Goal: Task Accomplishment & Management: Manage account settings

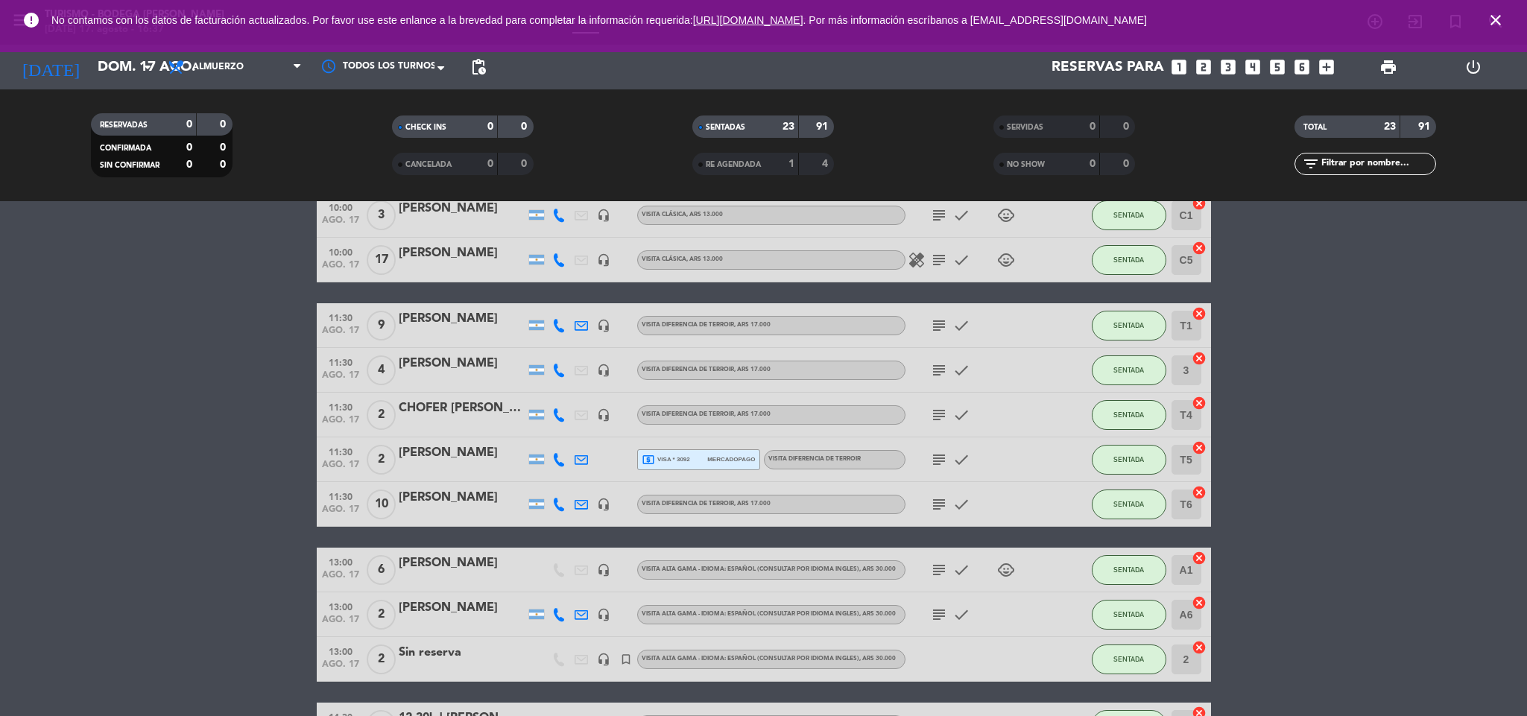
scroll to position [112, 0]
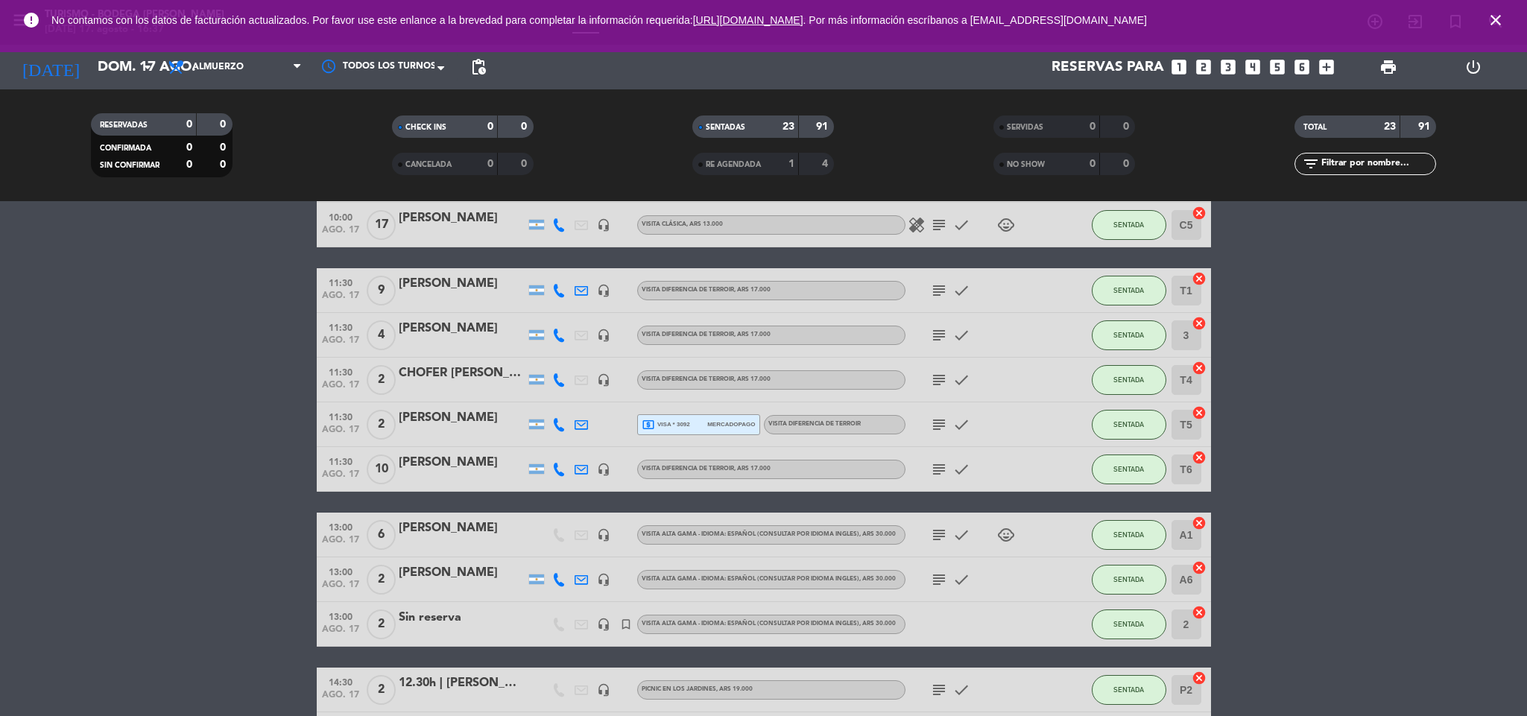
click at [933, 372] on icon "subject" at bounding box center [939, 380] width 18 height 18
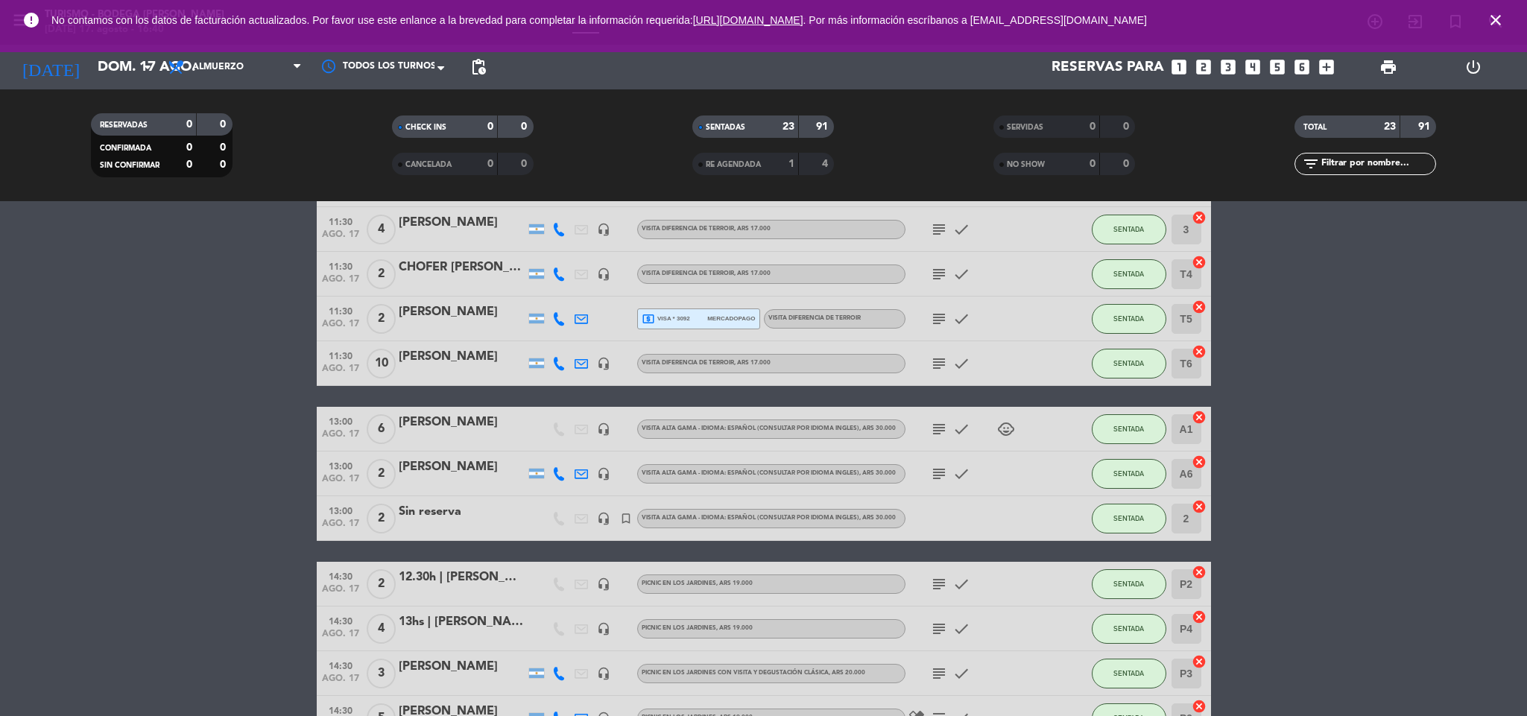
scroll to position [0, 0]
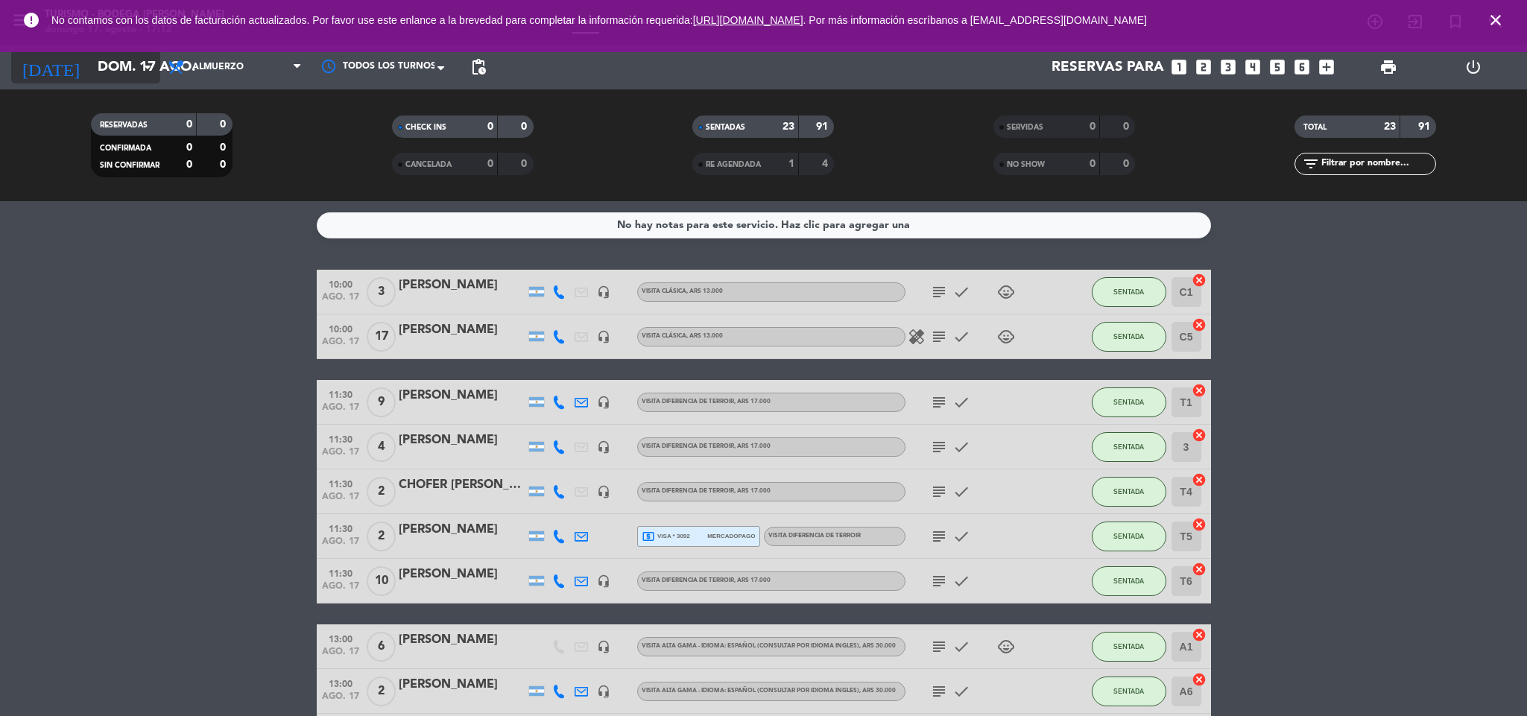
click at [90, 65] on input "dom. 17 ago." at bounding box center [180, 66] width 180 height 31
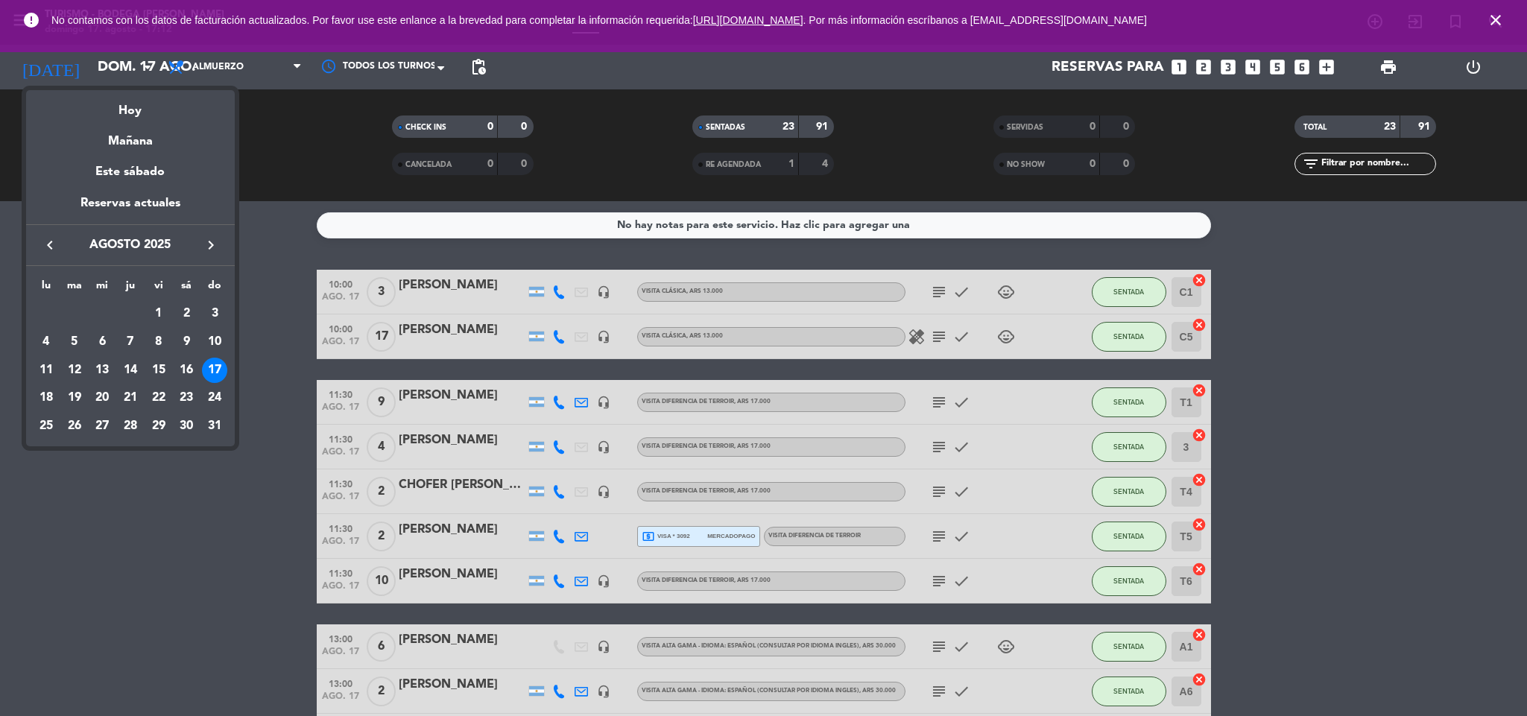
click at [159, 369] on div "15" at bounding box center [158, 370] width 25 height 25
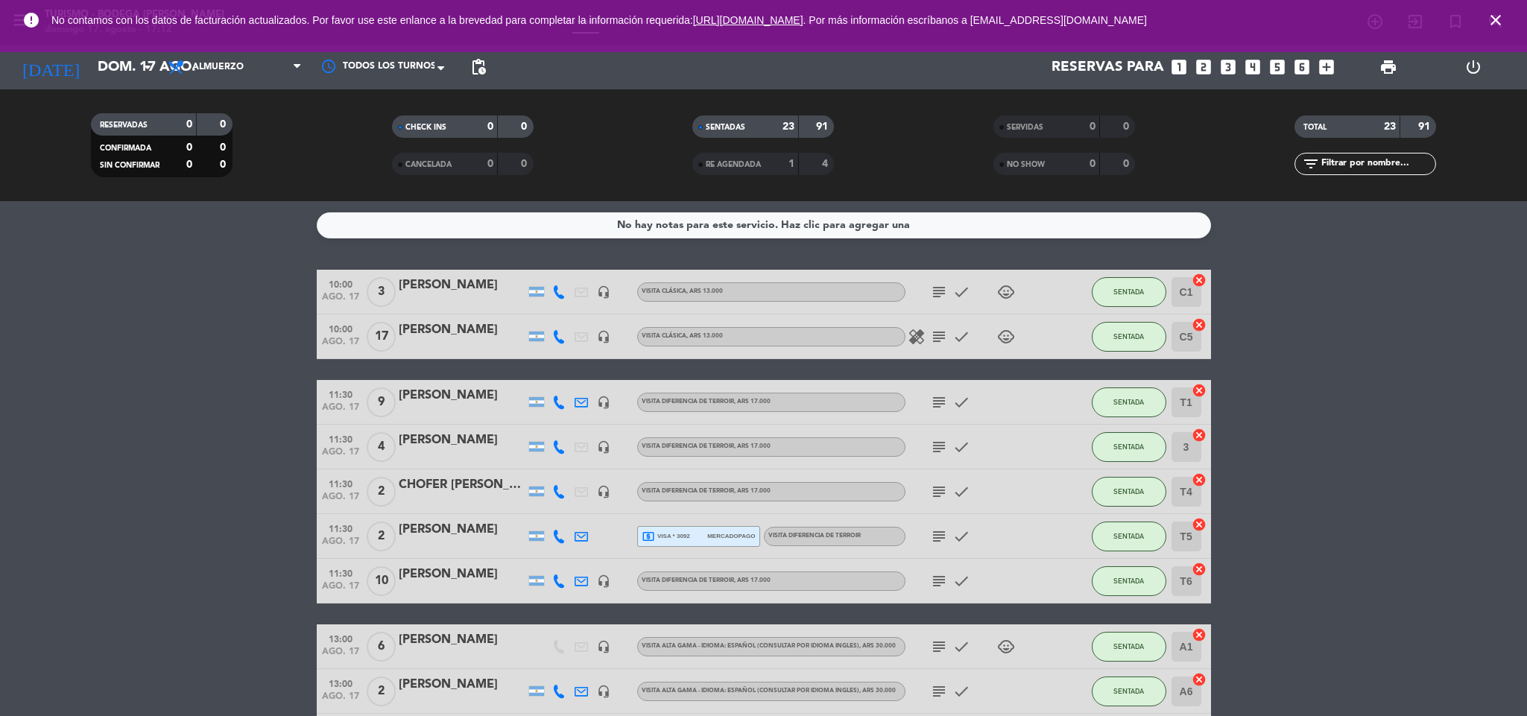
type input "vie. 15 ago."
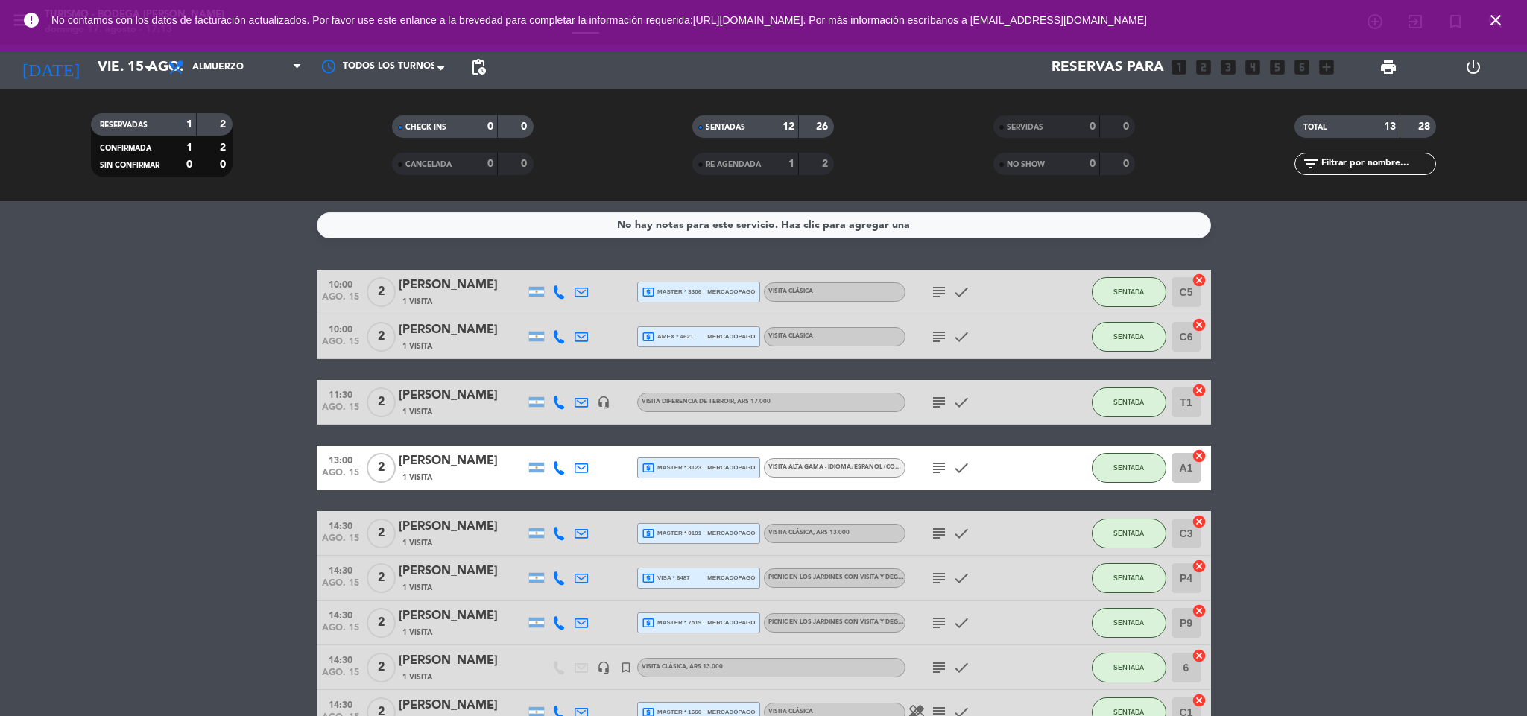
click at [931, 293] on icon "subject" at bounding box center [939, 292] width 18 height 18
click at [935, 336] on icon "subject" at bounding box center [939, 337] width 18 height 18
click at [946, 405] on icon "subject" at bounding box center [939, 402] width 18 height 18
click at [935, 468] on icon "subject" at bounding box center [939, 468] width 18 height 18
click at [935, 533] on icon "subject" at bounding box center [939, 534] width 18 height 18
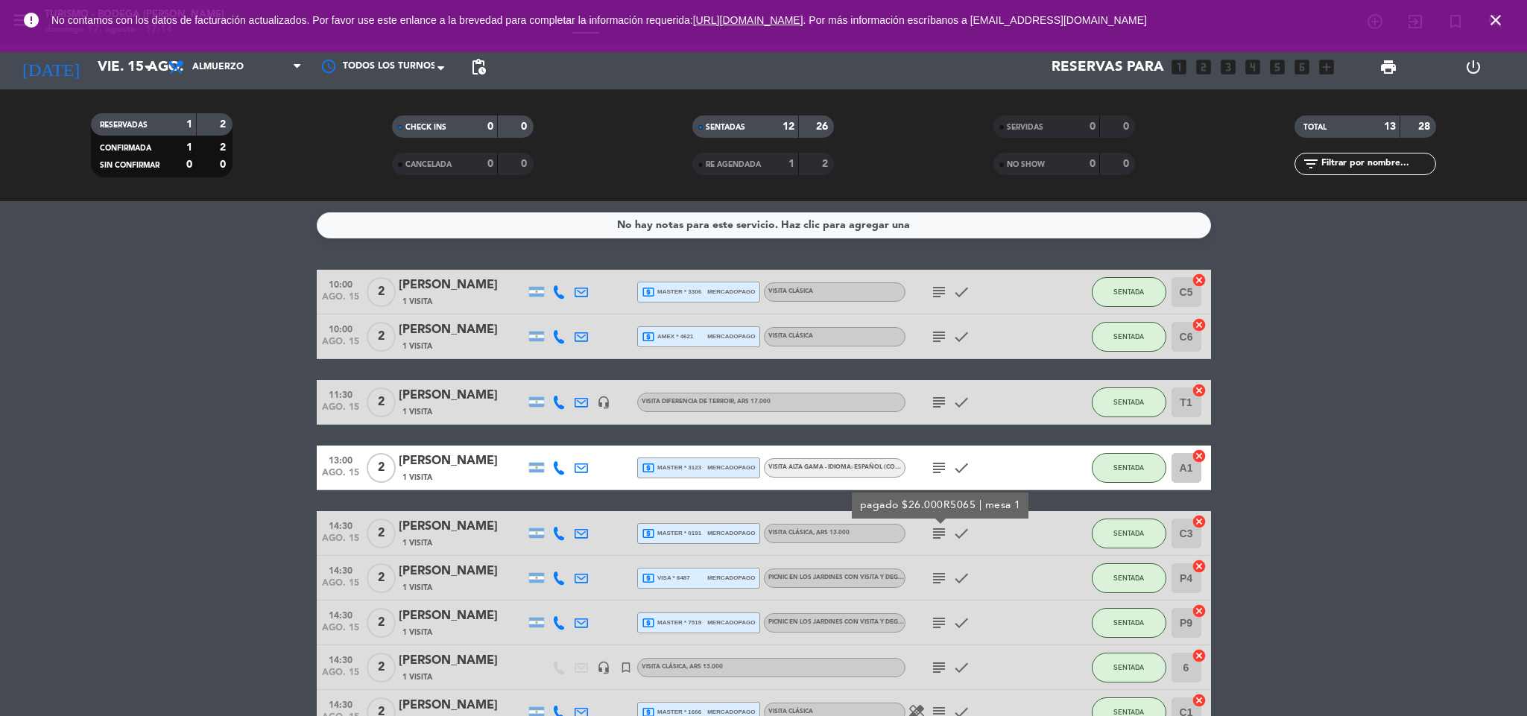
click at [940, 580] on icon "subject" at bounding box center [939, 578] width 18 height 18
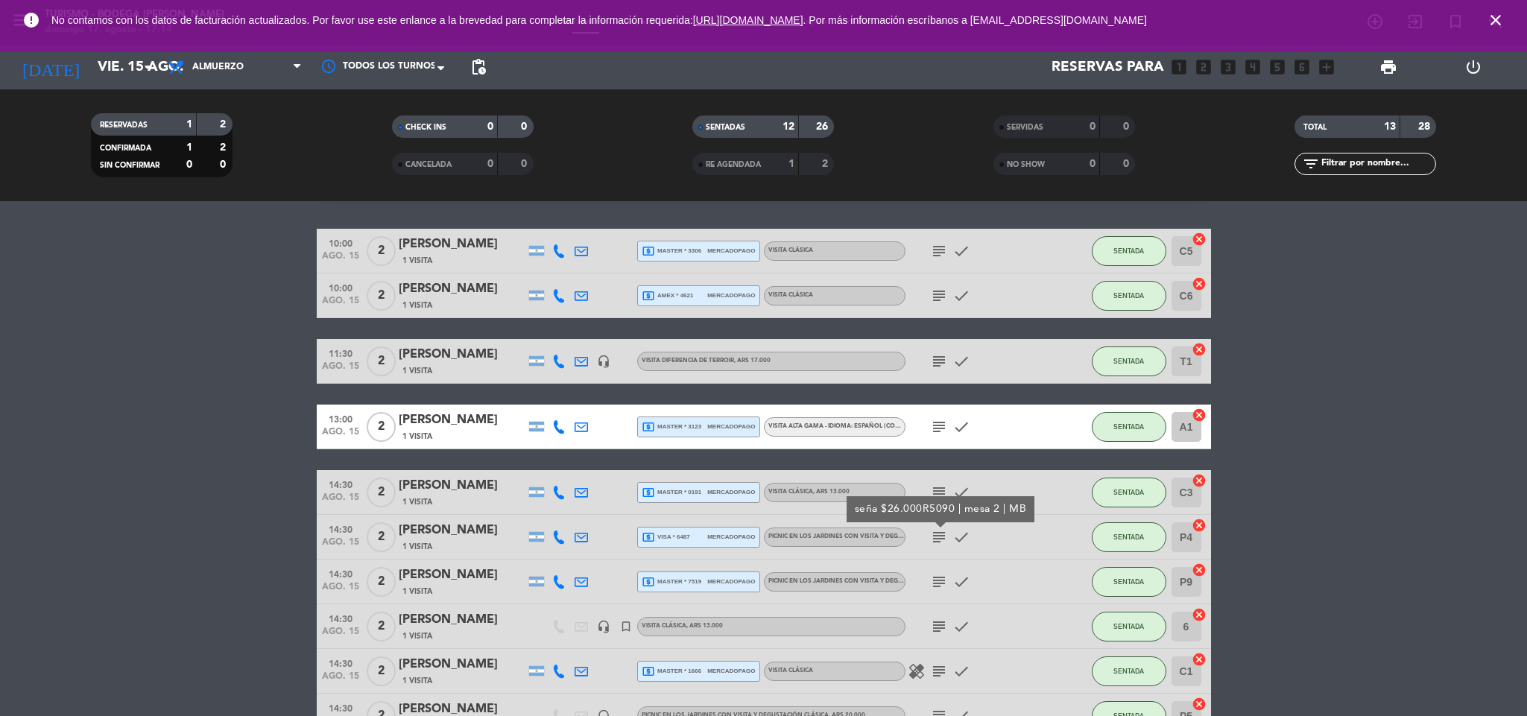
scroll to position [112, 0]
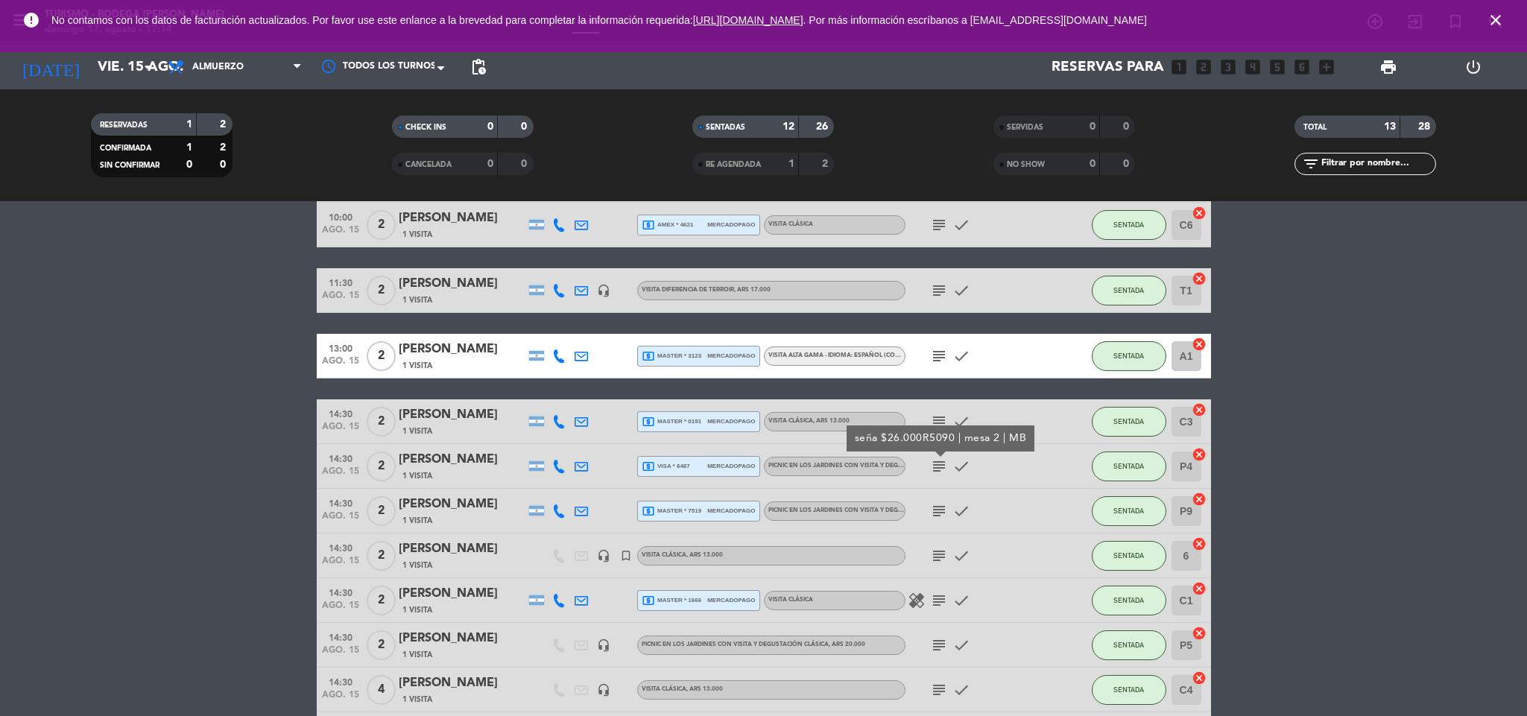
click at [944, 505] on icon "subject" at bounding box center [939, 511] width 18 height 18
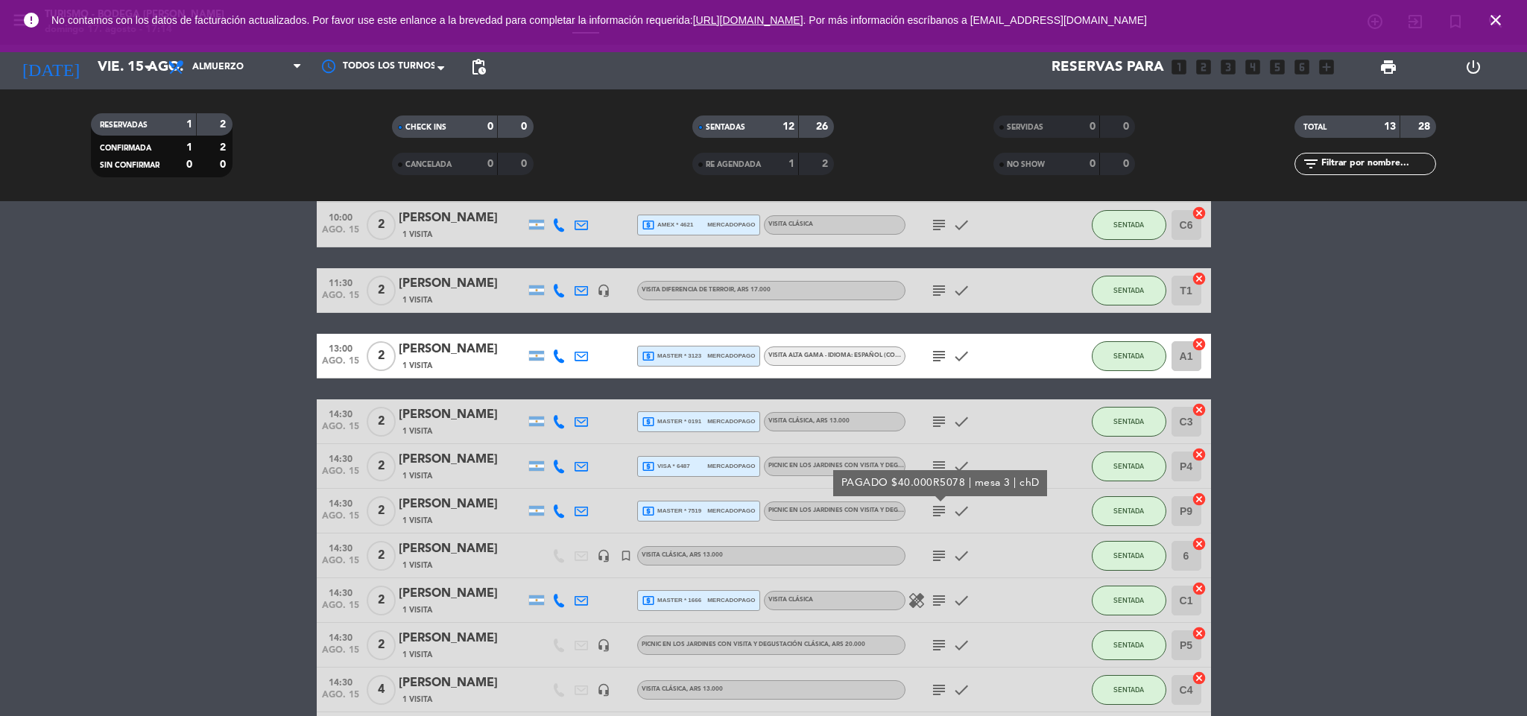
click at [940, 551] on icon "subject" at bounding box center [939, 556] width 18 height 18
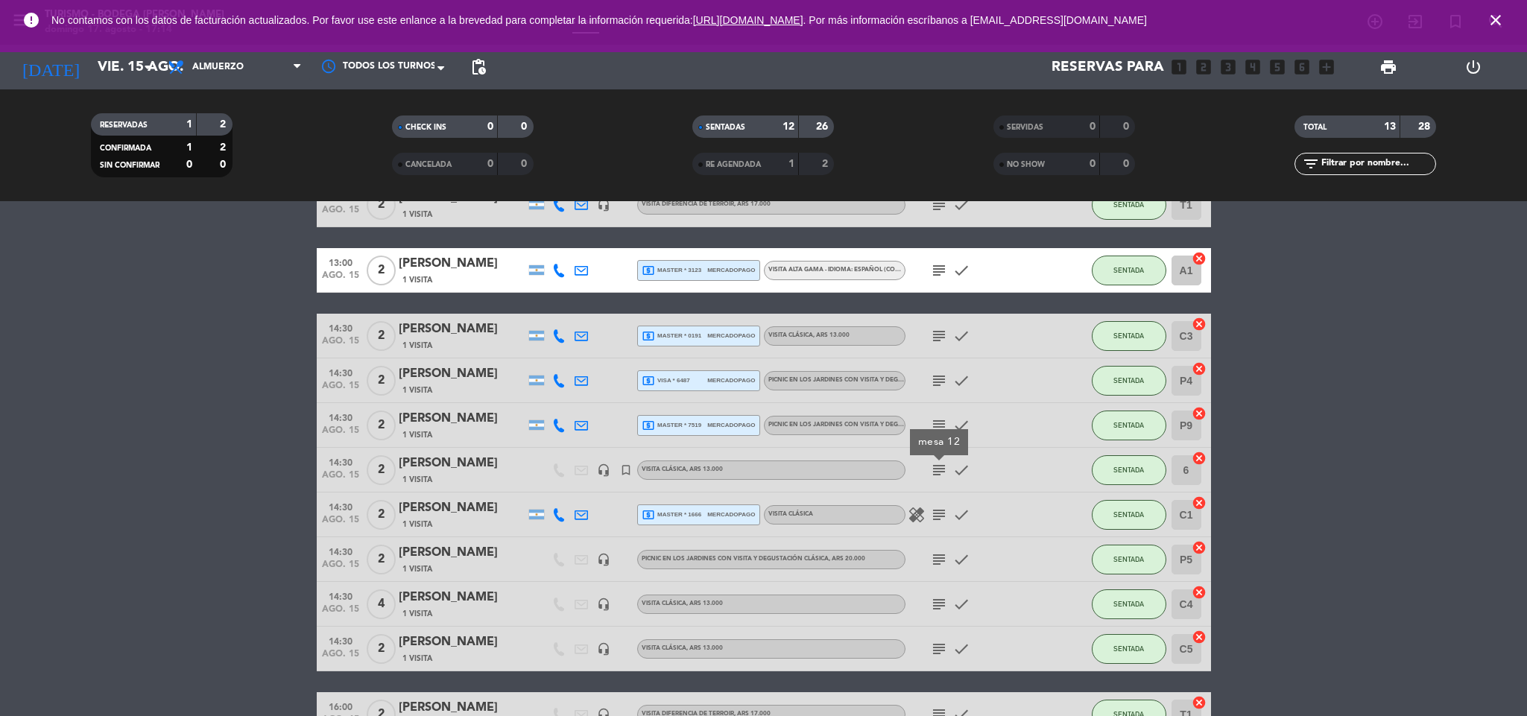
scroll to position [224, 0]
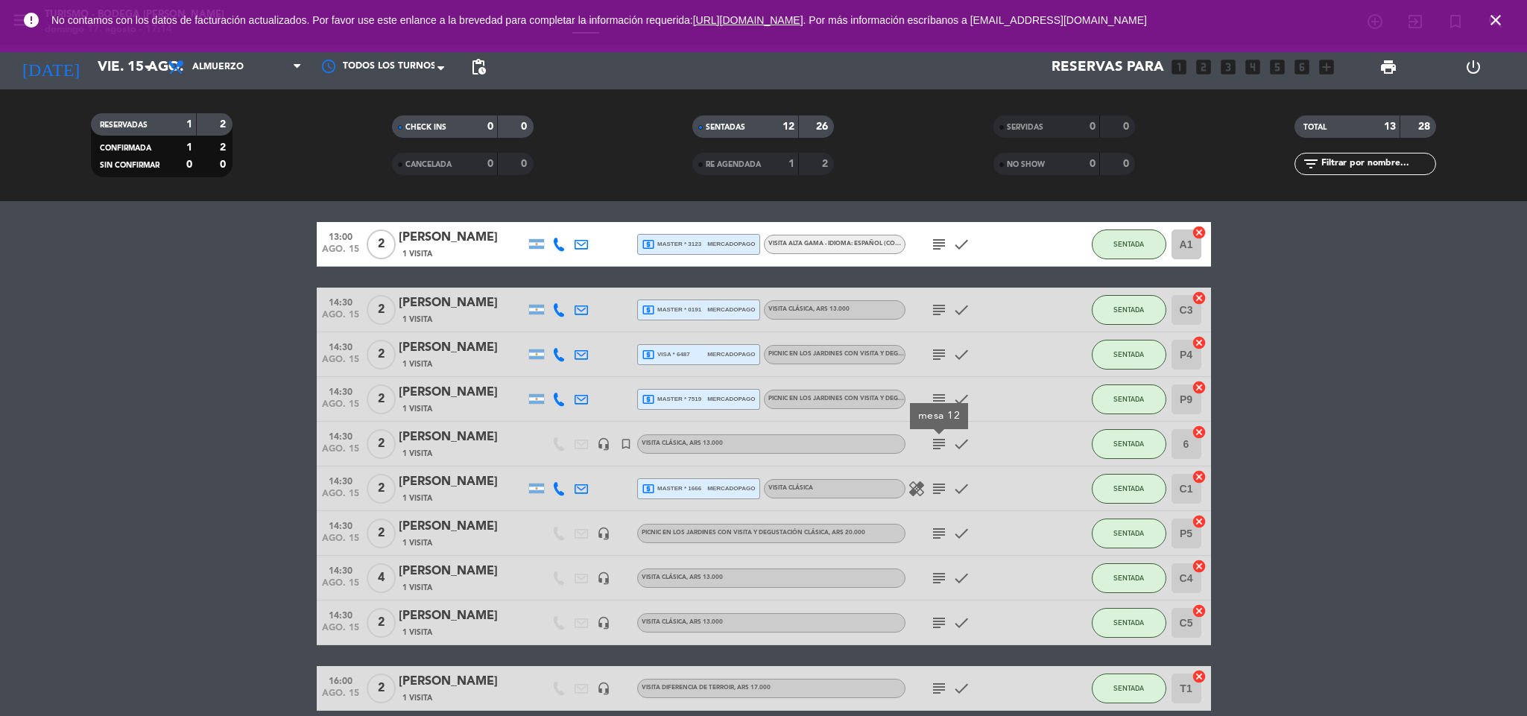
click at [931, 487] on icon "subject" at bounding box center [939, 489] width 18 height 18
click at [941, 534] on icon "subject" at bounding box center [939, 534] width 18 height 18
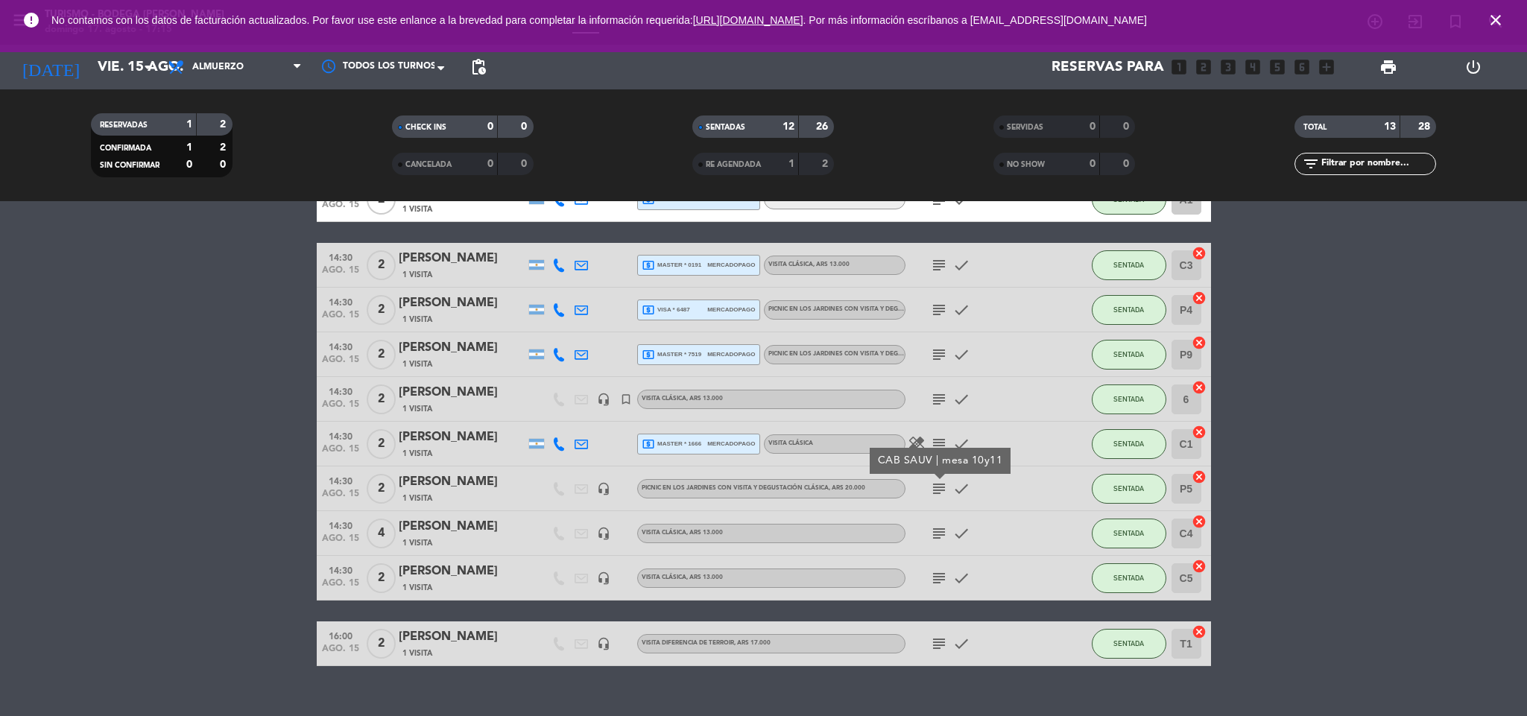
scroll to position [293, 0]
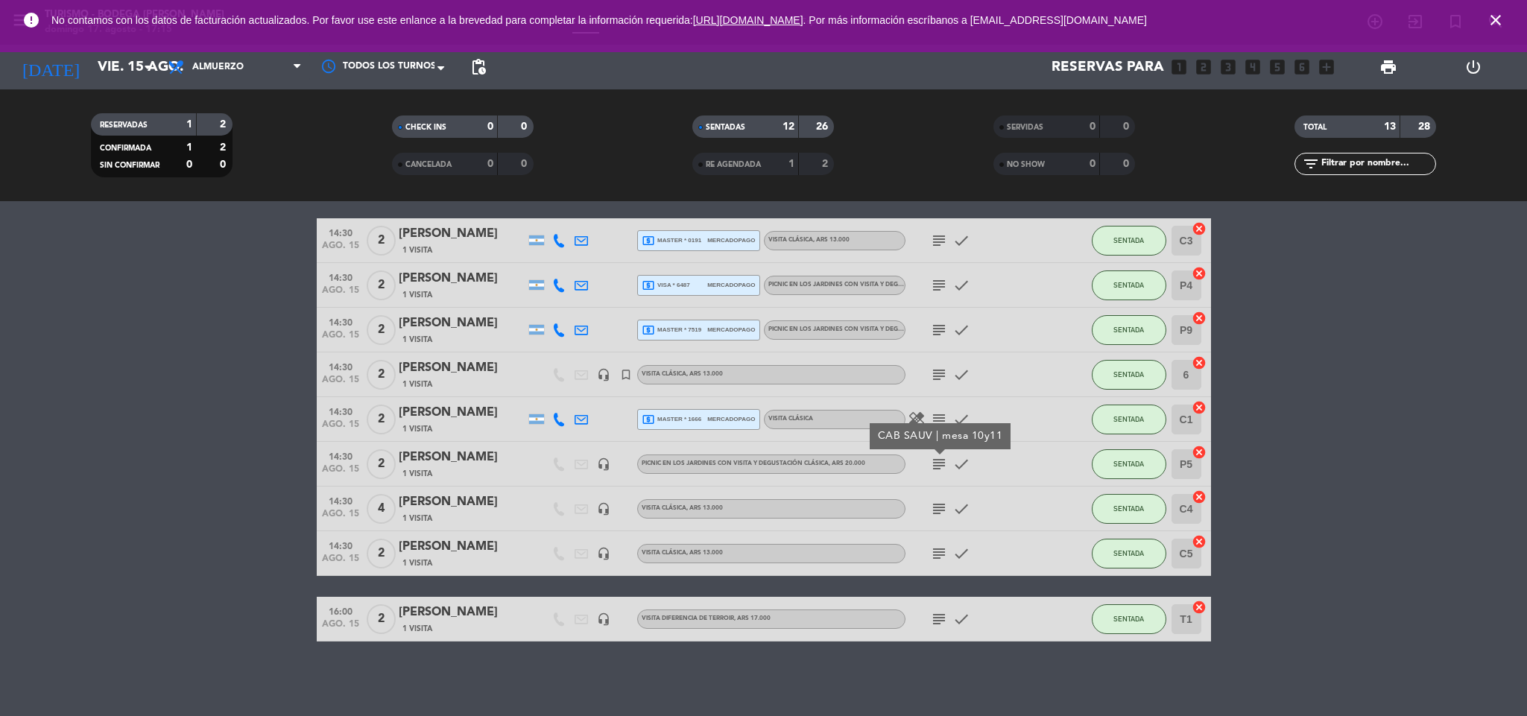
click at [940, 516] on icon "subject" at bounding box center [939, 509] width 18 height 18
click at [940, 549] on icon "subject" at bounding box center [939, 554] width 18 height 18
click at [941, 620] on icon "subject" at bounding box center [939, 619] width 18 height 18
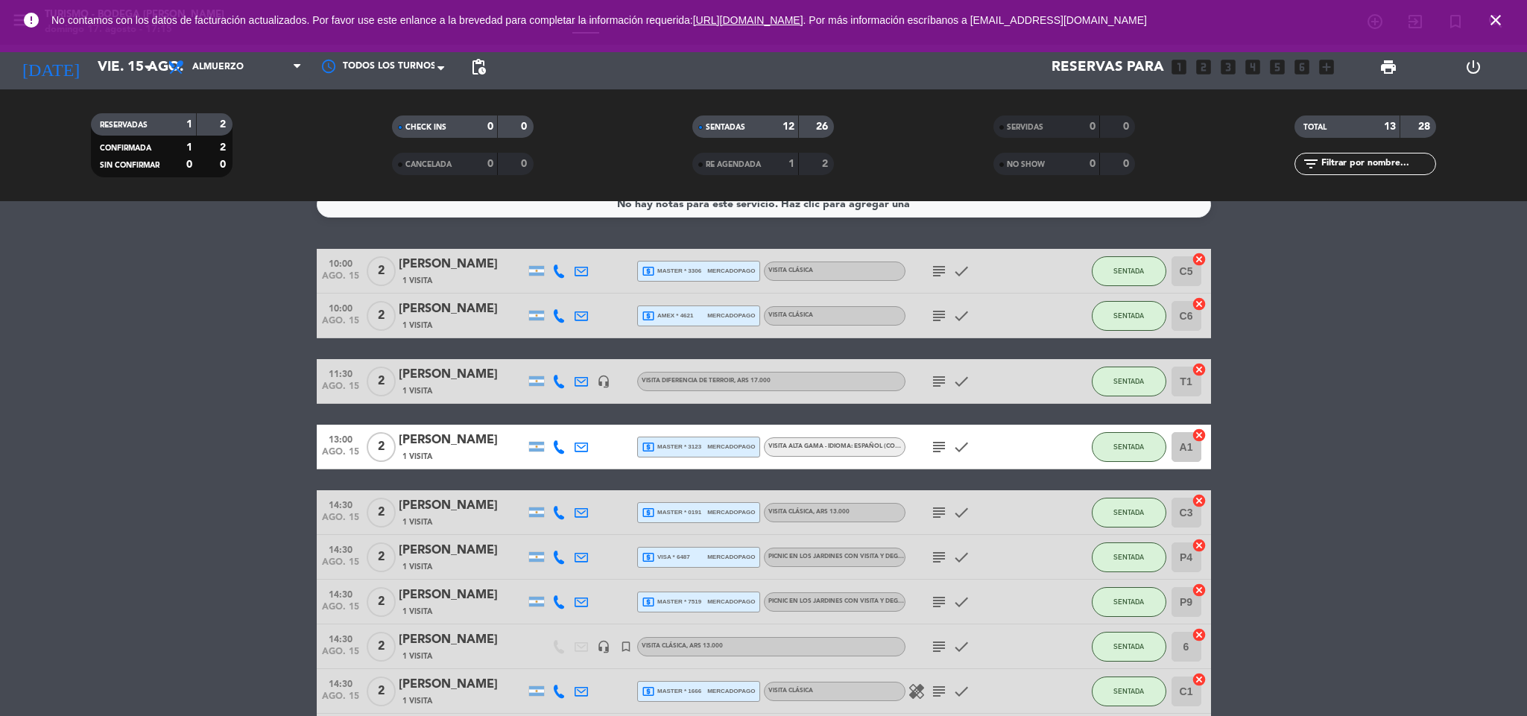
scroll to position [0, 0]
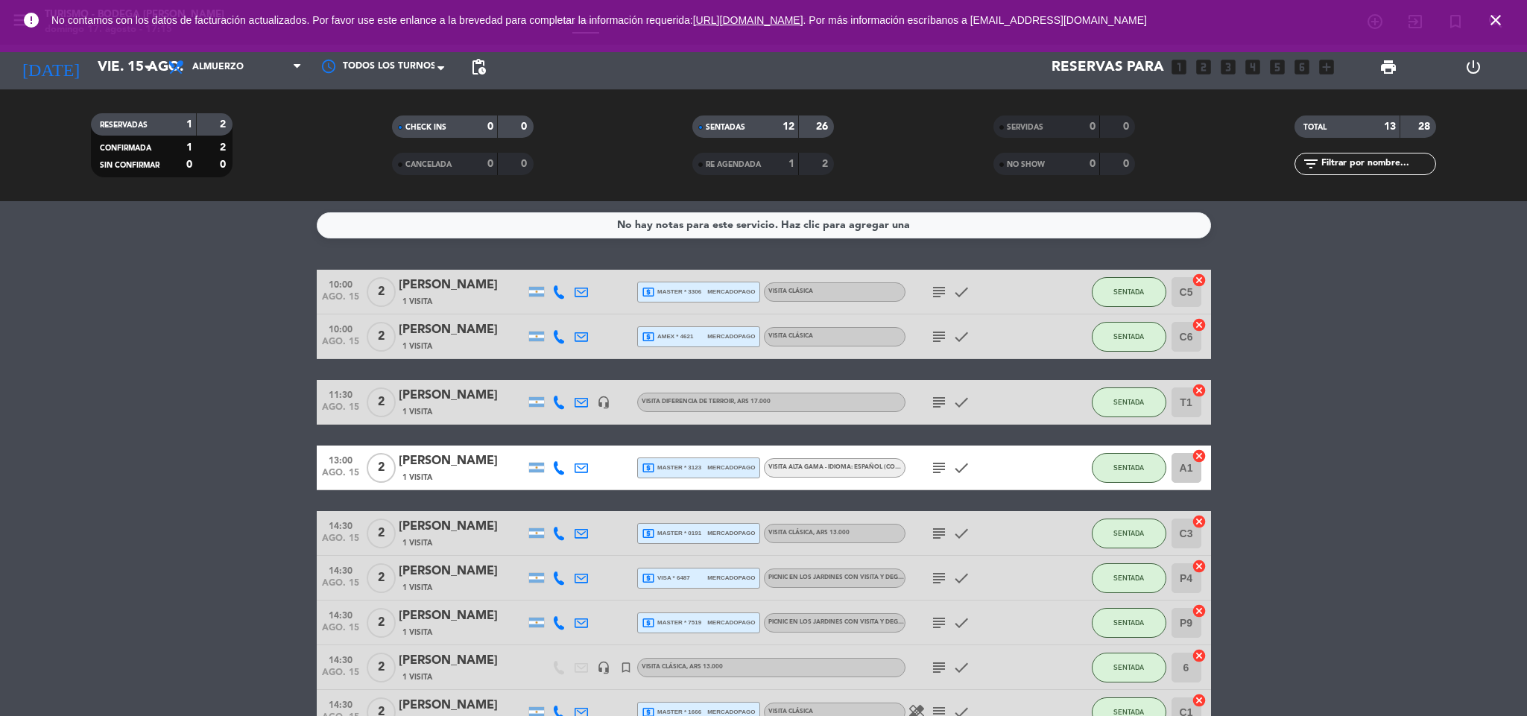
click at [1496, 21] on icon "close" at bounding box center [1496, 20] width 18 height 18
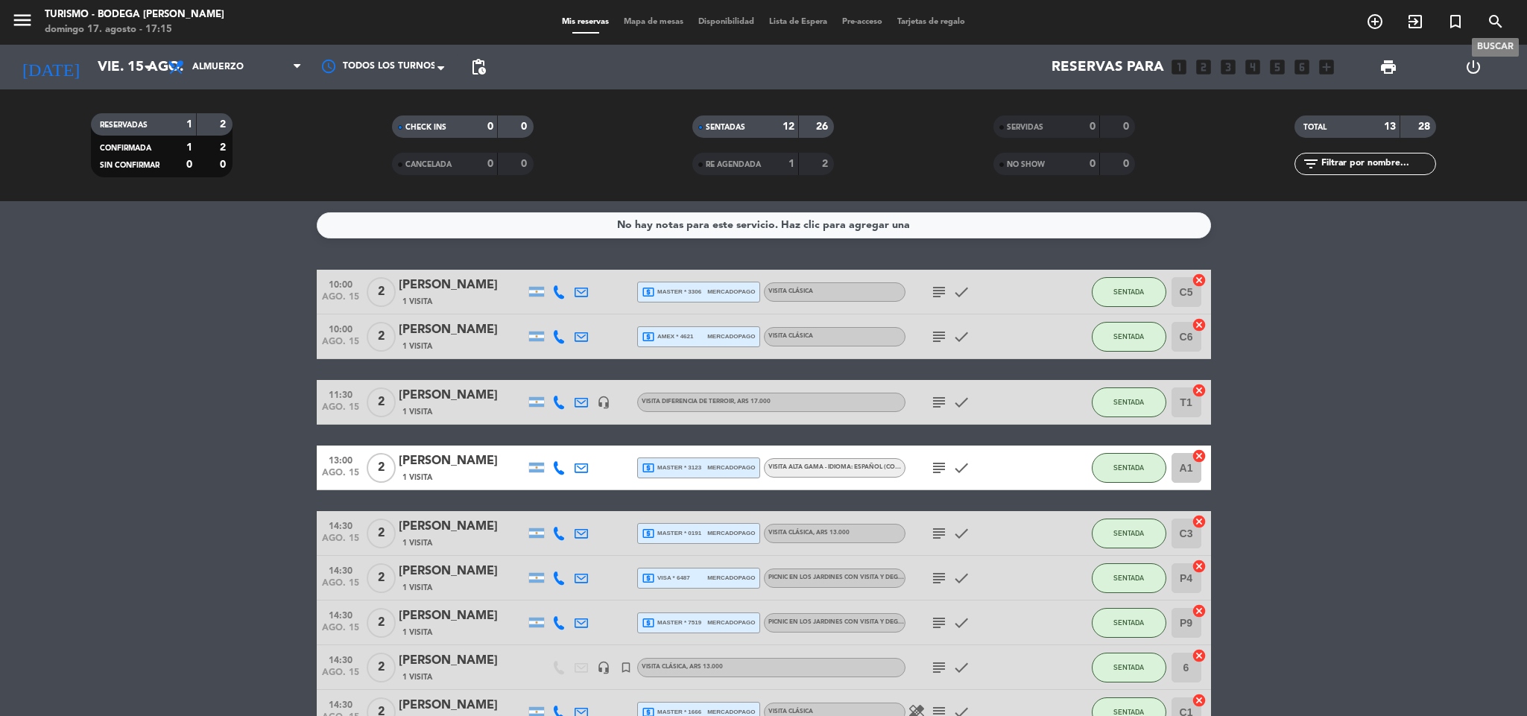
click at [1493, 16] on icon "search" at bounding box center [1496, 22] width 18 height 18
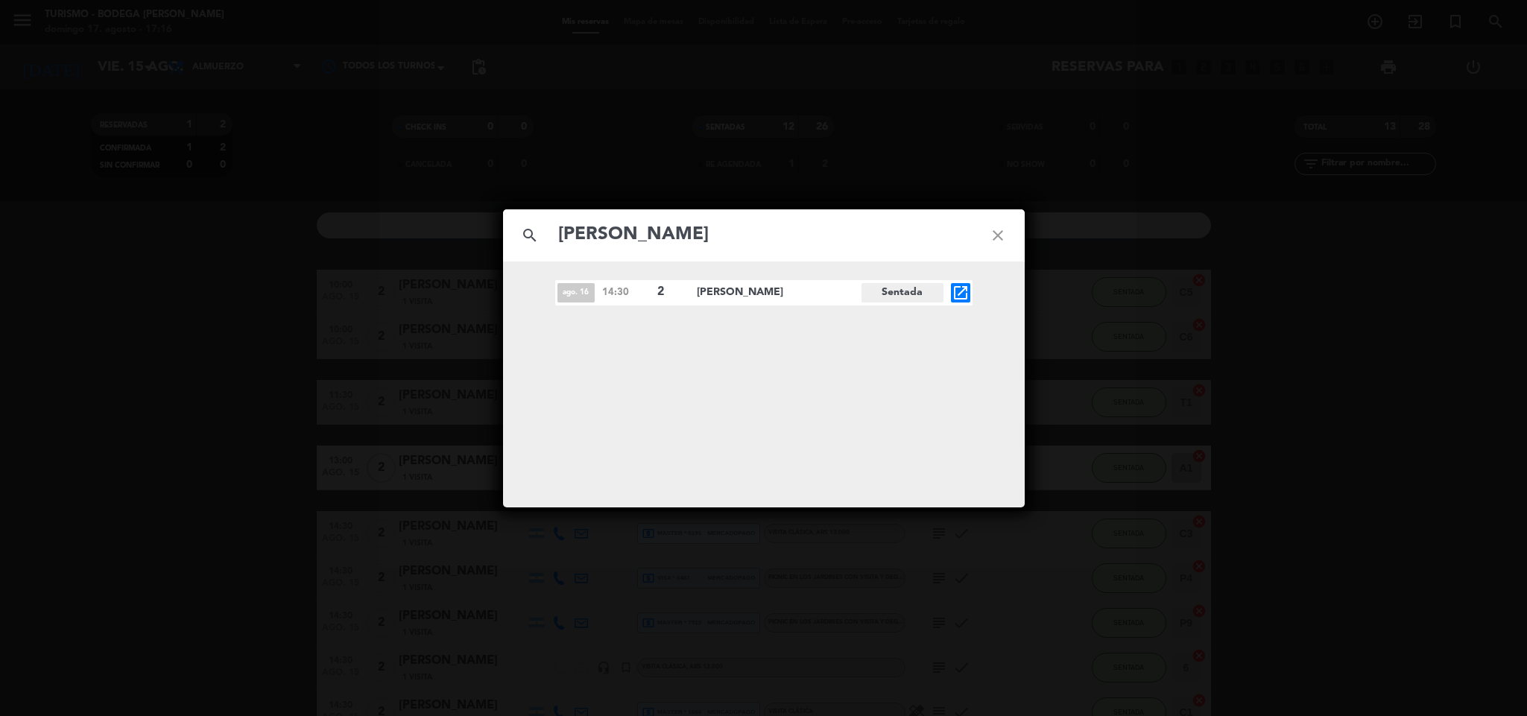
type input "[PERSON_NAME]"
click at [962, 288] on icon "open_in_new" at bounding box center [961, 293] width 18 height 18
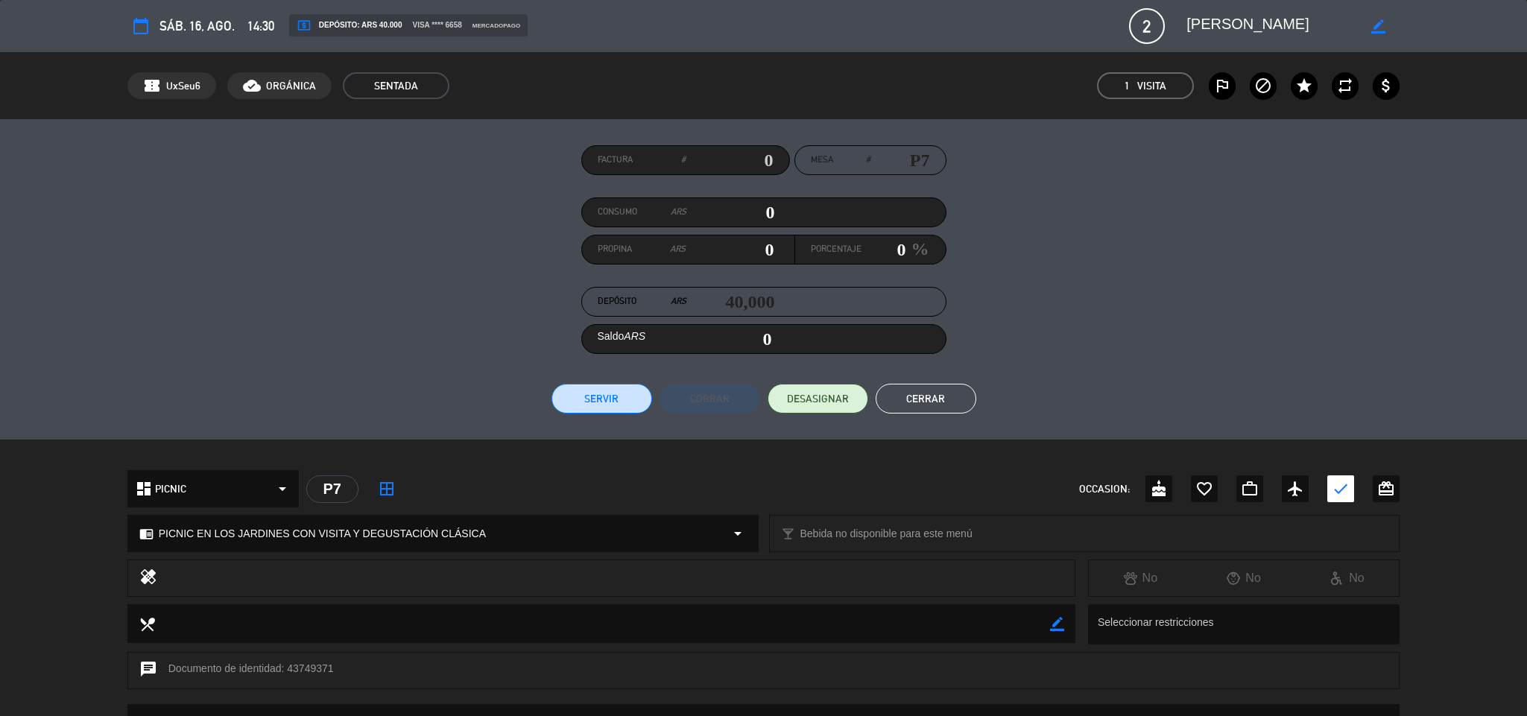
click at [911, 396] on button "Cerrar" at bounding box center [926, 399] width 101 height 30
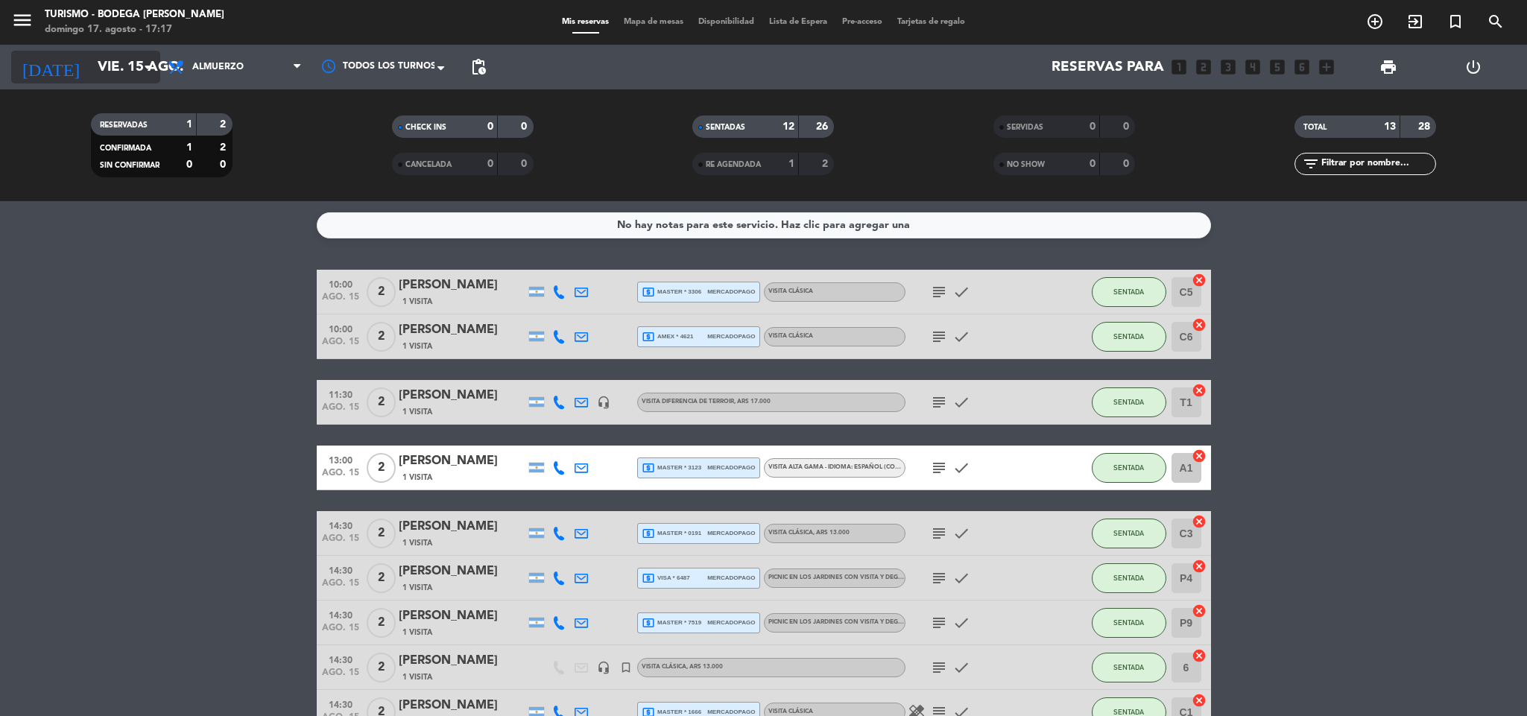
click at [121, 60] on input "vie. 15 ago." at bounding box center [180, 66] width 180 height 31
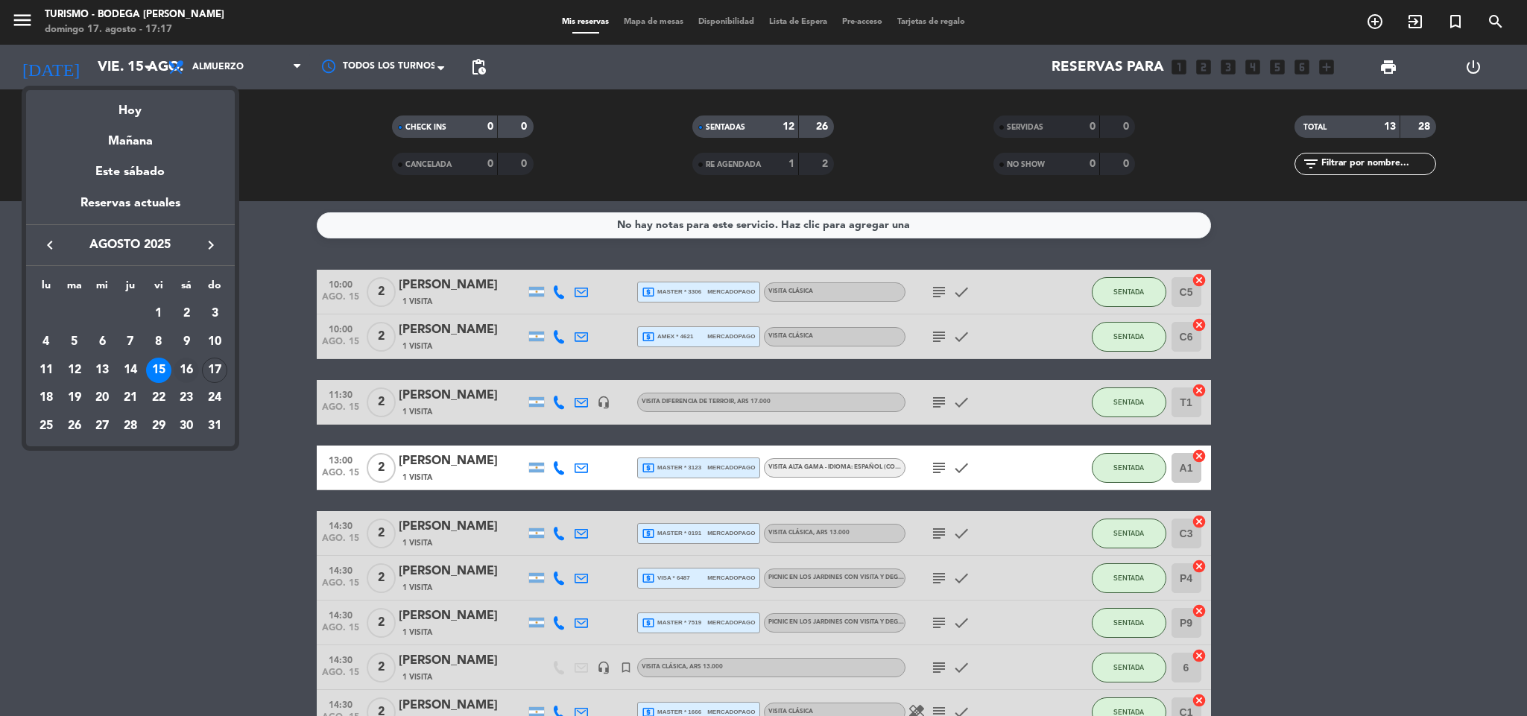
click at [186, 364] on div "16" at bounding box center [186, 370] width 25 height 25
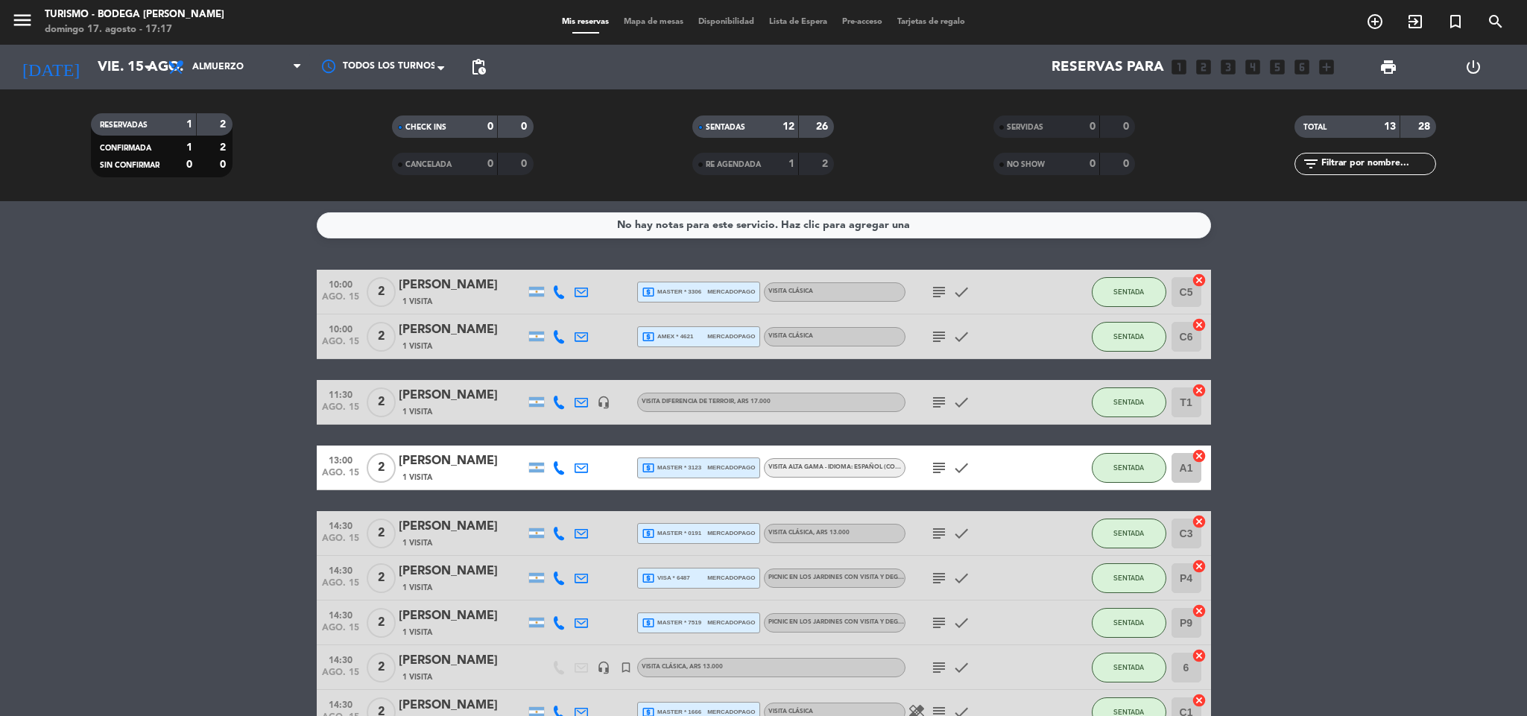
type input "sáb. 16 ago."
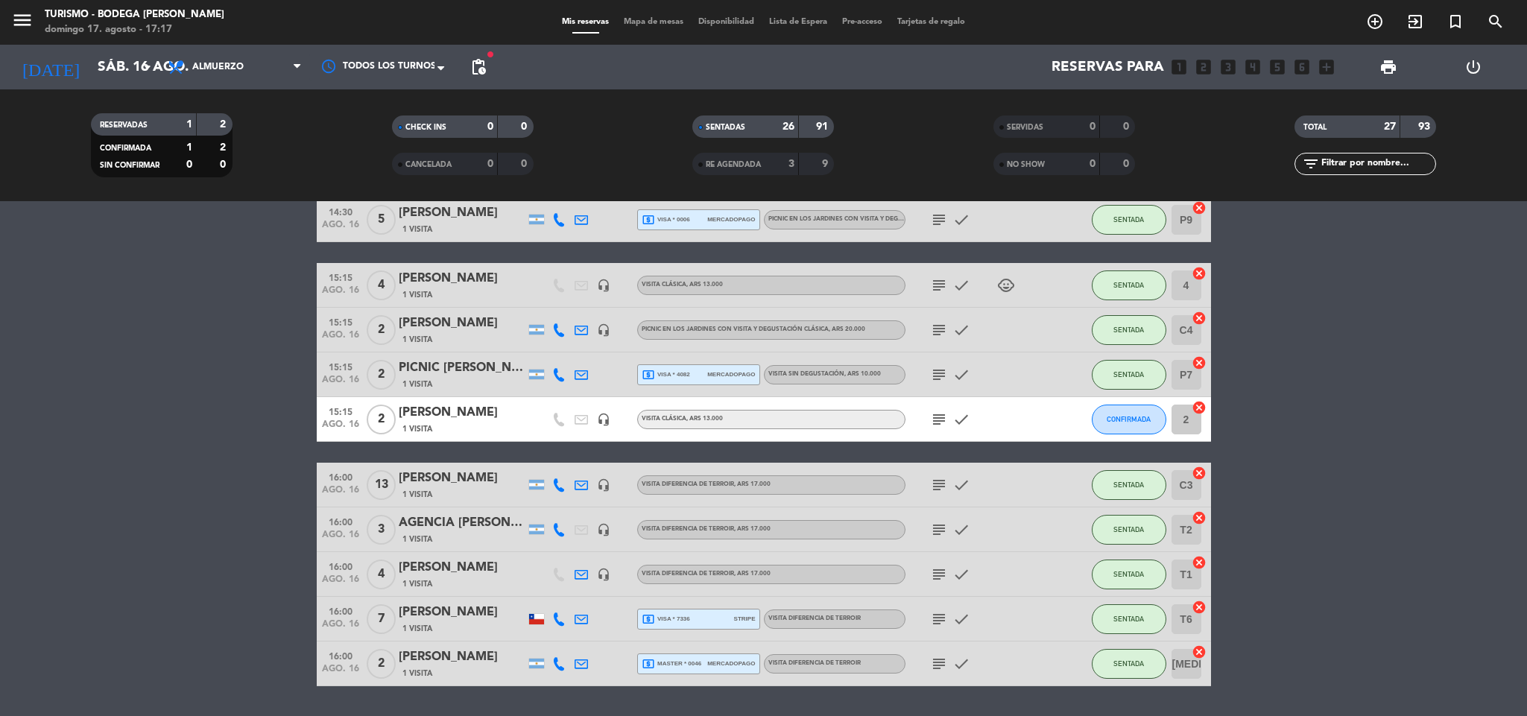
scroll to position [939, 0]
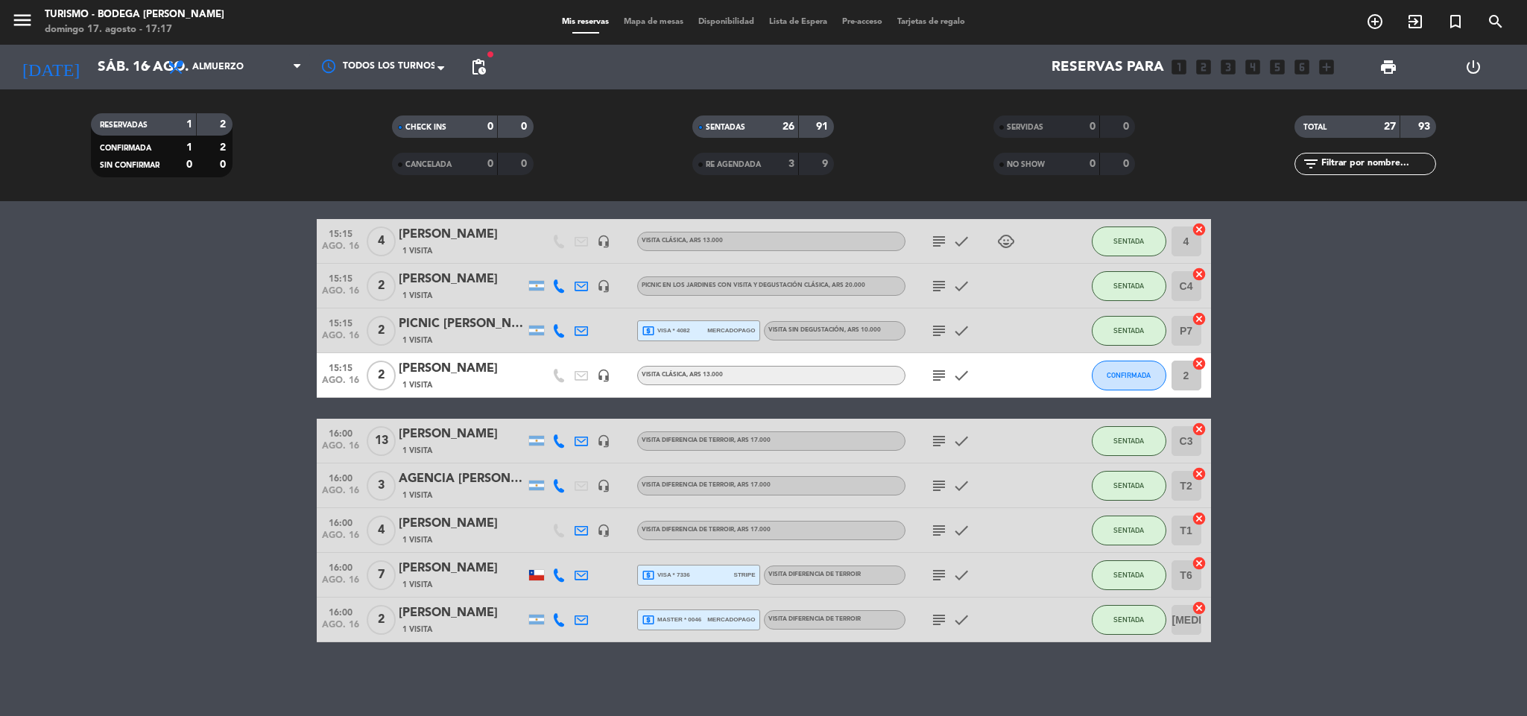
click at [703, 568] on div "local_atm visa * 7336 stripe" at bounding box center [699, 575] width 114 height 19
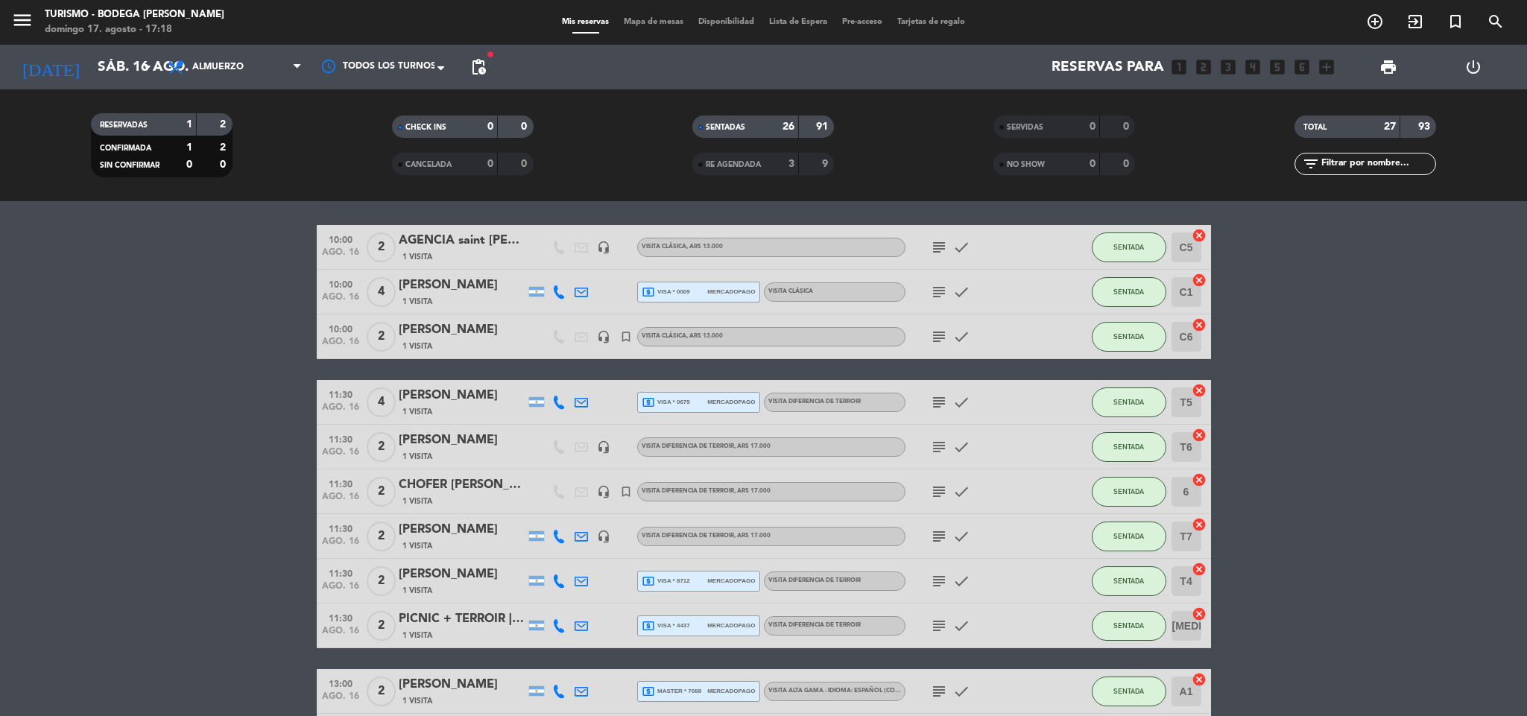
click at [940, 244] on icon "subject" at bounding box center [939, 247] width 18 height 18
click at [943, 289] on icon "subject" at bounding box center [939, 292] width 18 height 18
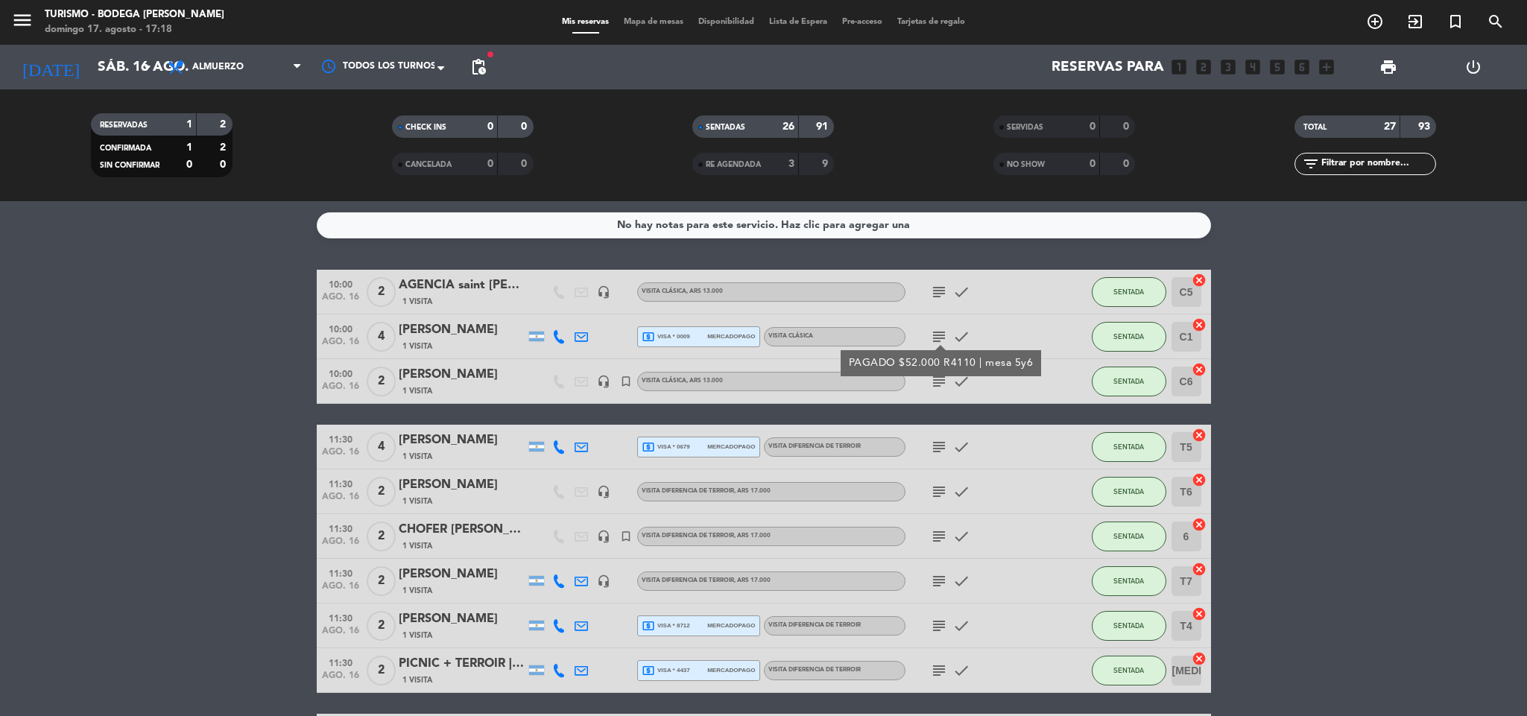
click at [938, 334] on icon "subject" at bounding box center [939, 337] width 18 height 18
click at [941, 378] on icon "subject" at bounding box center [939, 382] width 18 height 18
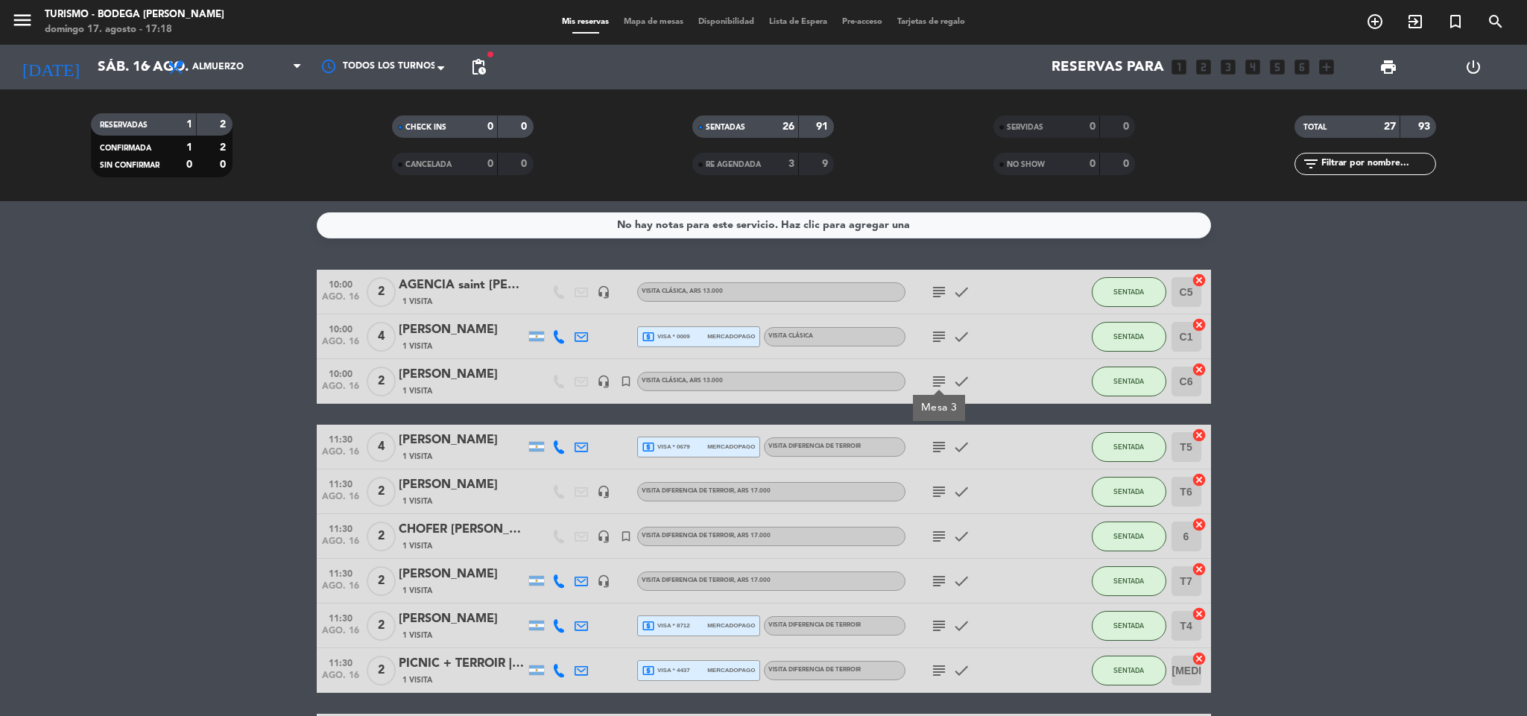
click at [938, 448] on icon "subject" at bounding box center [939, 447] width 18 height 18
click at [938, 492] on icon "subject" at bounding box center [939, 492] width 18 height 18
click at [938, 543] on icon "subject" at bounding box center [939, 537] width 18 height 18
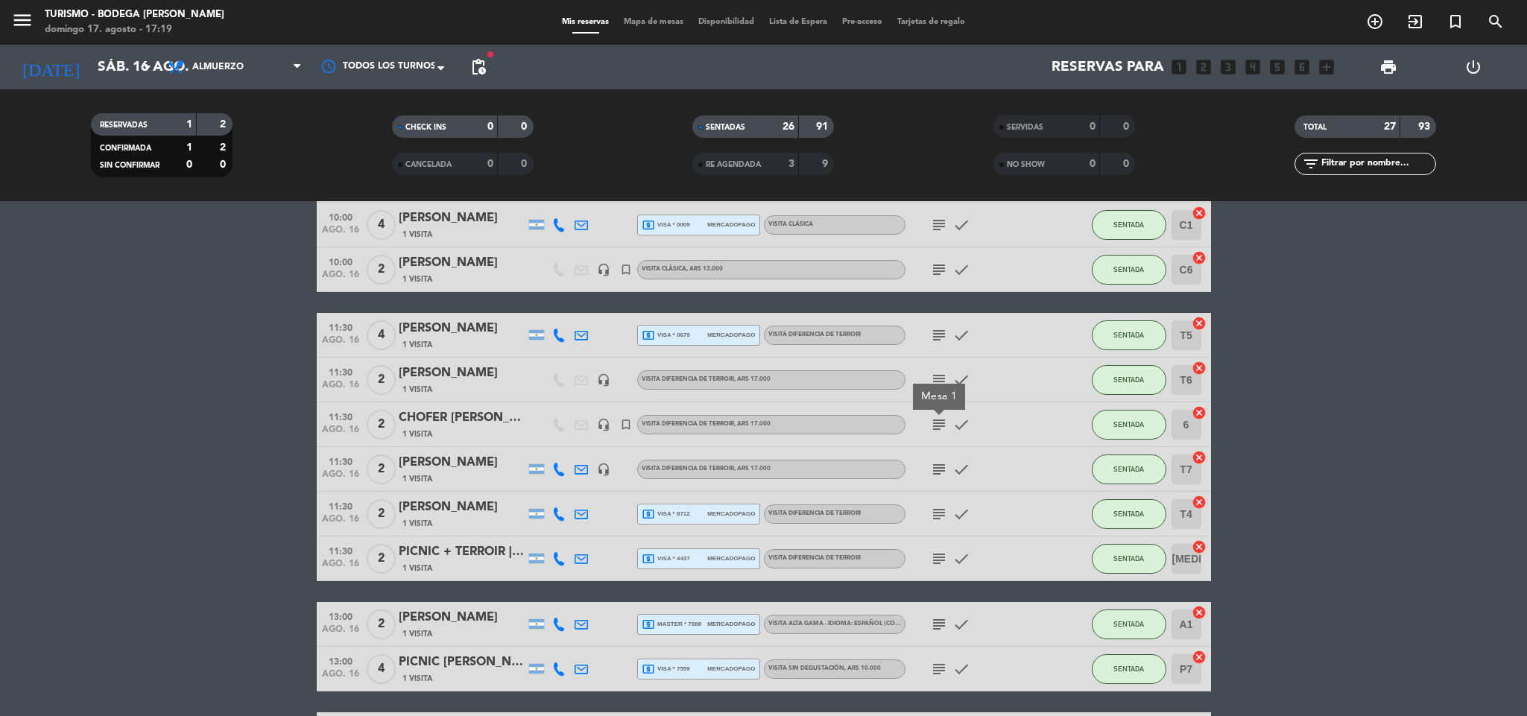
click at [944, 470] on icon "subject" at bounding box center [939, 470] width 18 height 18
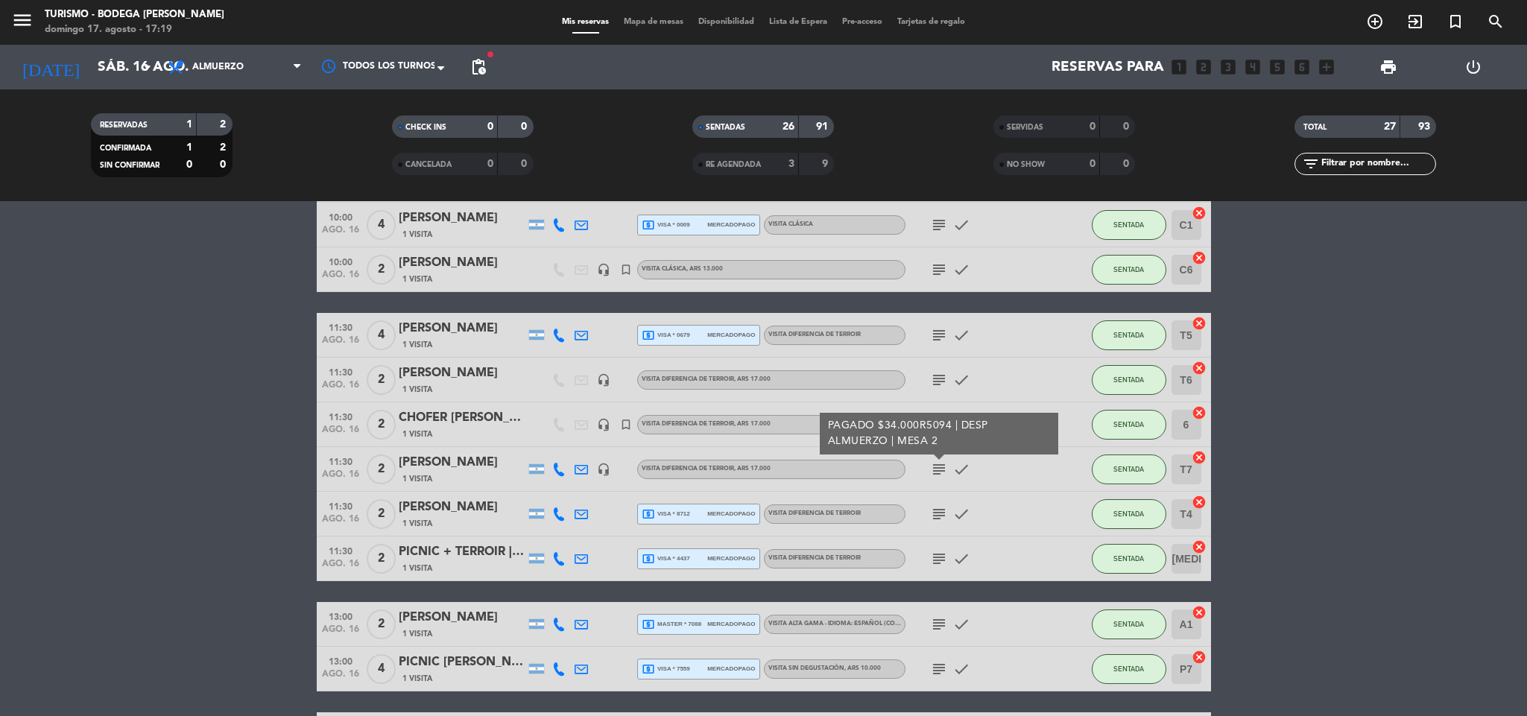
click at [940, 502] on div "subject check" at bounding box center [972, 514] width 134 height 44
click at [932, 512] on icon "subject" at bounding box center [939, 514] width 18 height 18
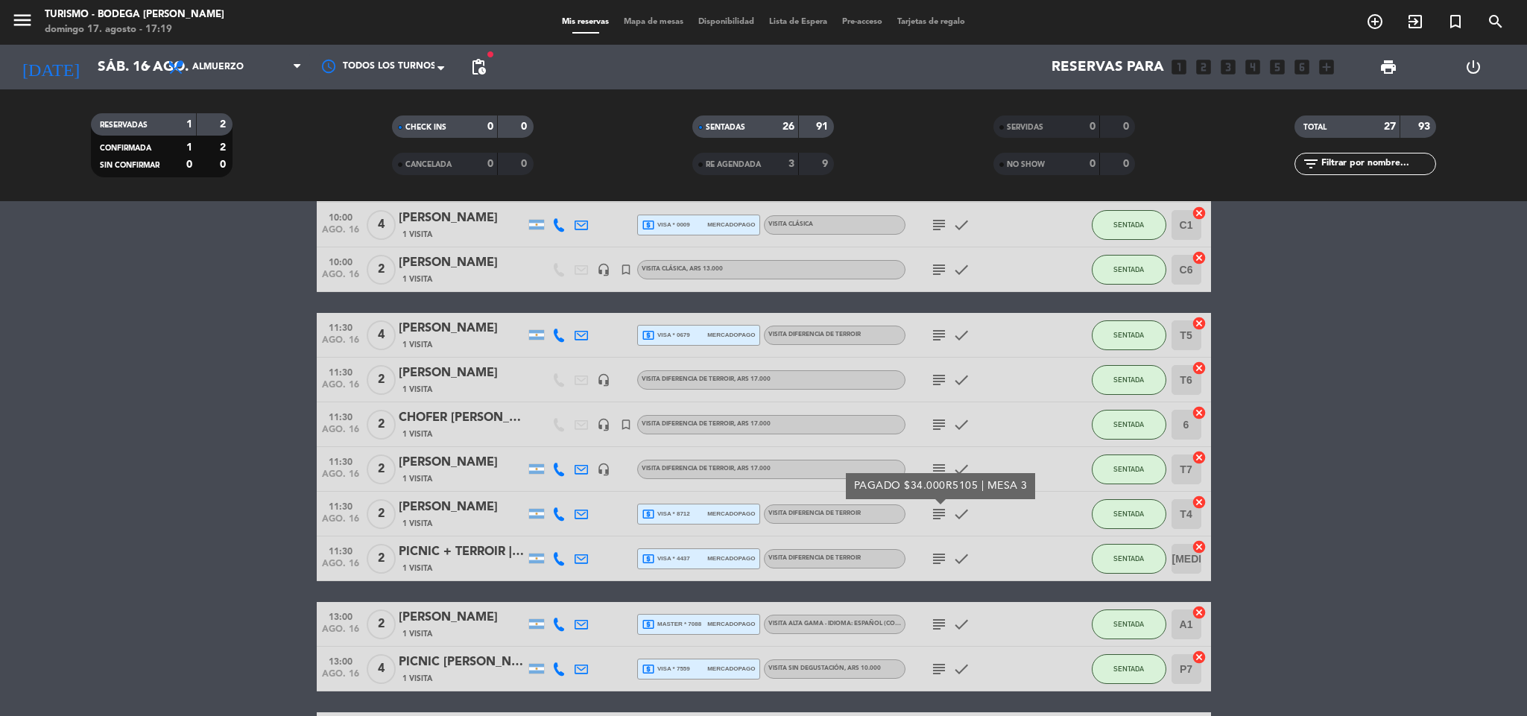
click at [943, 555] on icon "subject" at bounding box center [939, 559] width 18 height 18
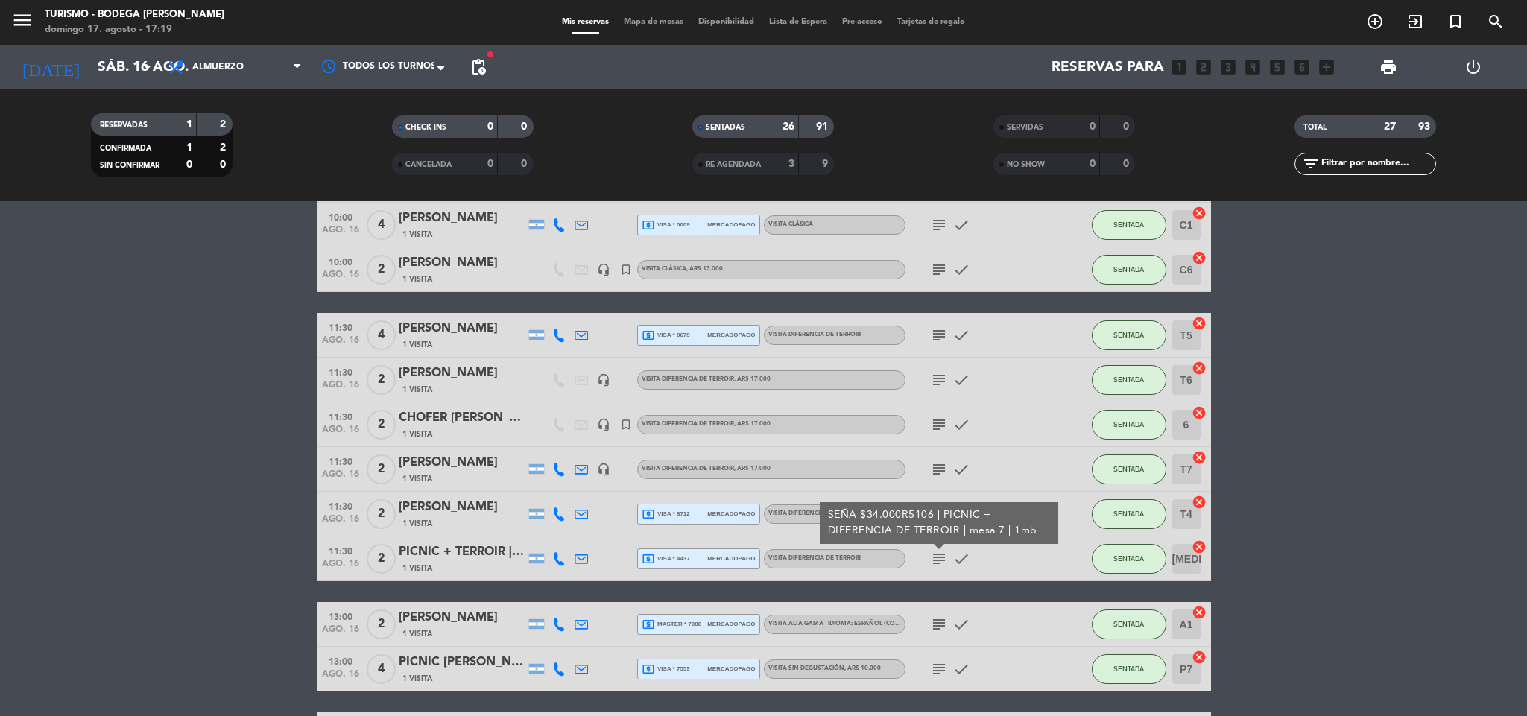
scroll to position [224, 0]
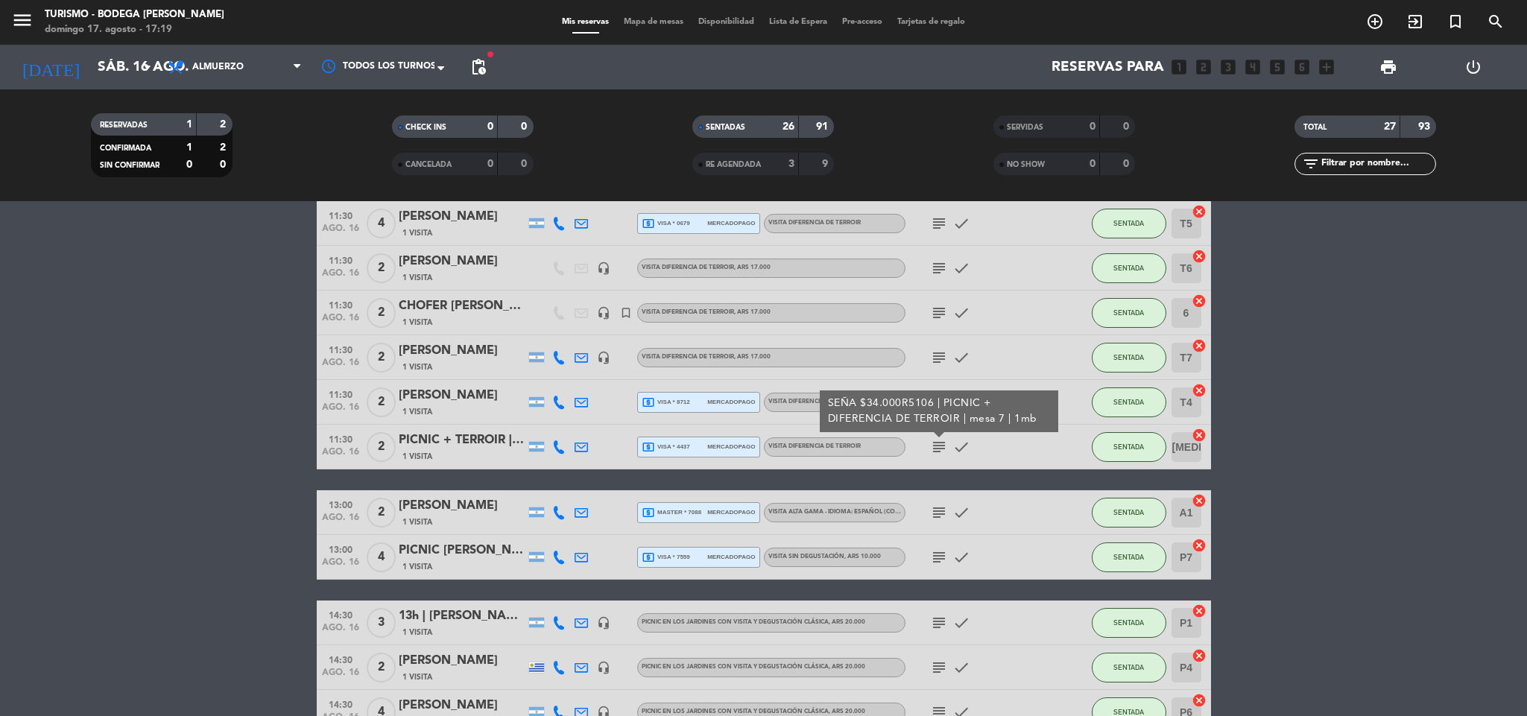
click at [938, 513] on icon "subject" at bounding box center [939, 513] width 18 height 18
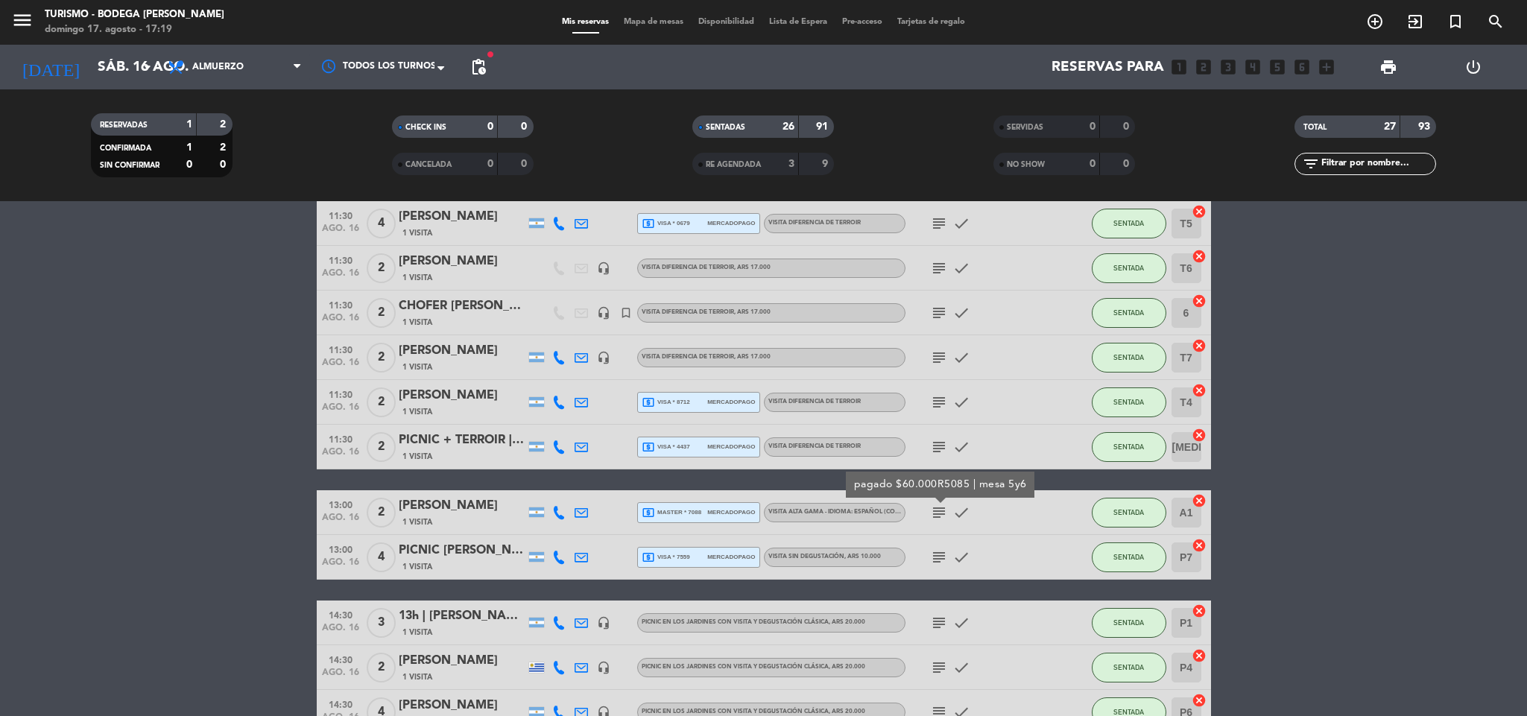
click at [938, 557] on icon "subject" at bounding box center [939, 558] width 18 height 18
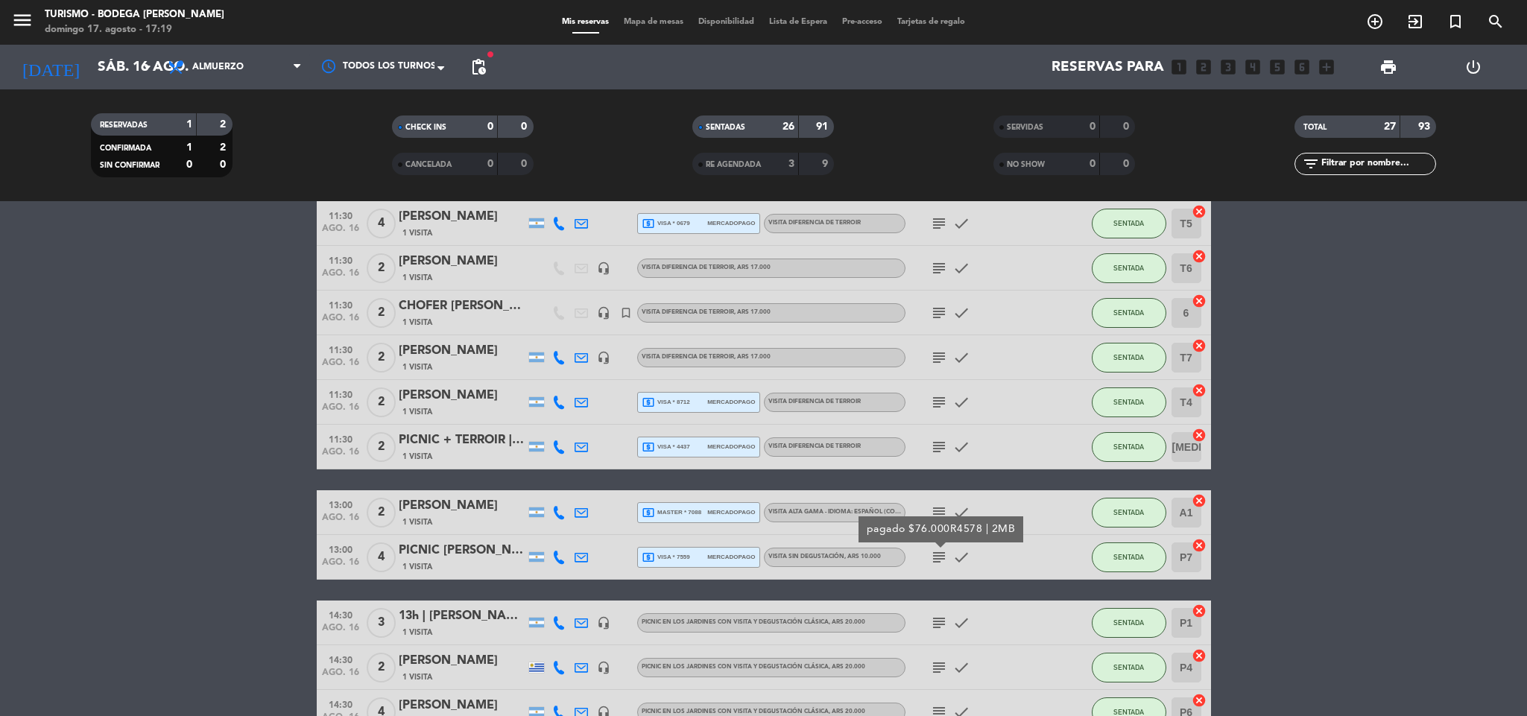
scroll to position [335, 0]
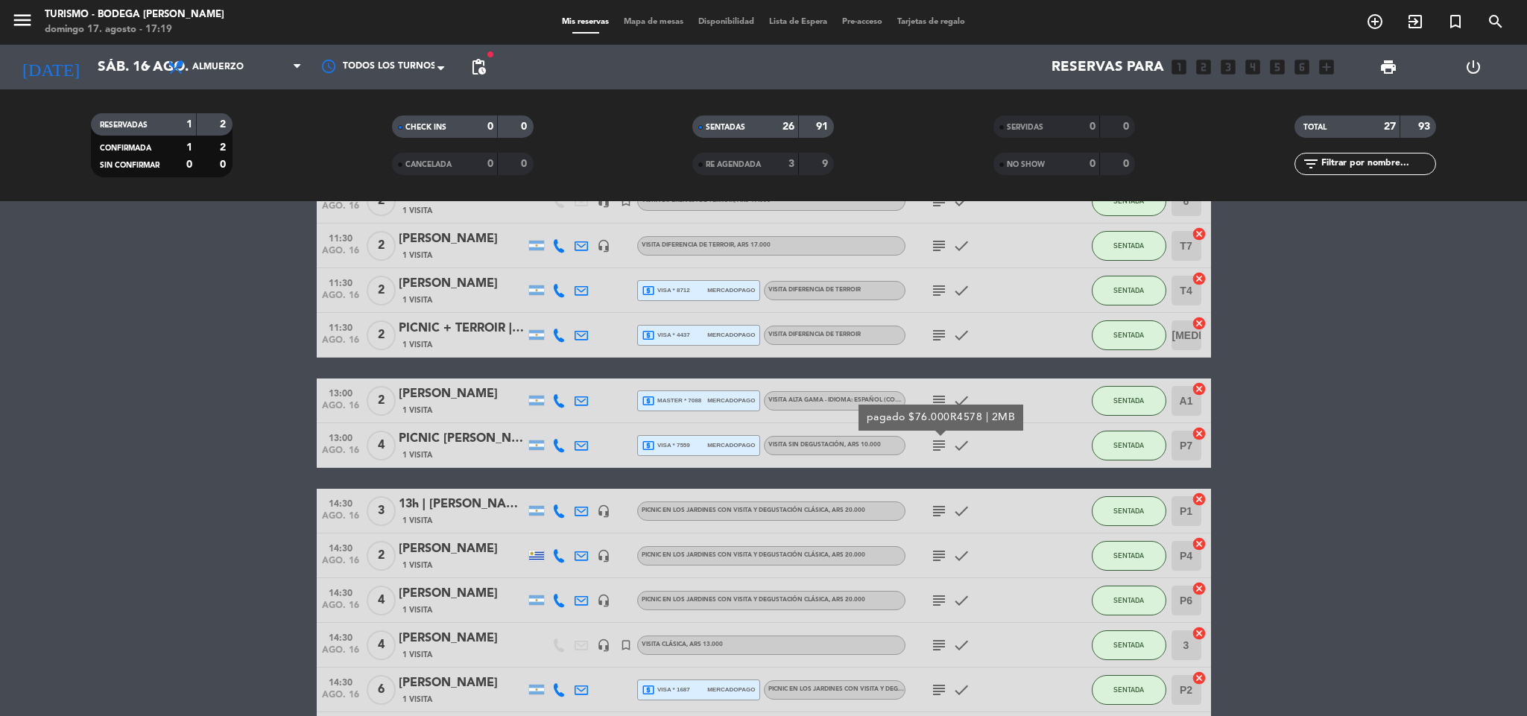
click at [938, 510] on icon "subject" at bounding box center [939, 511] width 18 height 18
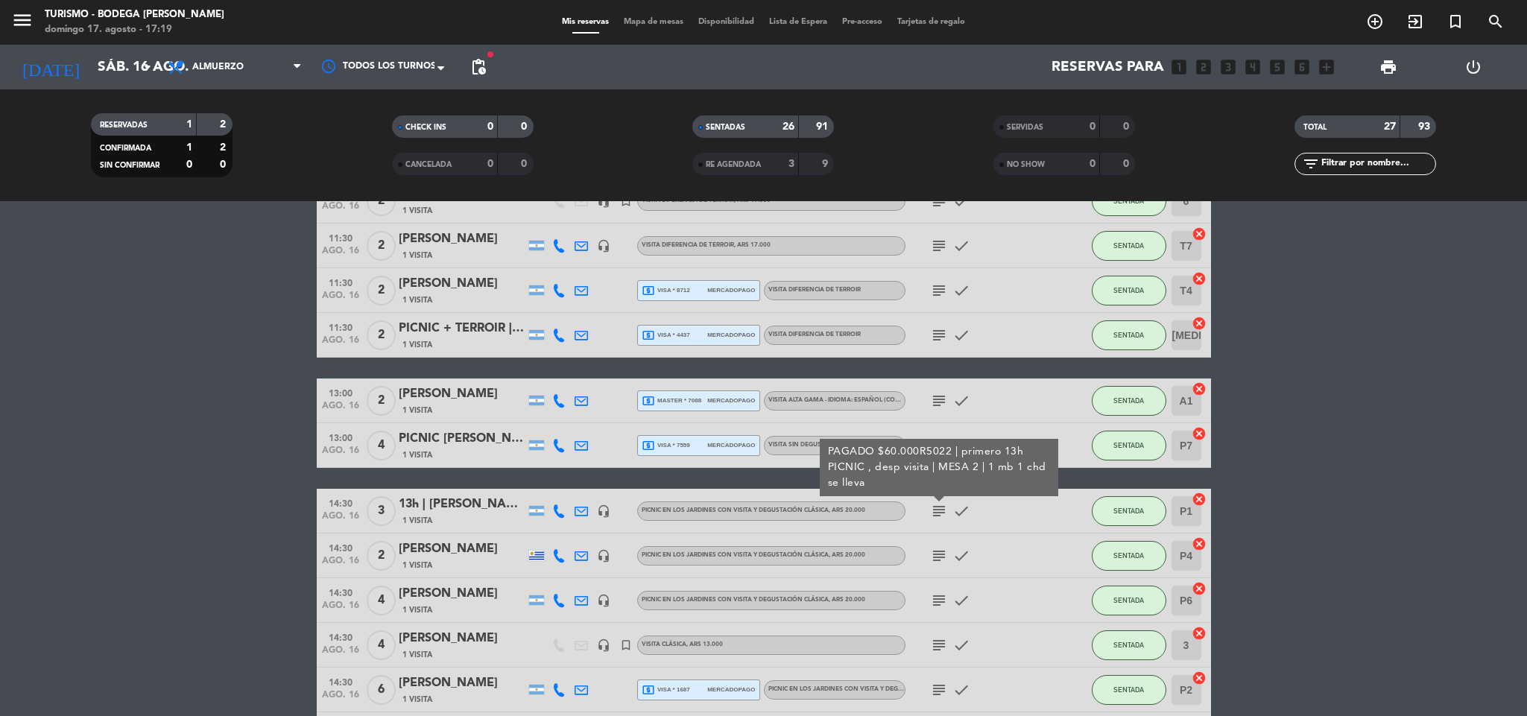
scroll to position [447, 0]
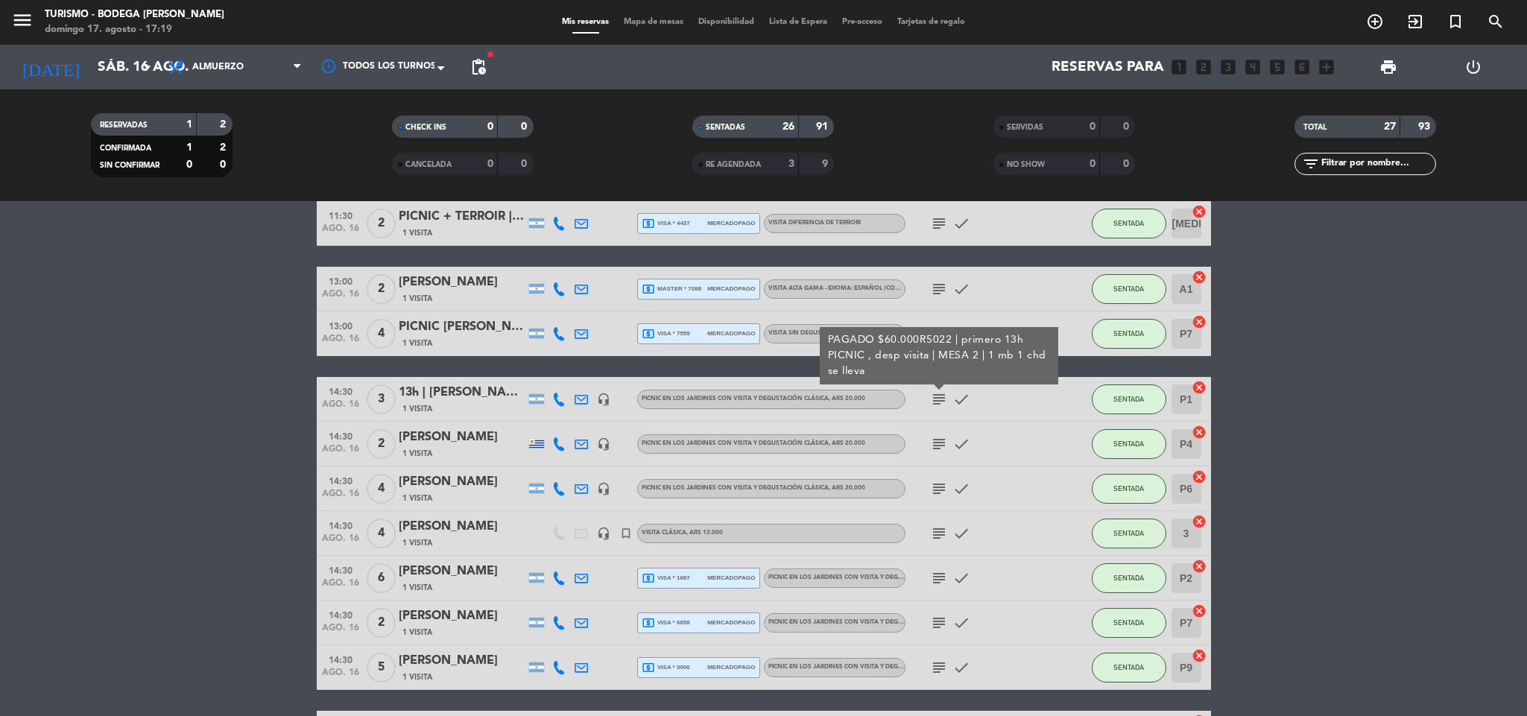
click at [939, 450] on icon "subject" at bounding box center [939, 444] width 18 height 18
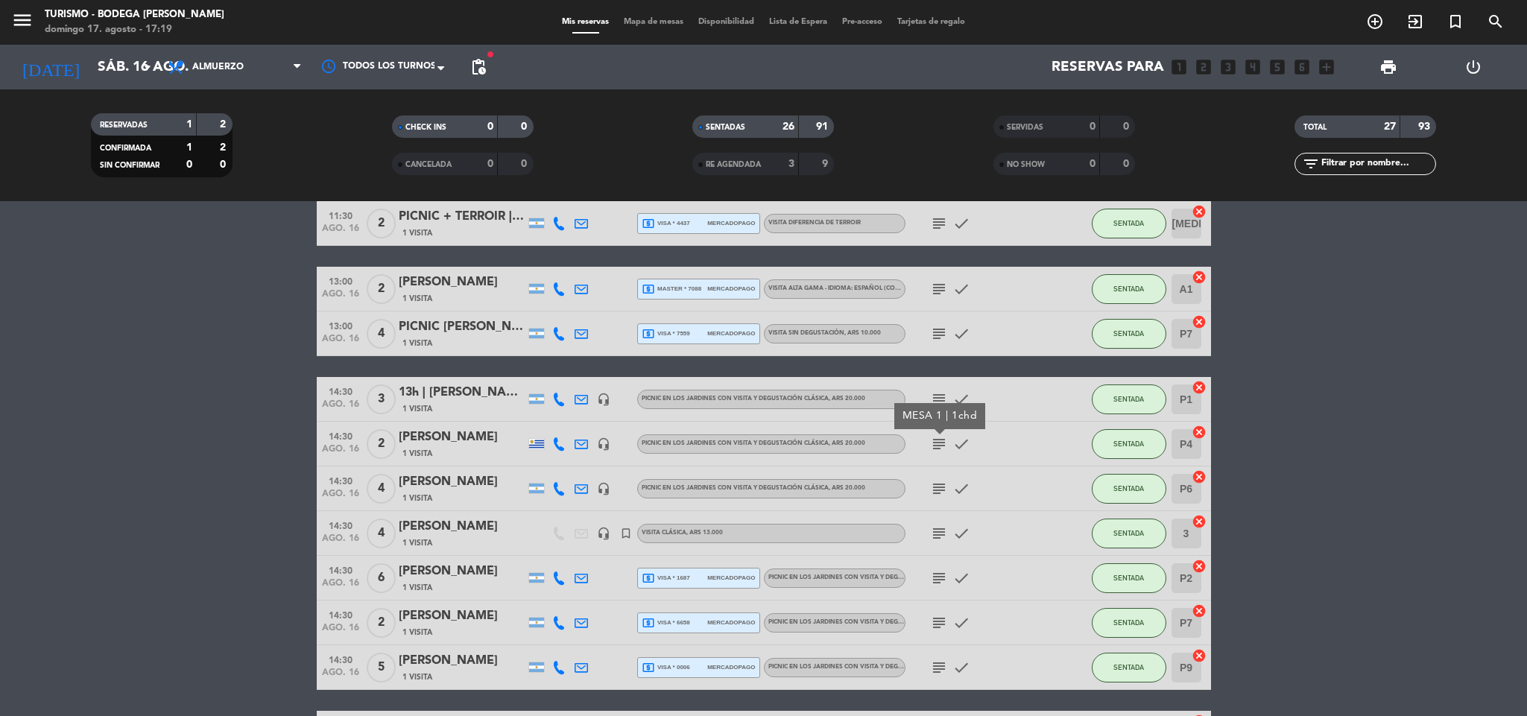
click at [940, 488] on icon "subject" at bounding box center [939, 489] width 18 height 18
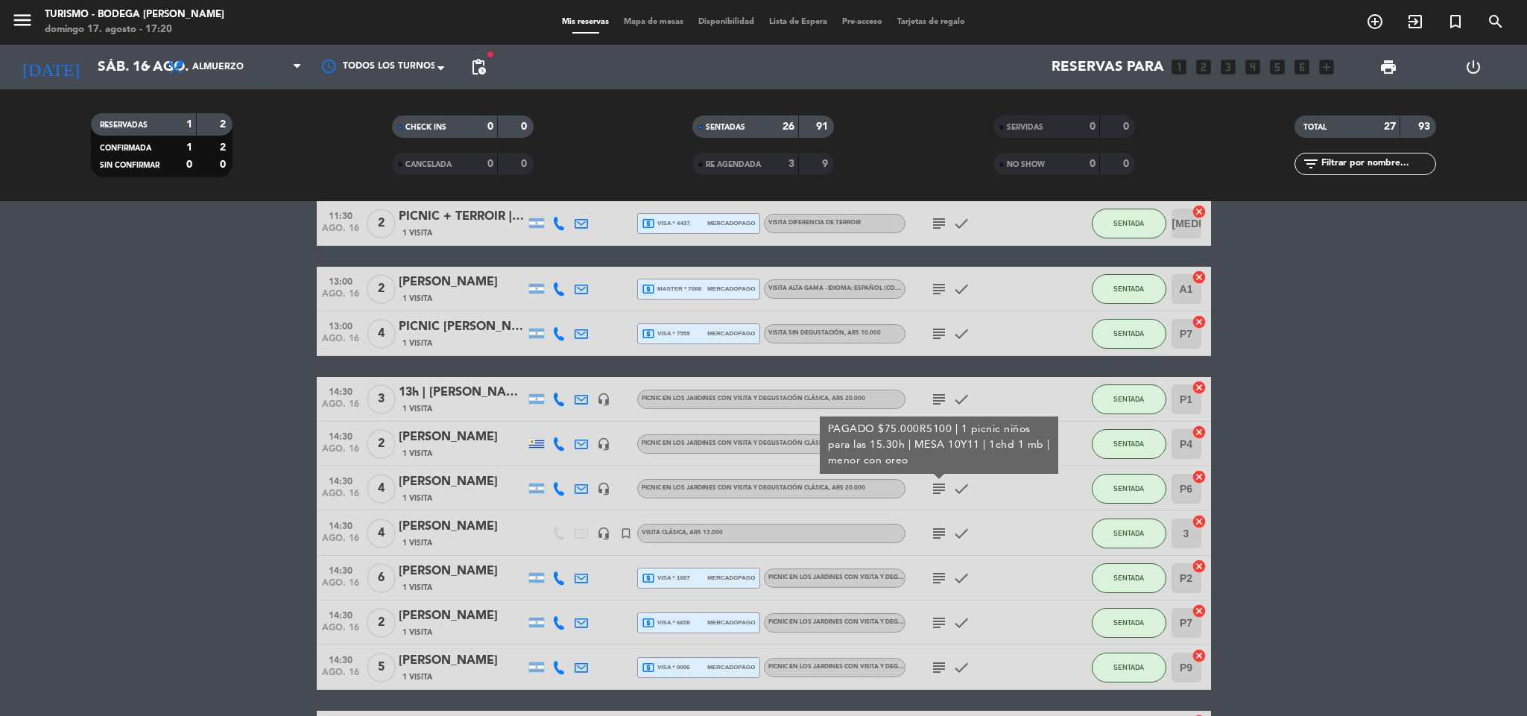
click at [940, 490] on icon "subject" at bounding box center [939, 489] width 18 height 18
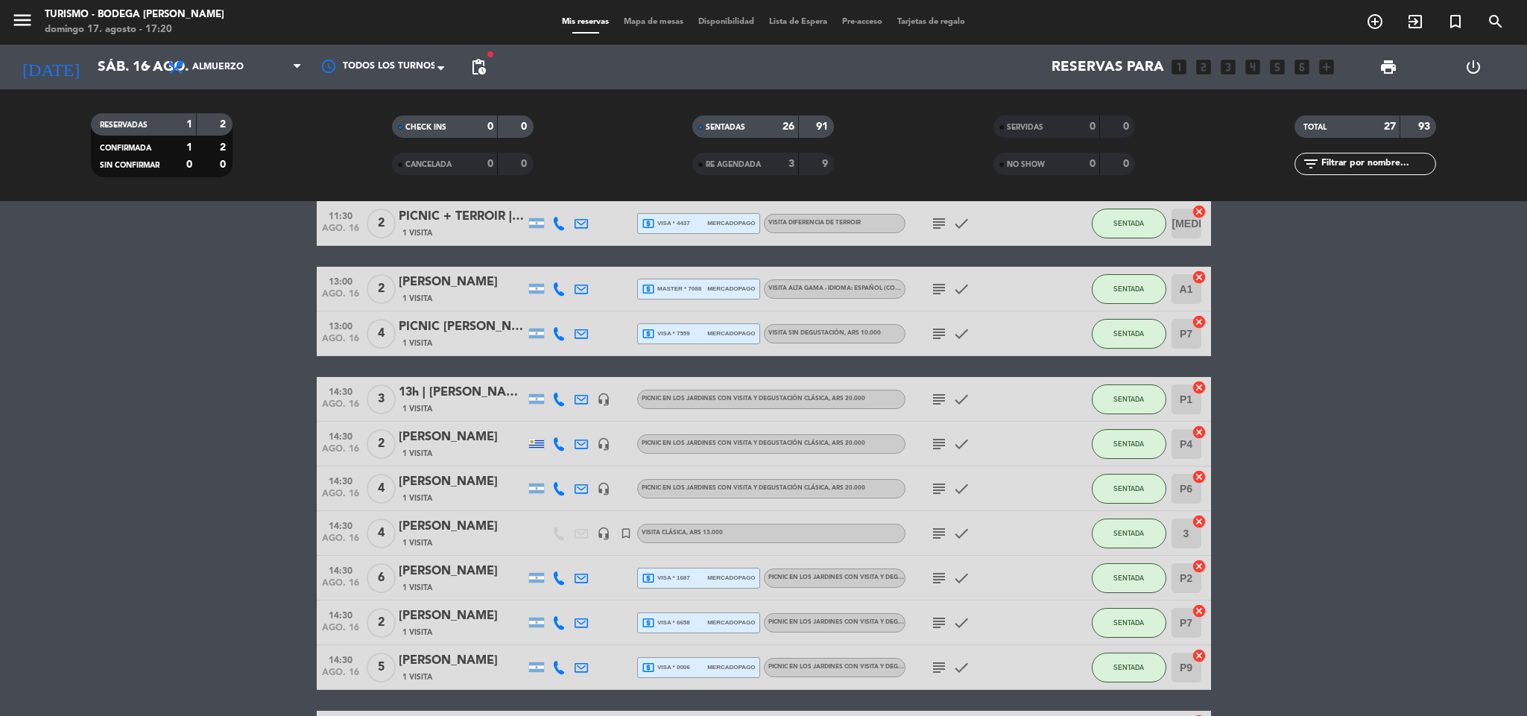
click at [942, 540] on icon "subject" at bounding box center [939, 534] width 18 height 18
click at [930, 584] on icon "subject" at bounding box center [939, 578] width 18 height 18
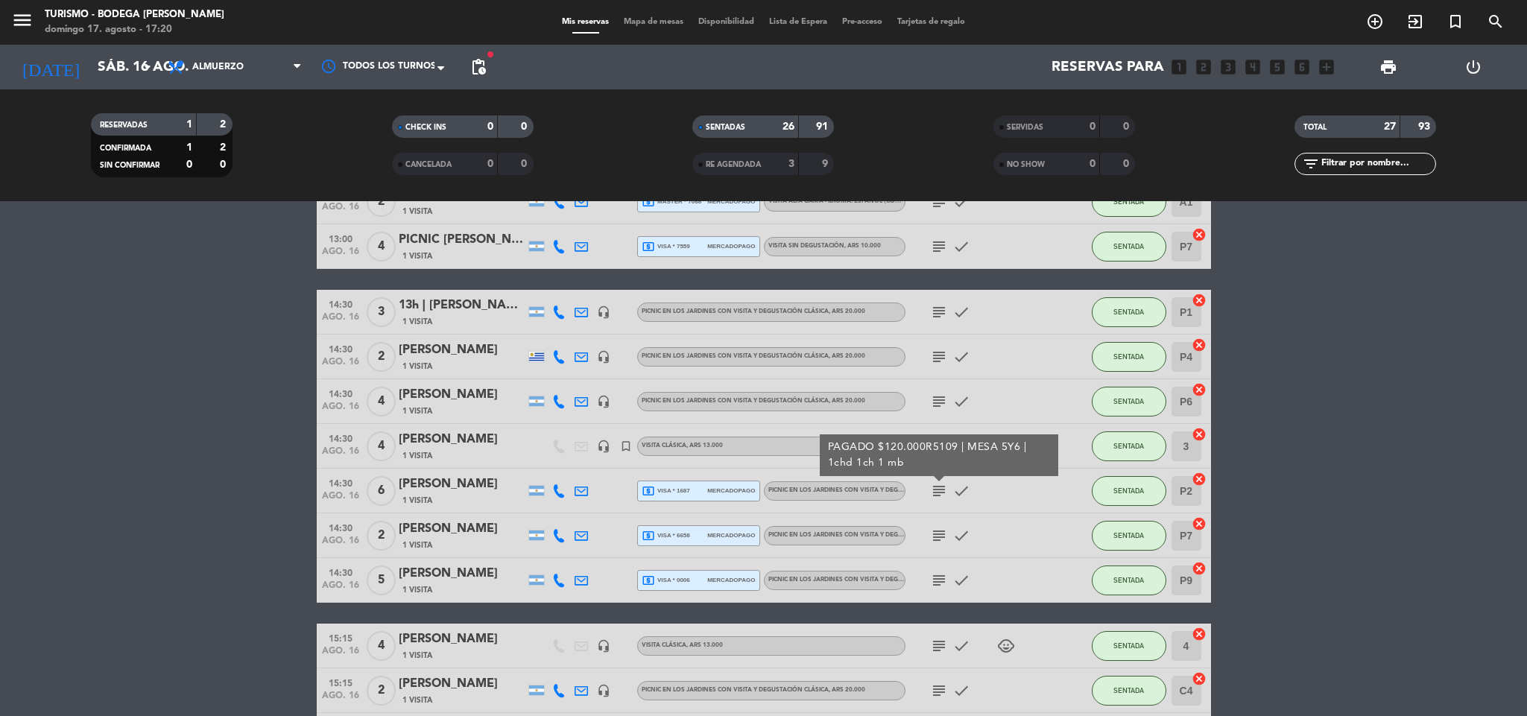
scroll to position [559, 0]
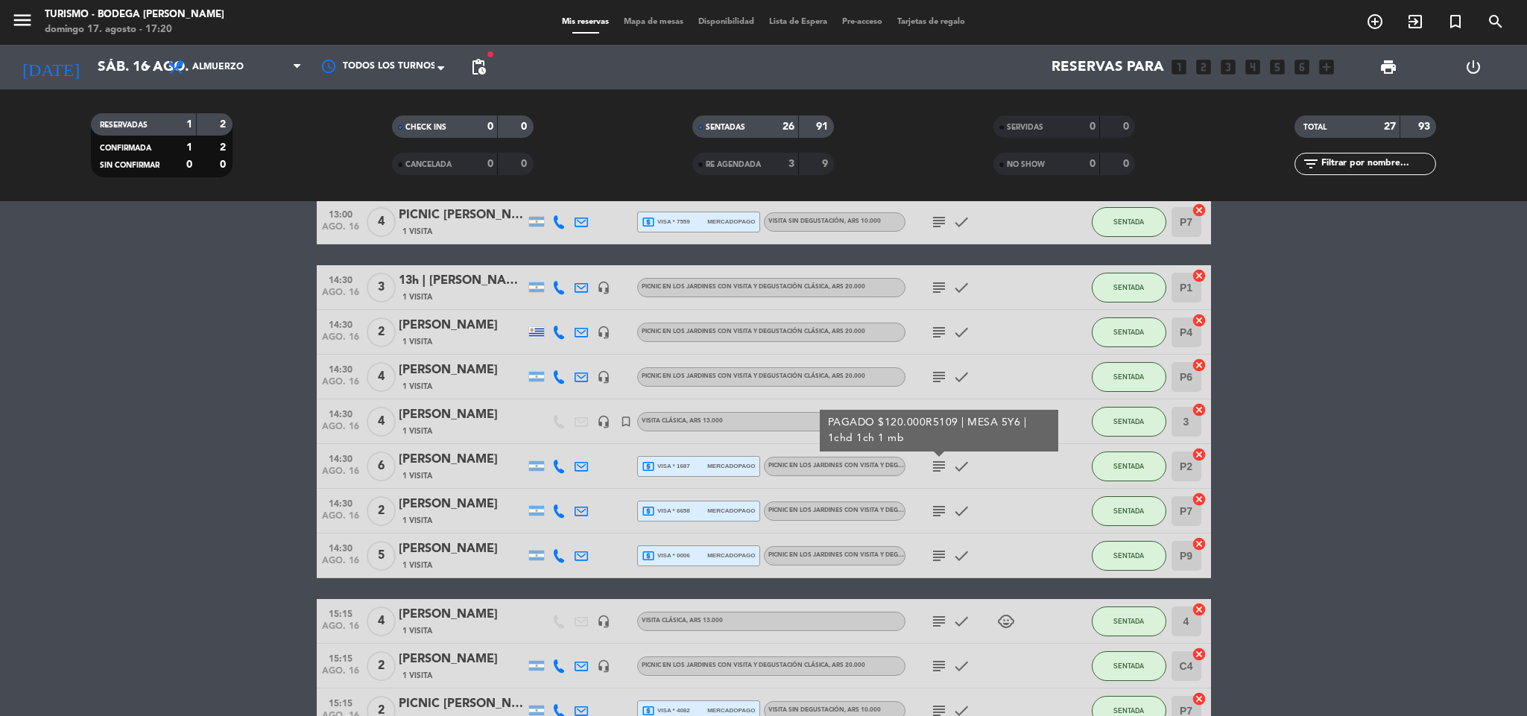
click at [939, 516] on icon "subject" at bounding box center [939, 511] width 18 height 18
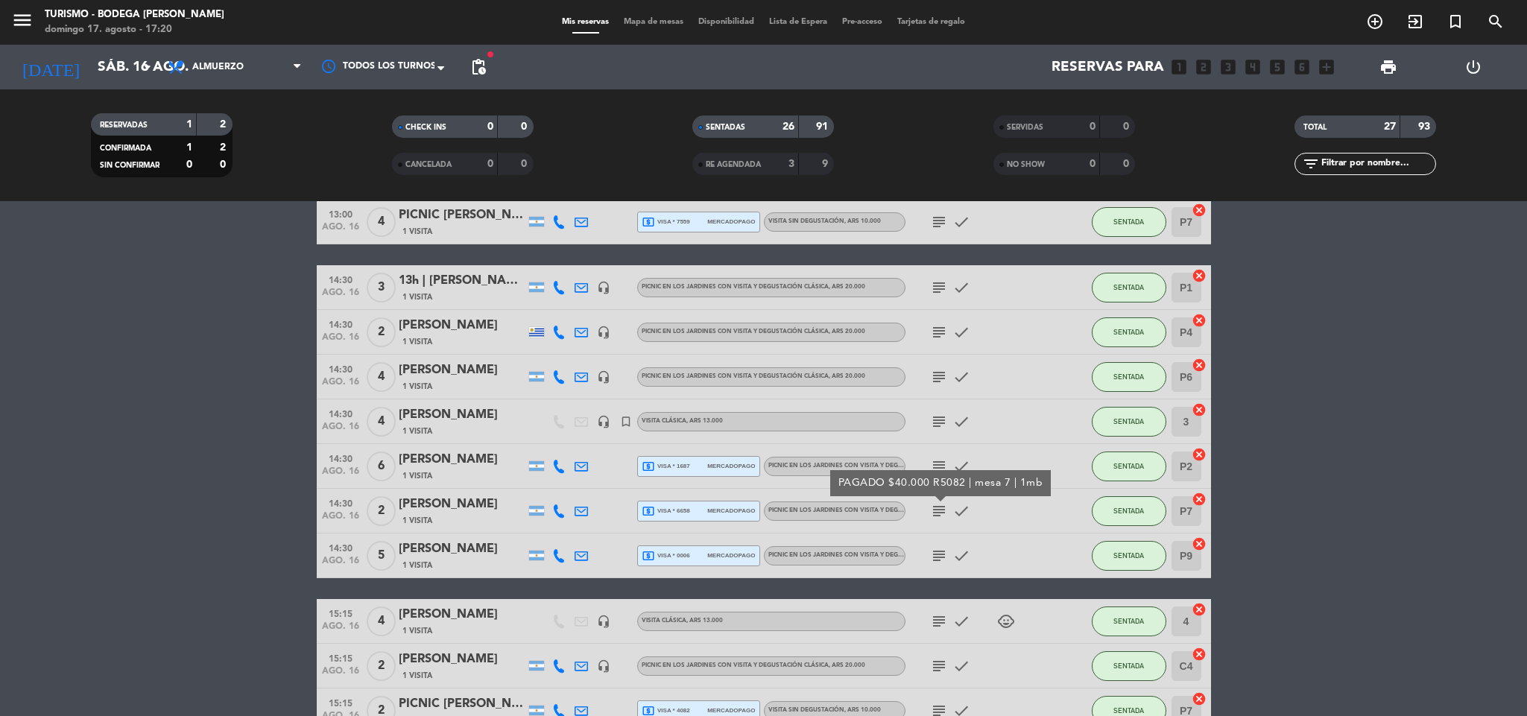
click at [935, 548] on icon "subject" at bounding box center [939, 556] width 18 height 18
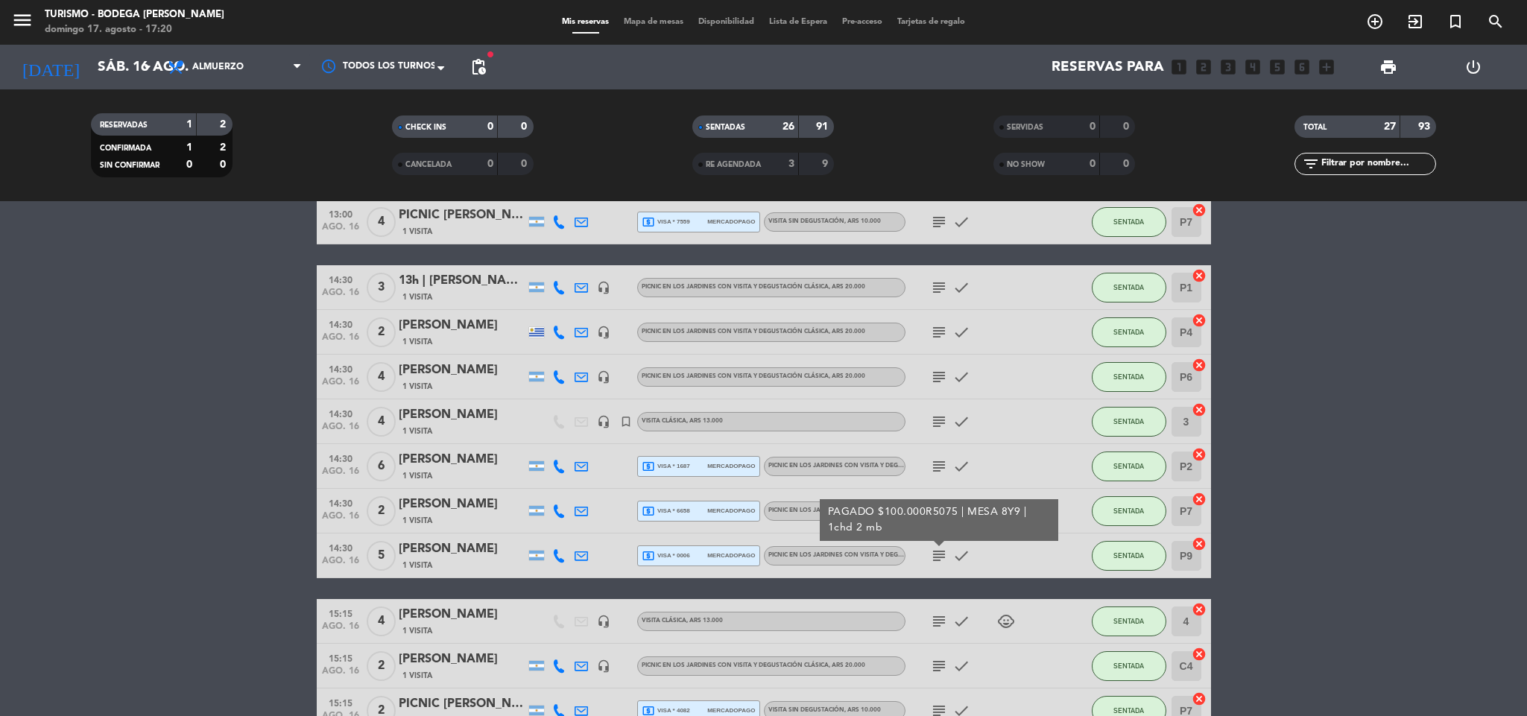
scroll to position [671, 0]
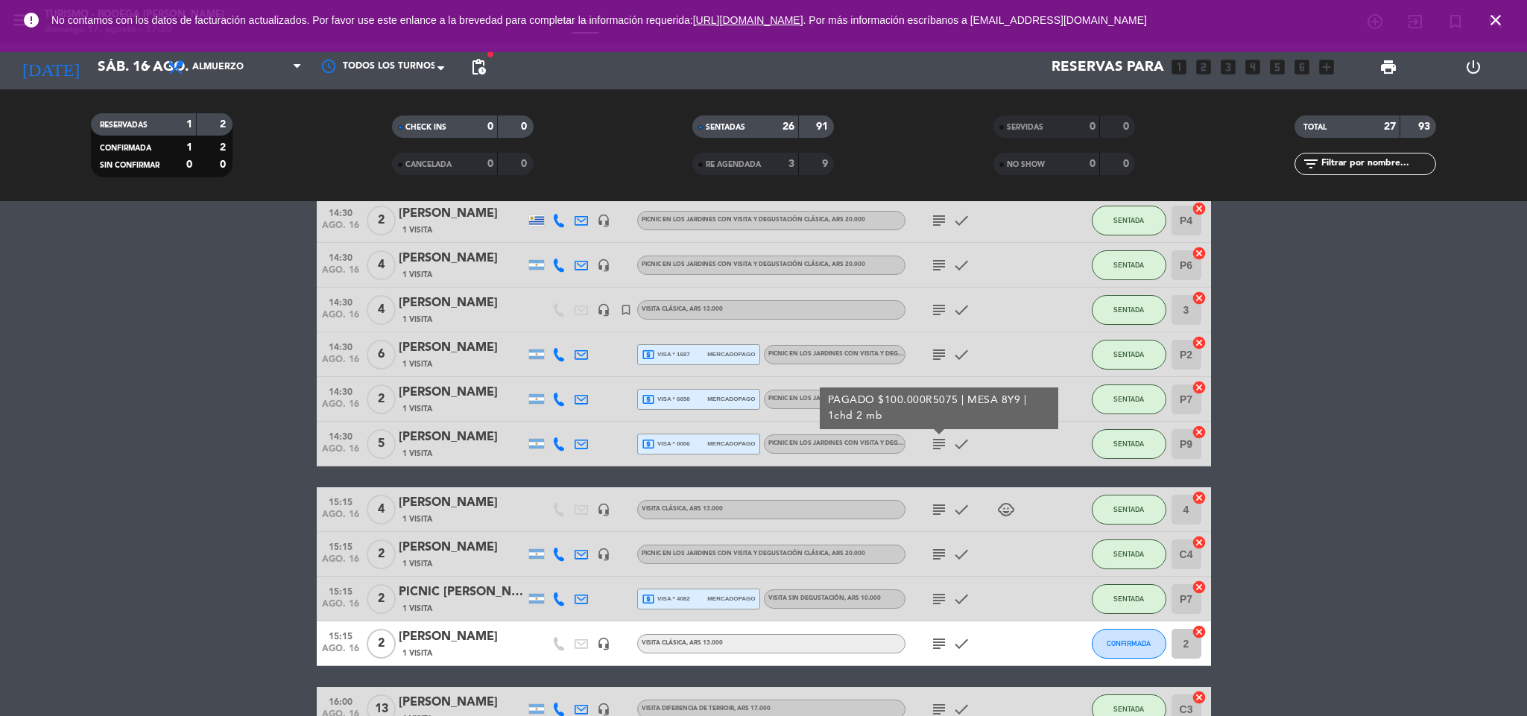
click at [939, 506] on icon "subject" at bounding box center [939, 510] width 18 height 18
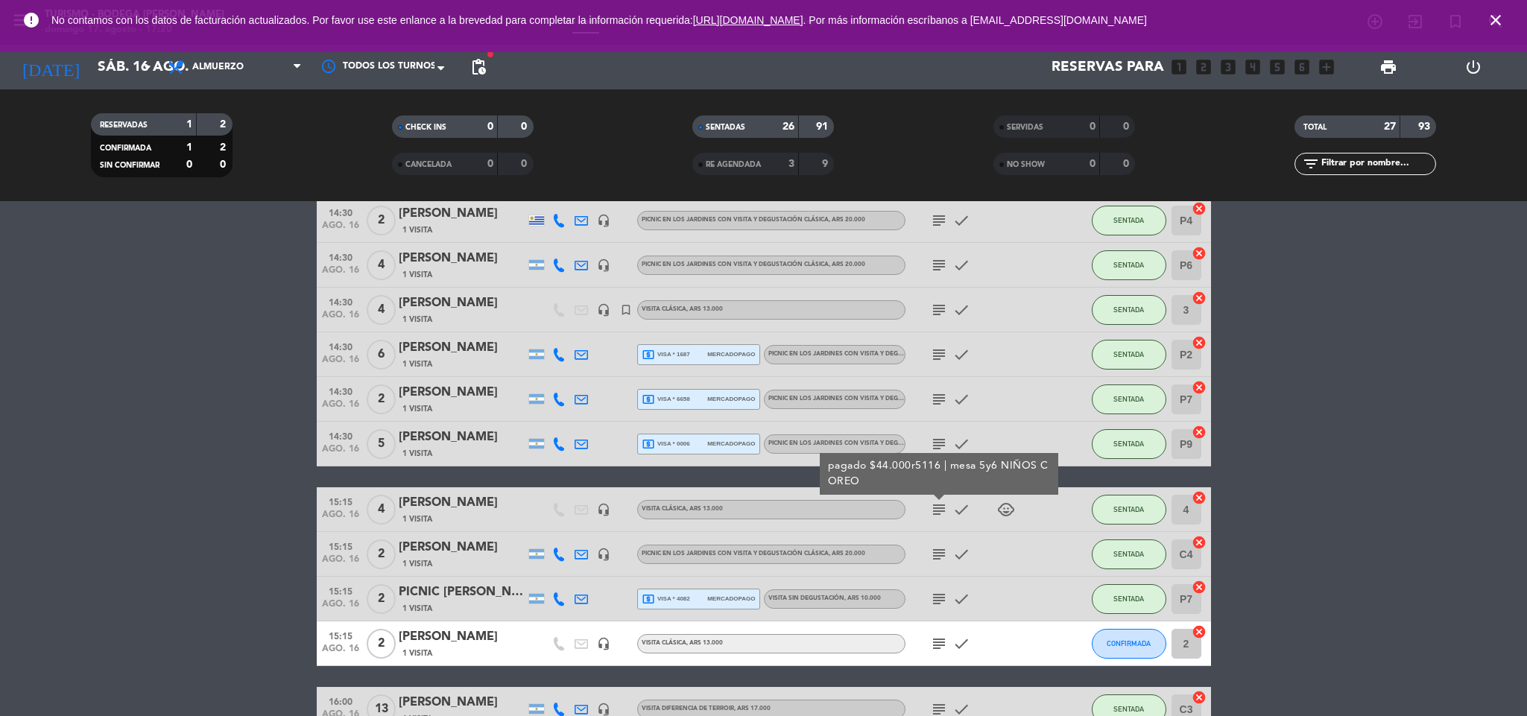
scroll to position [783, 0]
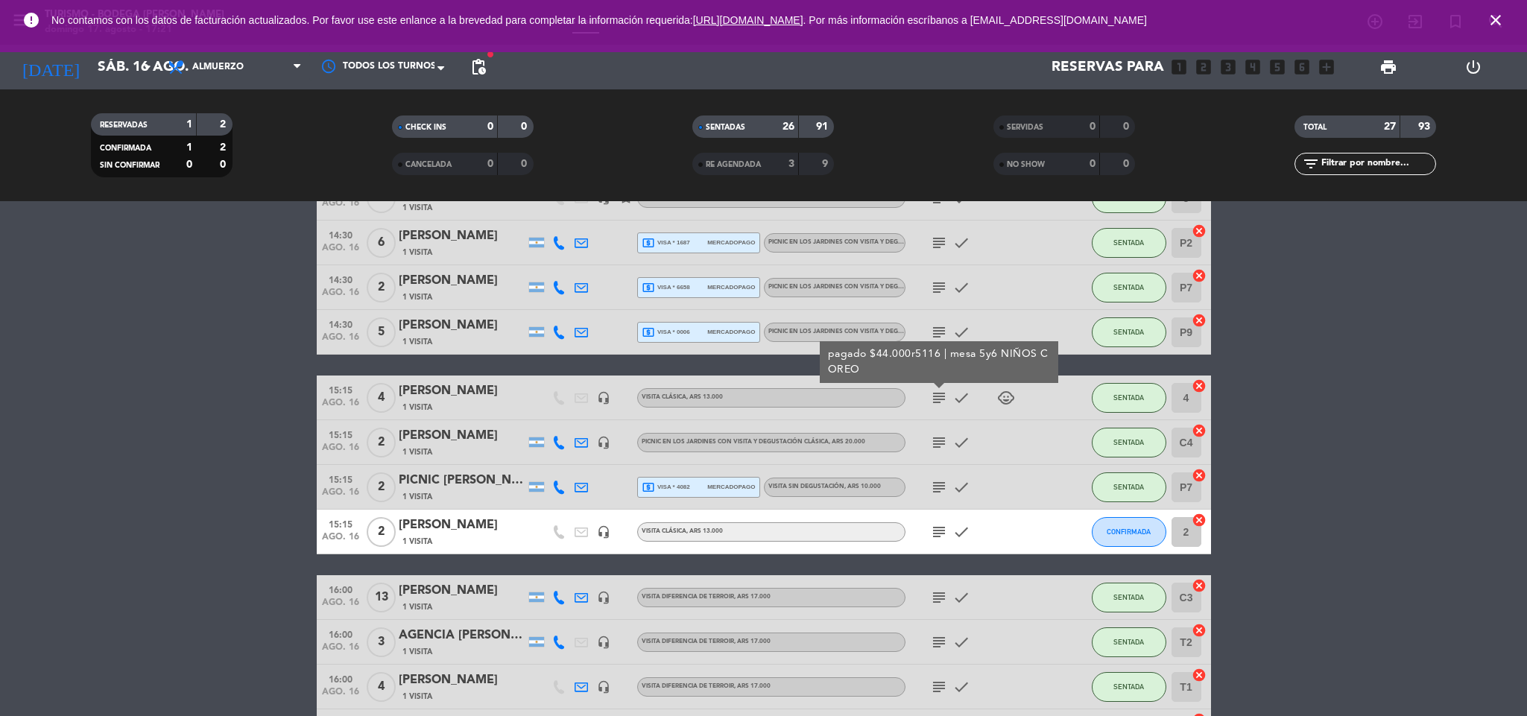
click at [946, 438] on icon "subject" at bounding box center [939, 443] width 18 height 18
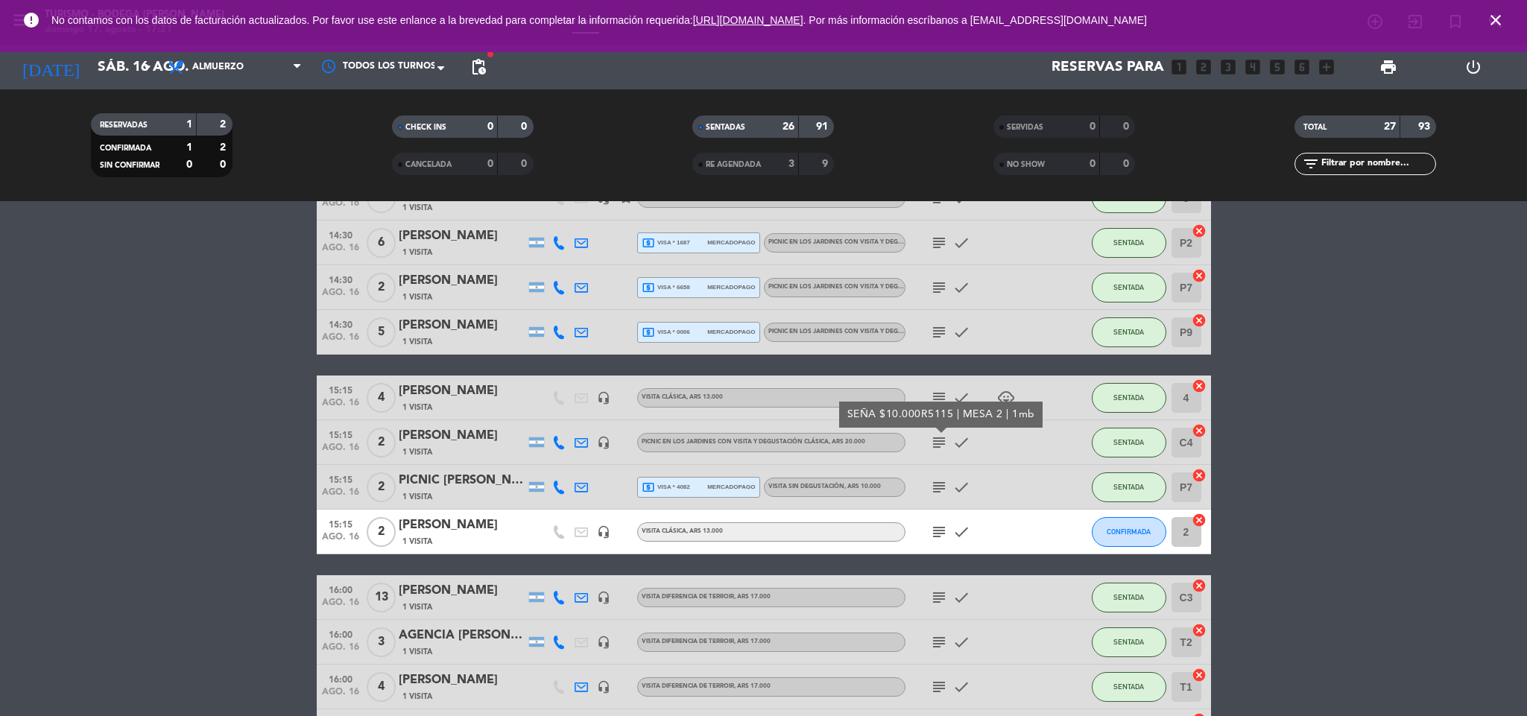
click at [942, 490] on icon "subject" at bounding box center [939, 487] width 18 height 18
click at [946, 525] on icon "subject" at bounding box center [939, 532] width 18 height 18
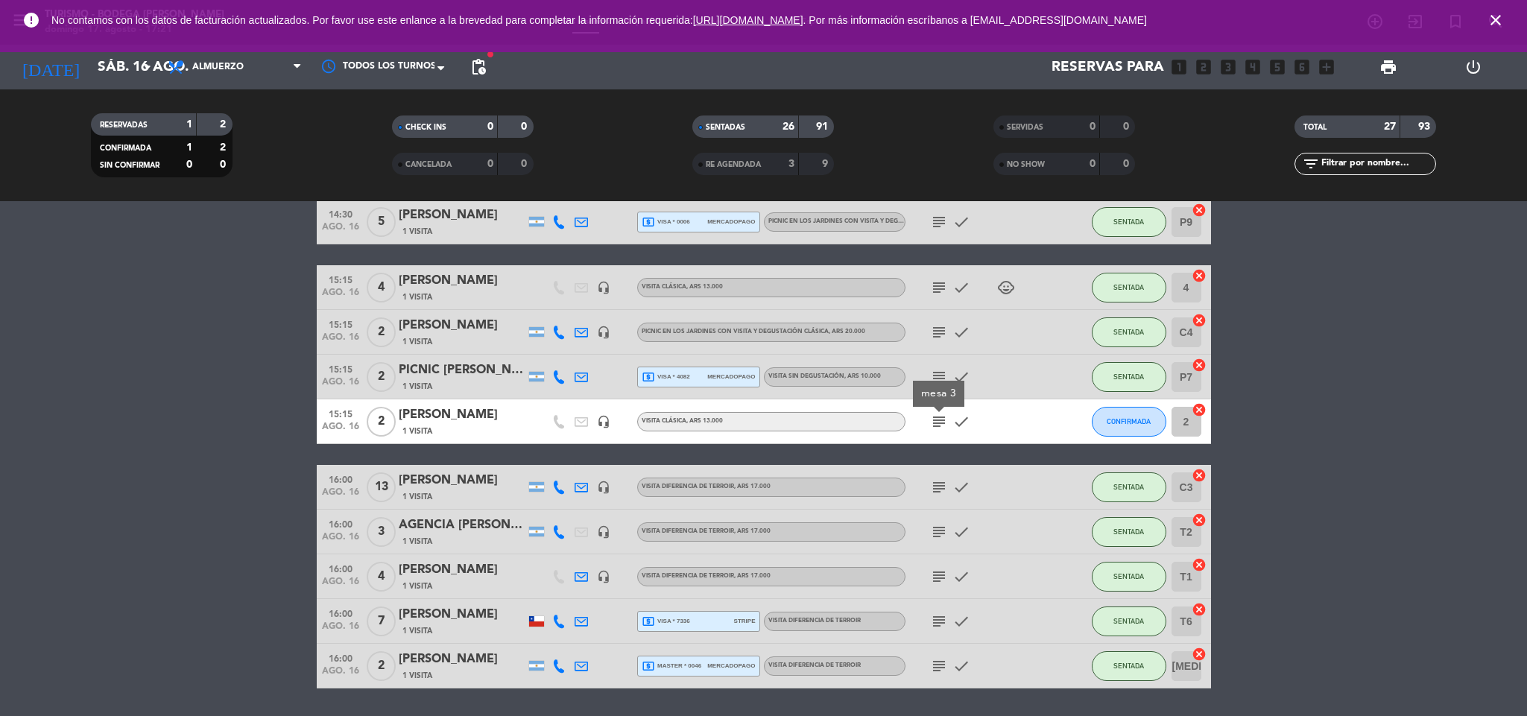
scroll to position [894, 0]
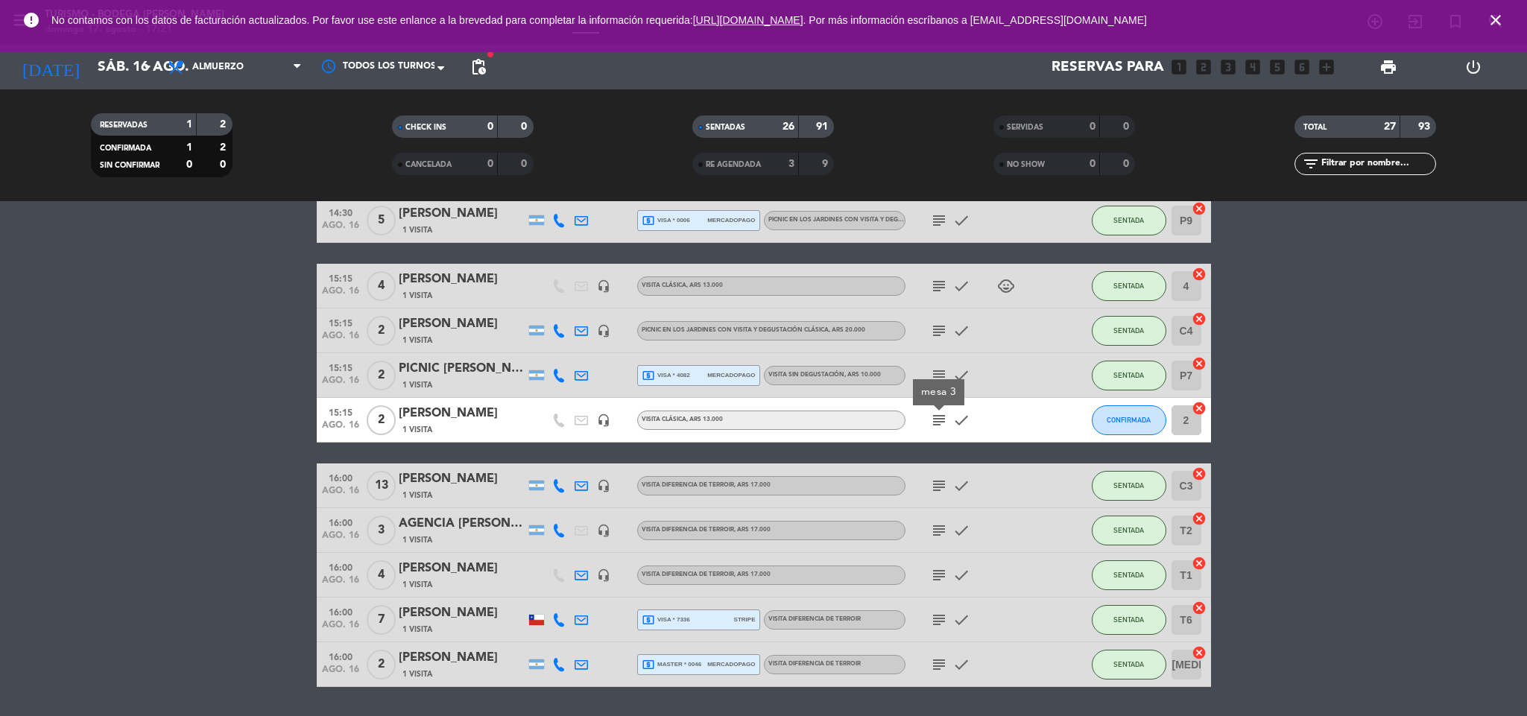
click at [939, 487] on icon "subject" at bounding box center [939, 486] width 18 height 18
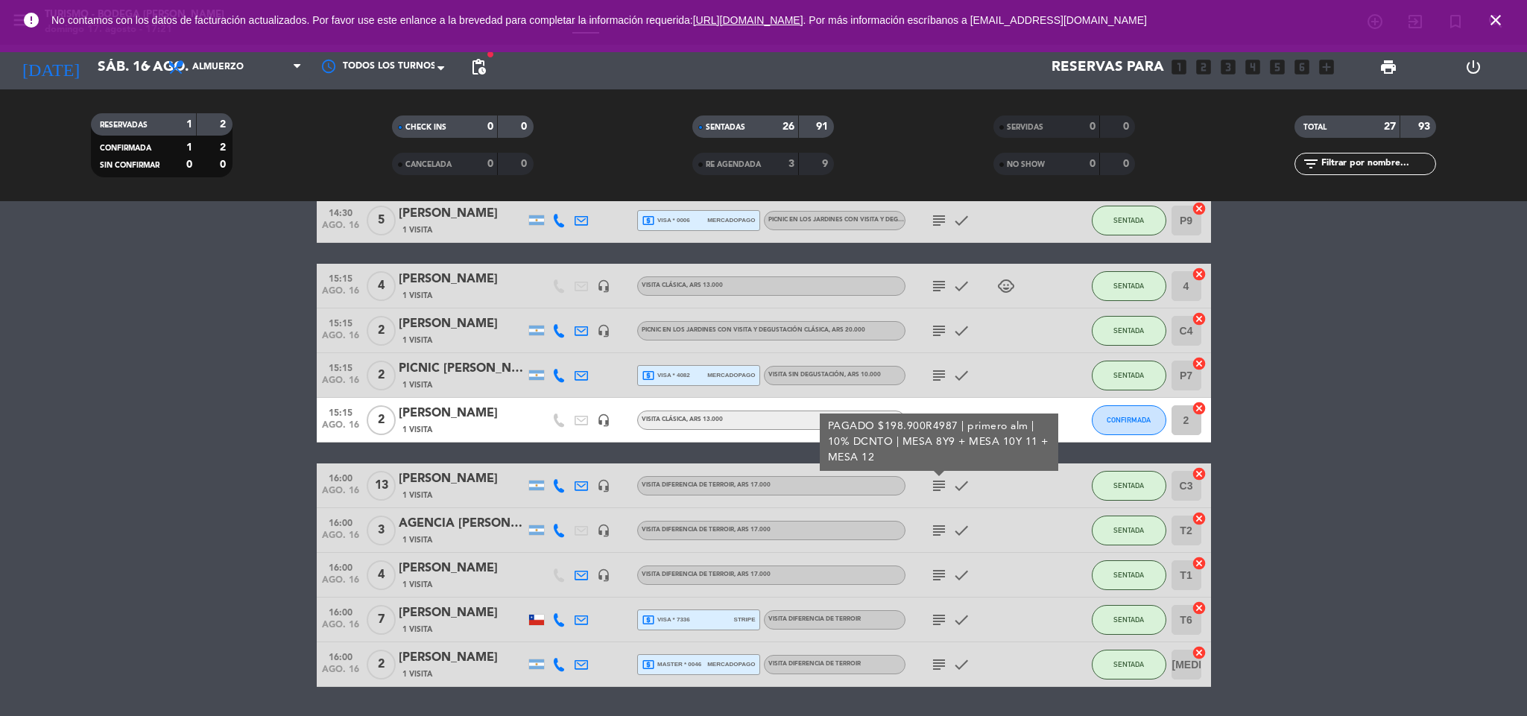
click at [942, 532] on icon "subject" at bounding box center [939, 531] width 18 height 18
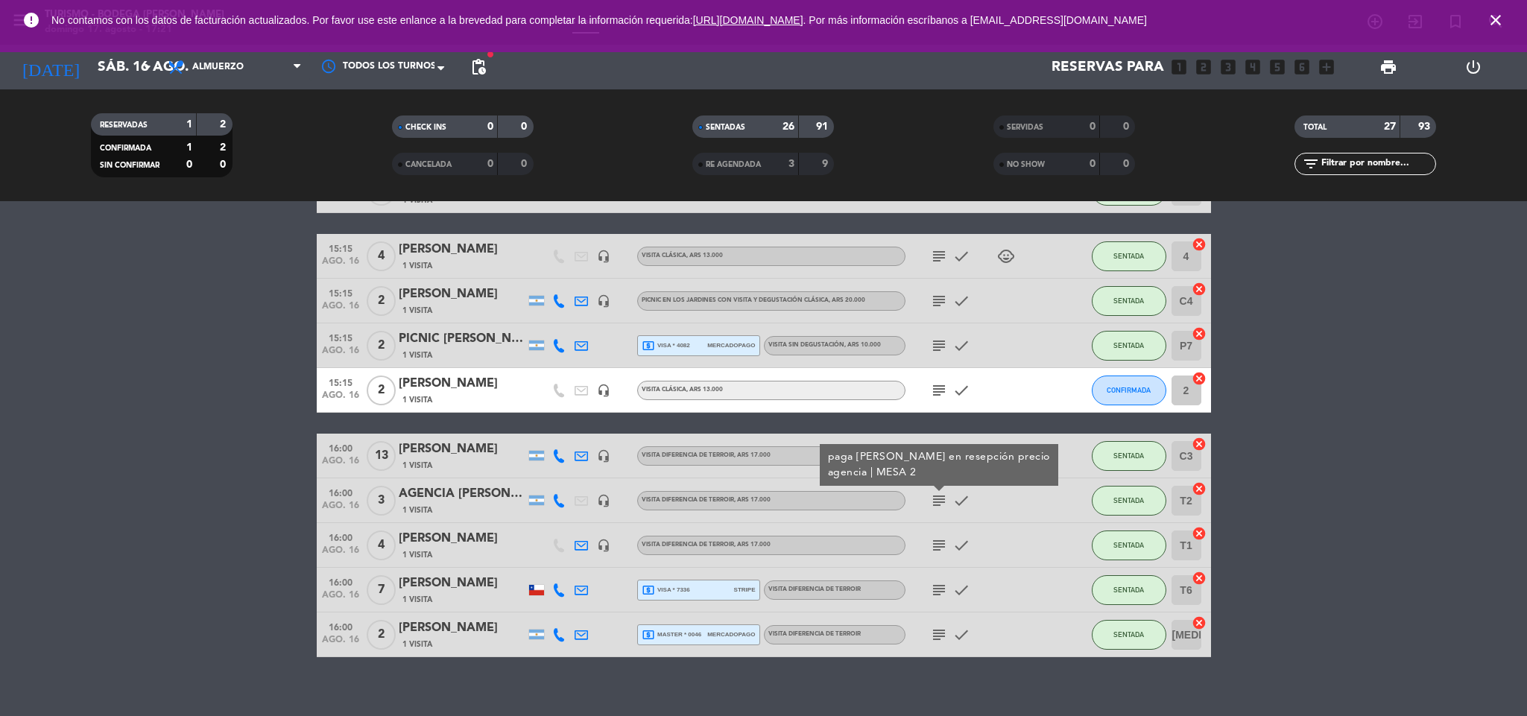
scroll to position [939, 0]
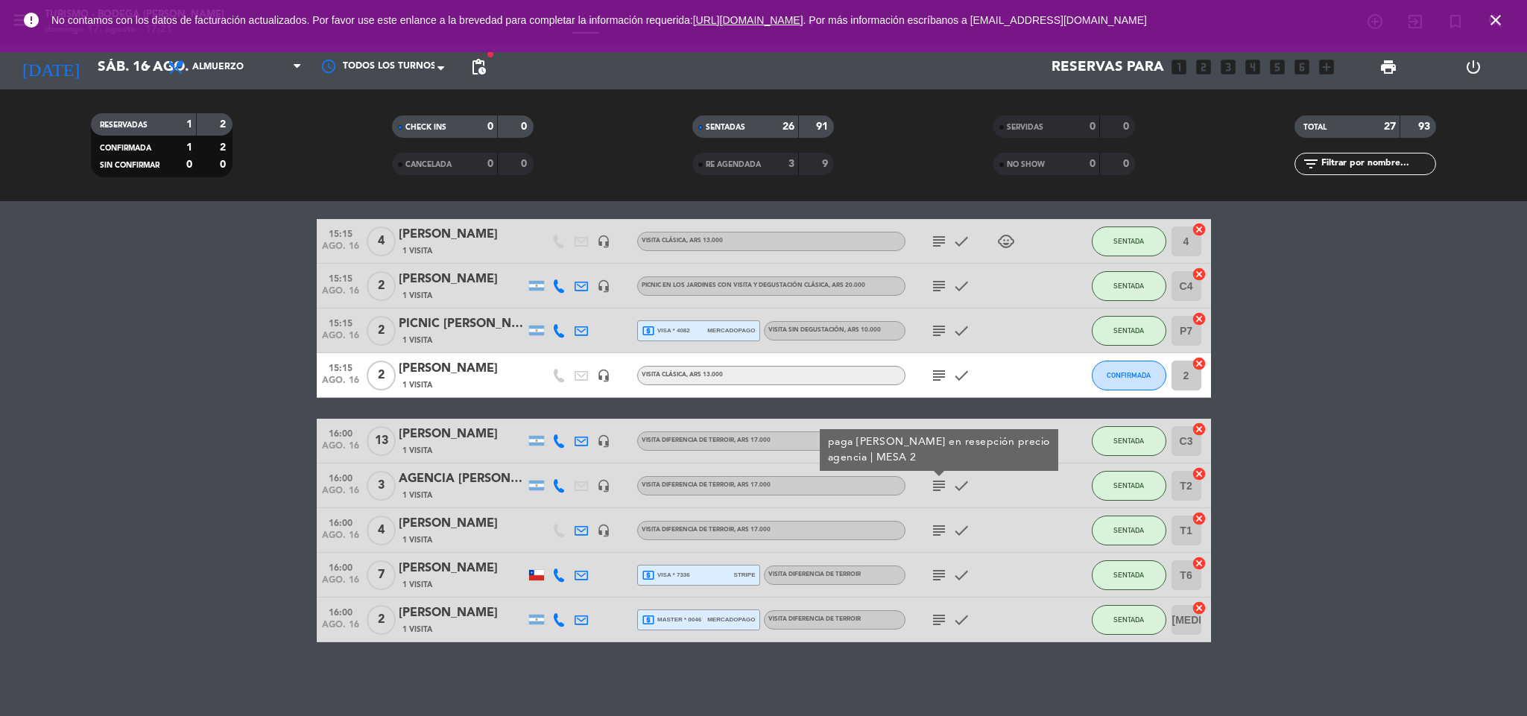
click at [938, 525] on icon "subject" at bounding box center [939, 531] width 18 height 18
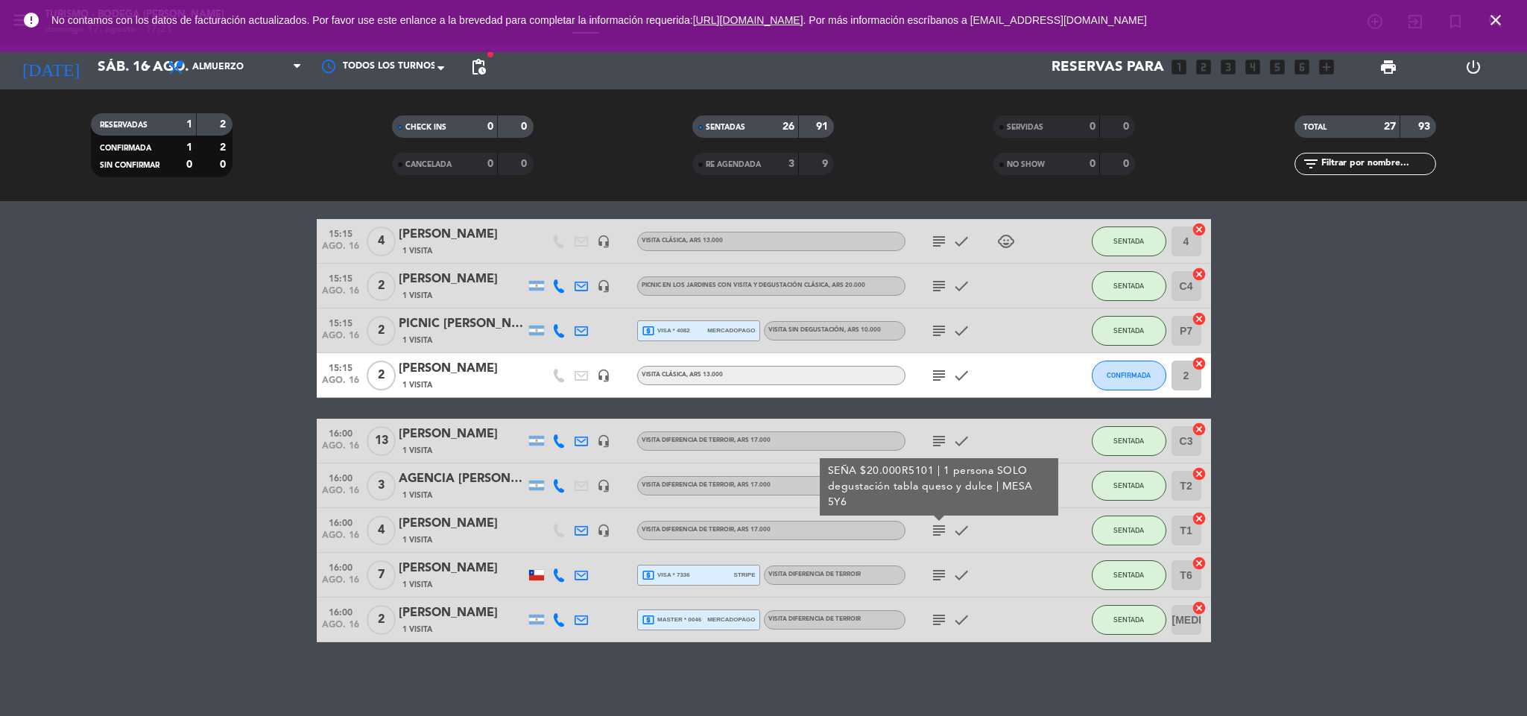
click at [938, 525] on icon "subject" at bounding box center [939, 531] width 18 height 18
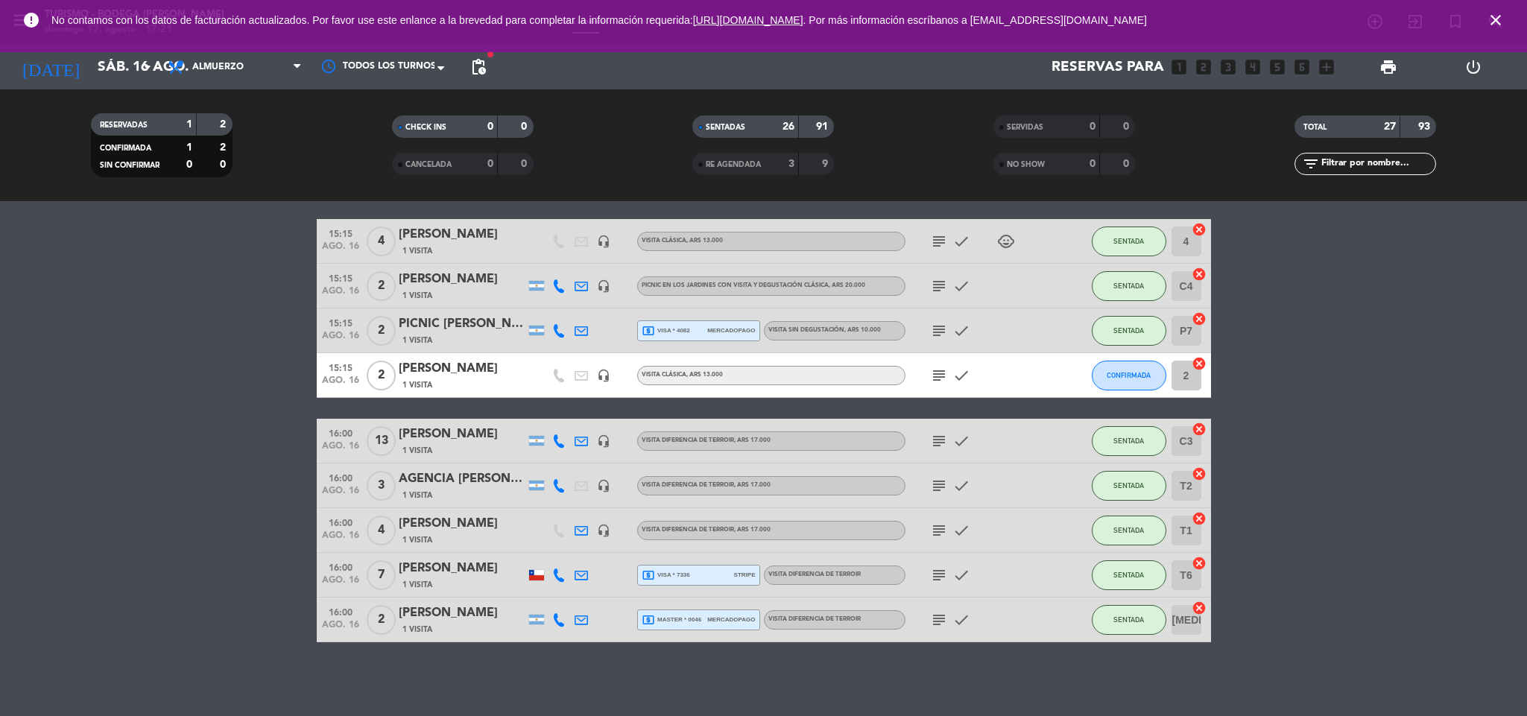
click at [935, 490] on icon "subject" at bounding box center [939, 486] width 18 height 18
click at [933, 481] on icon "subject" at bounding box center [939, 486] width 18 height 18
click at [941, 537] on icon "subject" at bounding box center [939, 531] width 18 height 18
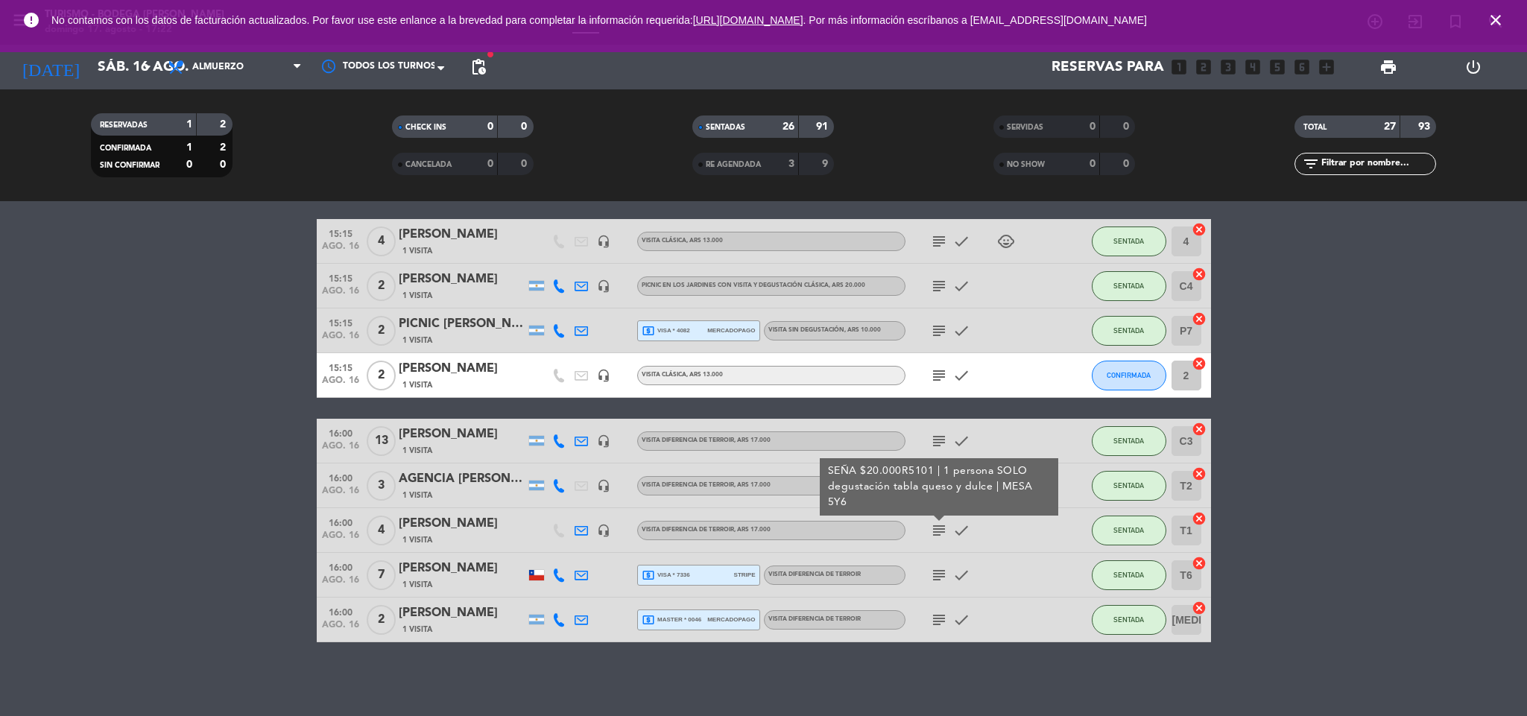
click at [935, 578] on icon "subject" at bounding box center [939, 575] width 18 height 18
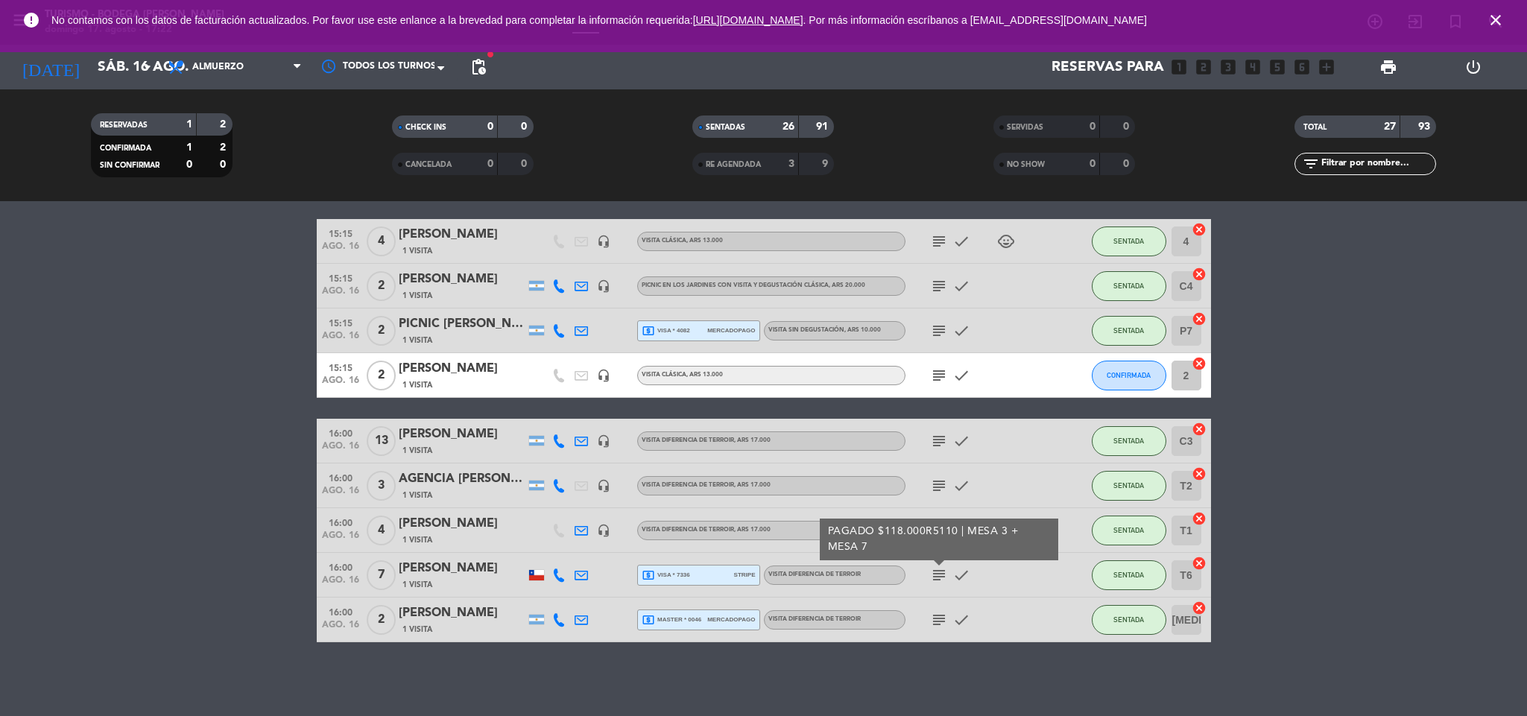
click at [937, 617] on icon "subject" at bounding box center [939, 620] width 18 height 18
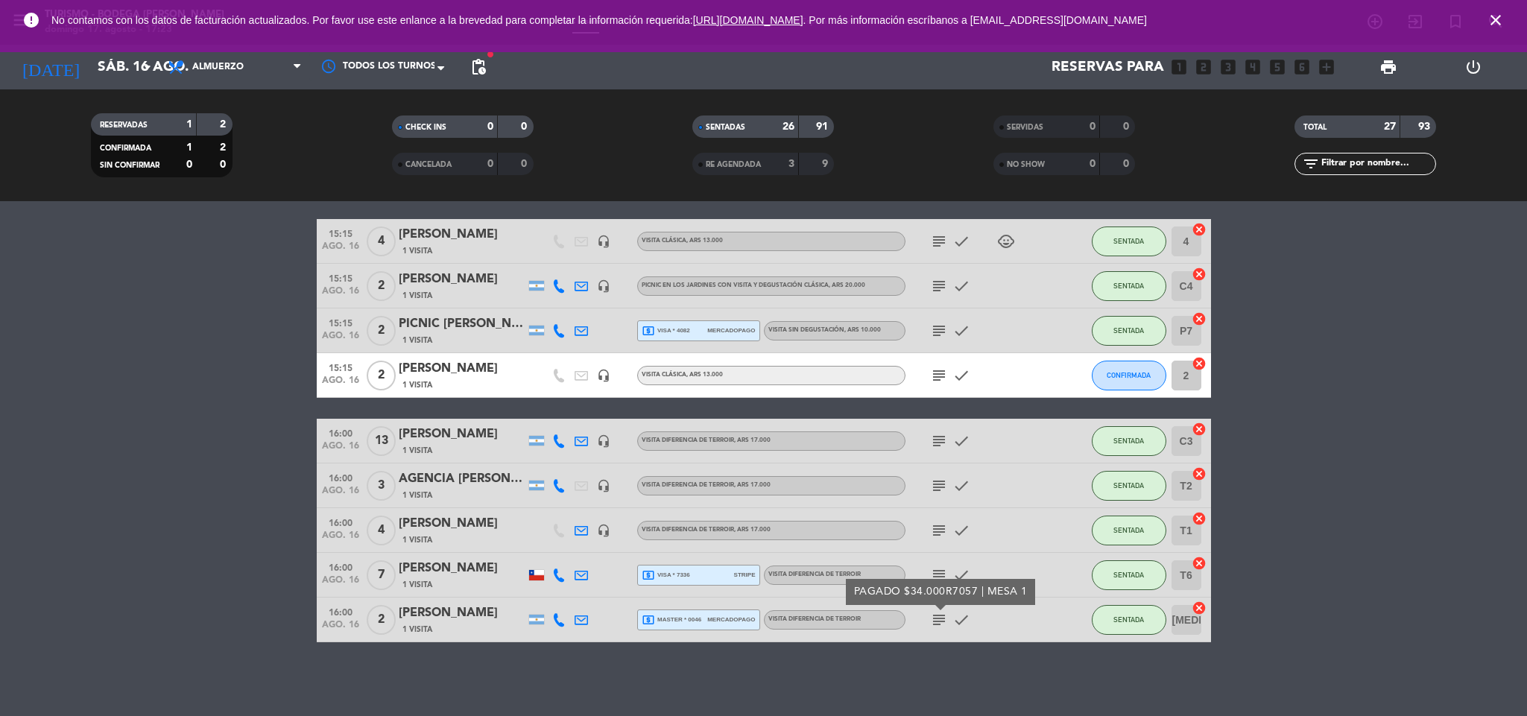
click at [458, 618] on div "[PERSON_NAME]" at bounding box center [462, 613] width 127 height 19
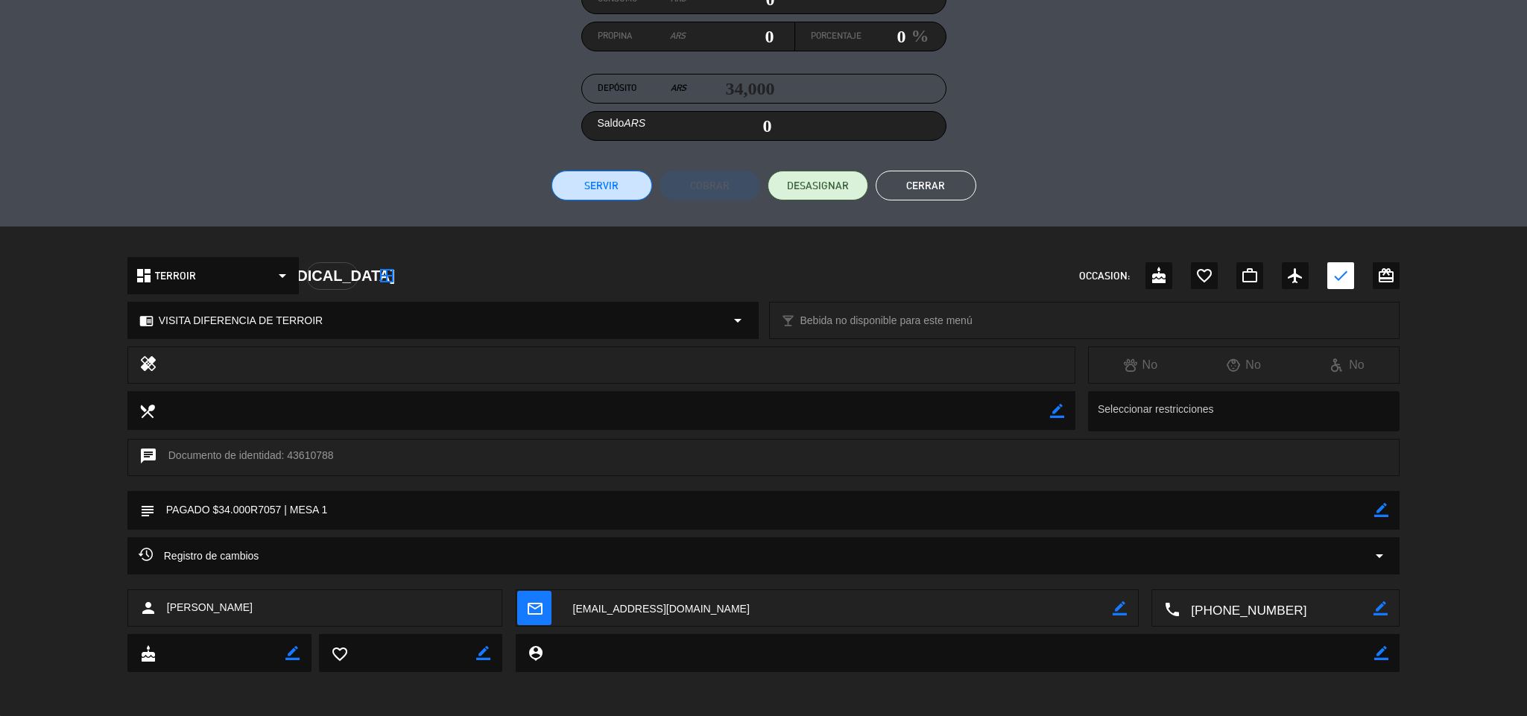
scroll to position [215, 0]
click at [1382, 508] on icon "border_color" at bounding box center [1381, 509] width 14 height 14
click at [264, 508] on textarea at bounding box center [765, 509] width 1220 height 38
type textarea "PAGADO $34.000R5057 | MESA 1"
click at [1378, 512] on icon at bounding box center [1381, 509] width 14 height 14
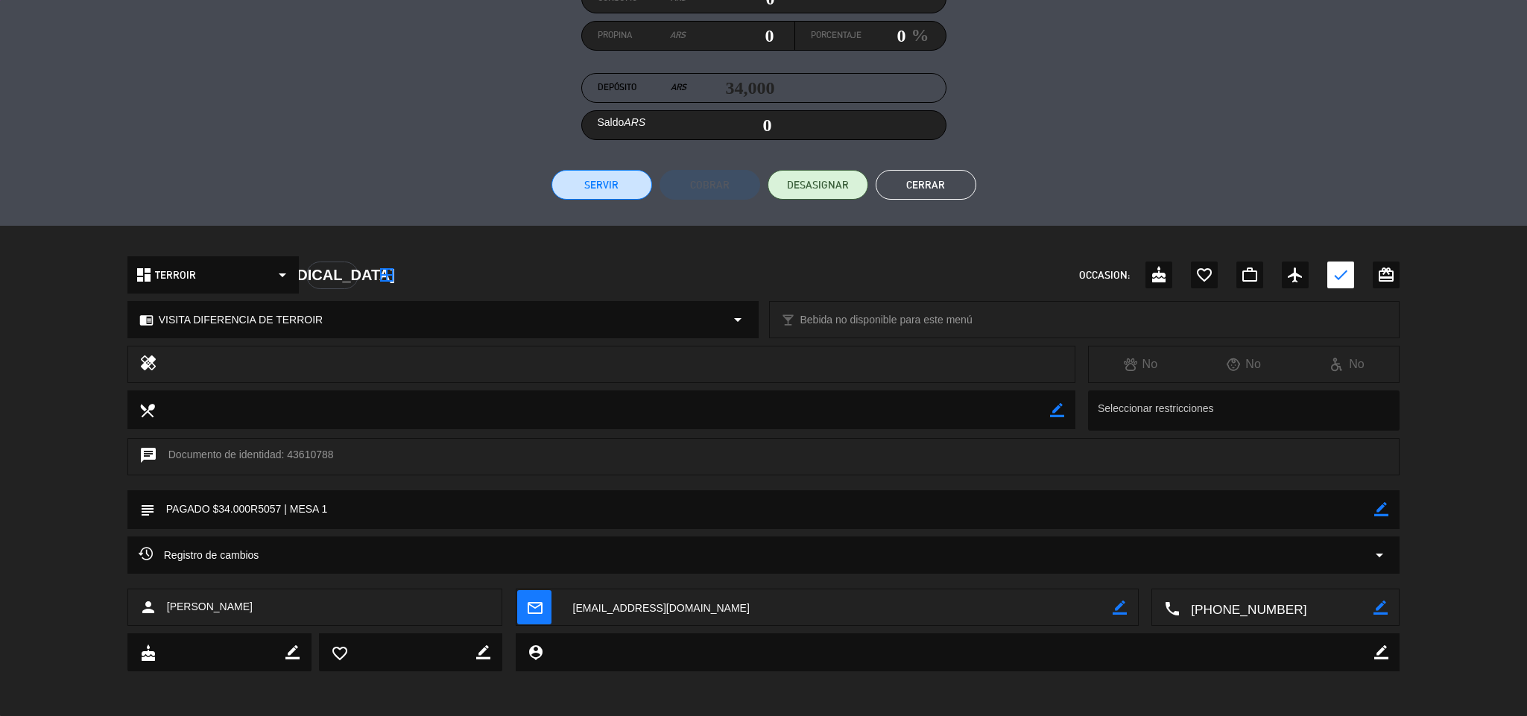
click at [969, 184] on button "Cerrar" at bounding box center [926, 185] width 101 height 30
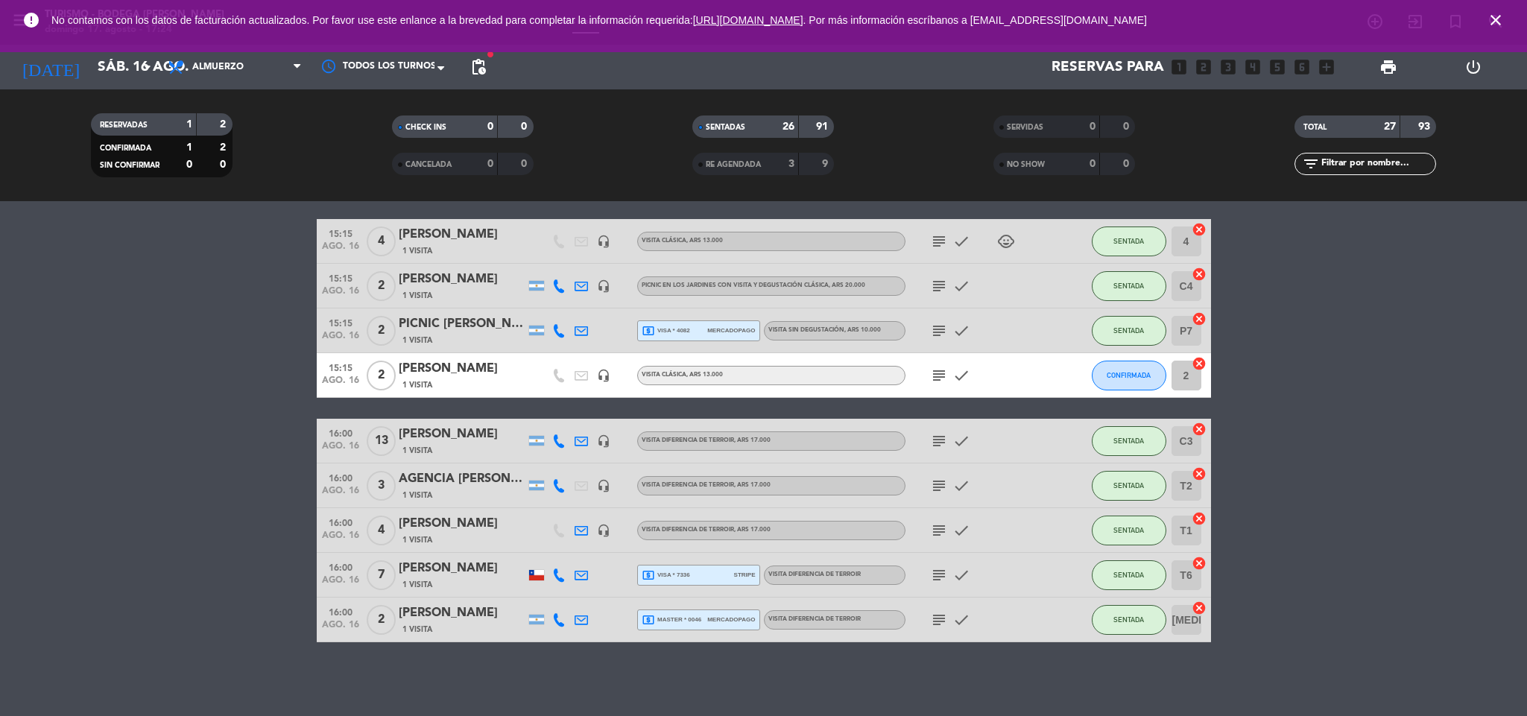
click at [938, 620] on icon "subject" at bounding box center [939, 620] width 18 height 18
click at [470, 613] on div "[PERSON_NAME]" at bounding box center [462, 613] width 127 height 19
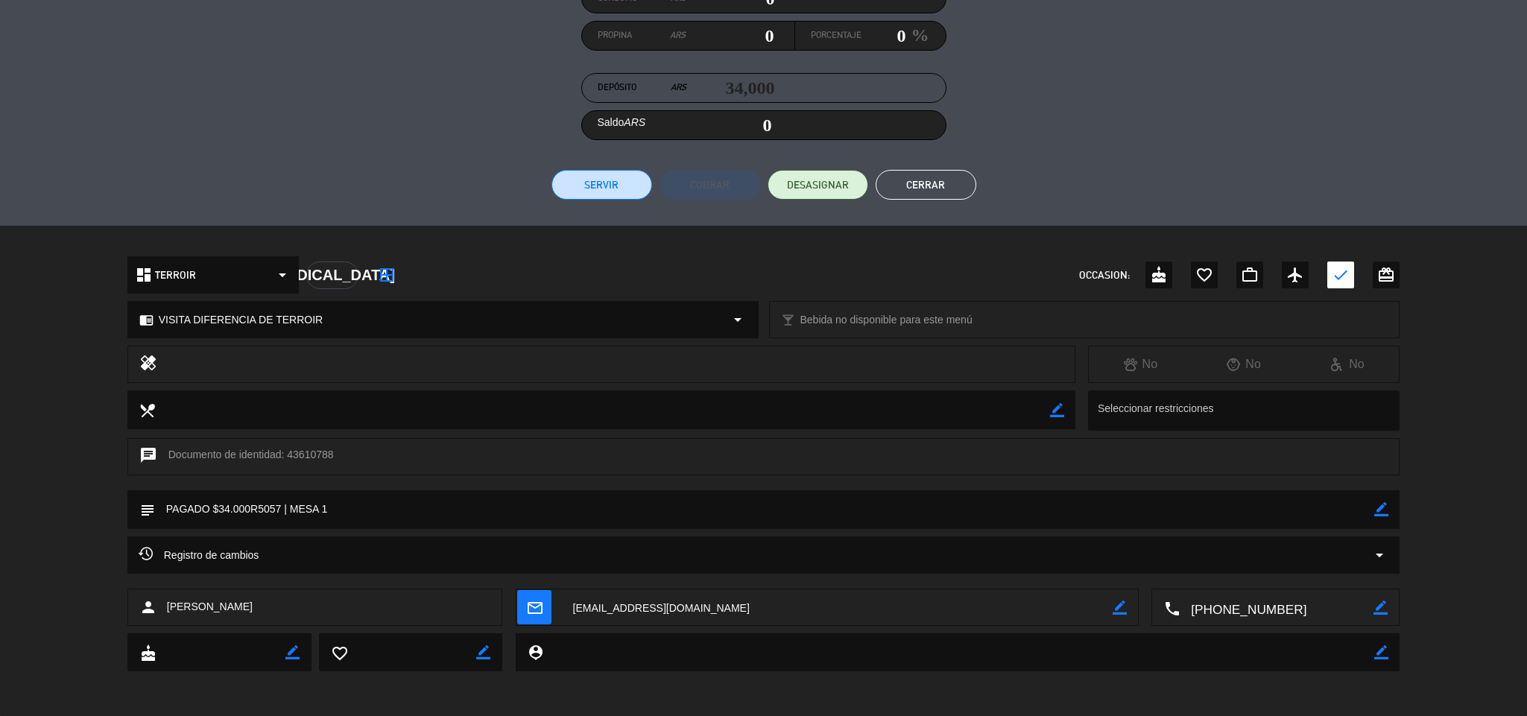
click at [1385, 505] on icon "border_color" at bounding box center [1381, 509] width 14 height 14
click at [274, 508] on textarea at bounding box center [765, 509] width 1220 height 38
type textarea "PAGADO $34.000R5077 | MESA 1"
click at [1382, 502] on icon at bounding box center [1381, 509] width 14 height 14
click at [935, 190] on button "Cerrar" at bounding box center [926, 185] width 101 height 30
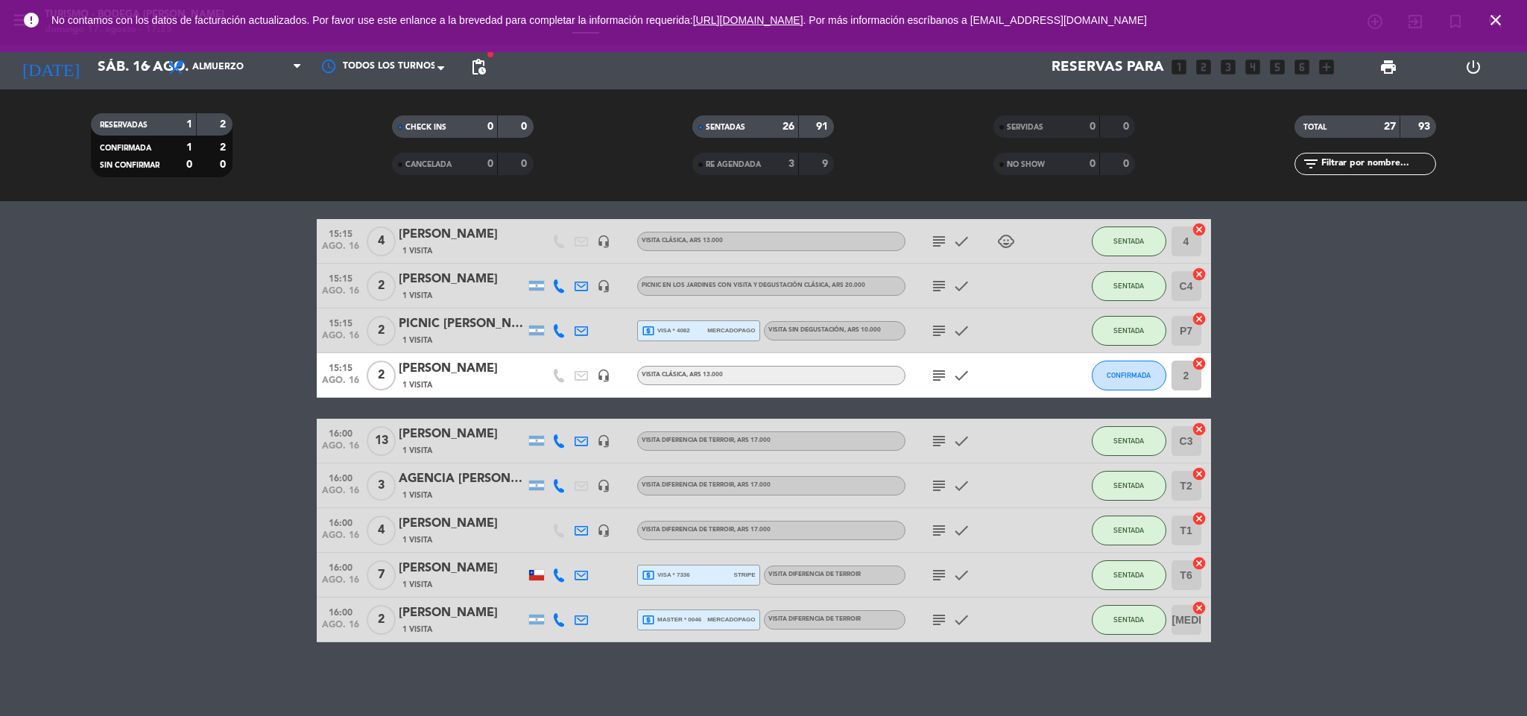
click at [1505, 13] on span "close" at bounding box center [1496, 20] width 40 height 40
click at [1494, 22] on icon "close" at bounding box center [1496, 20] width 18 height 18
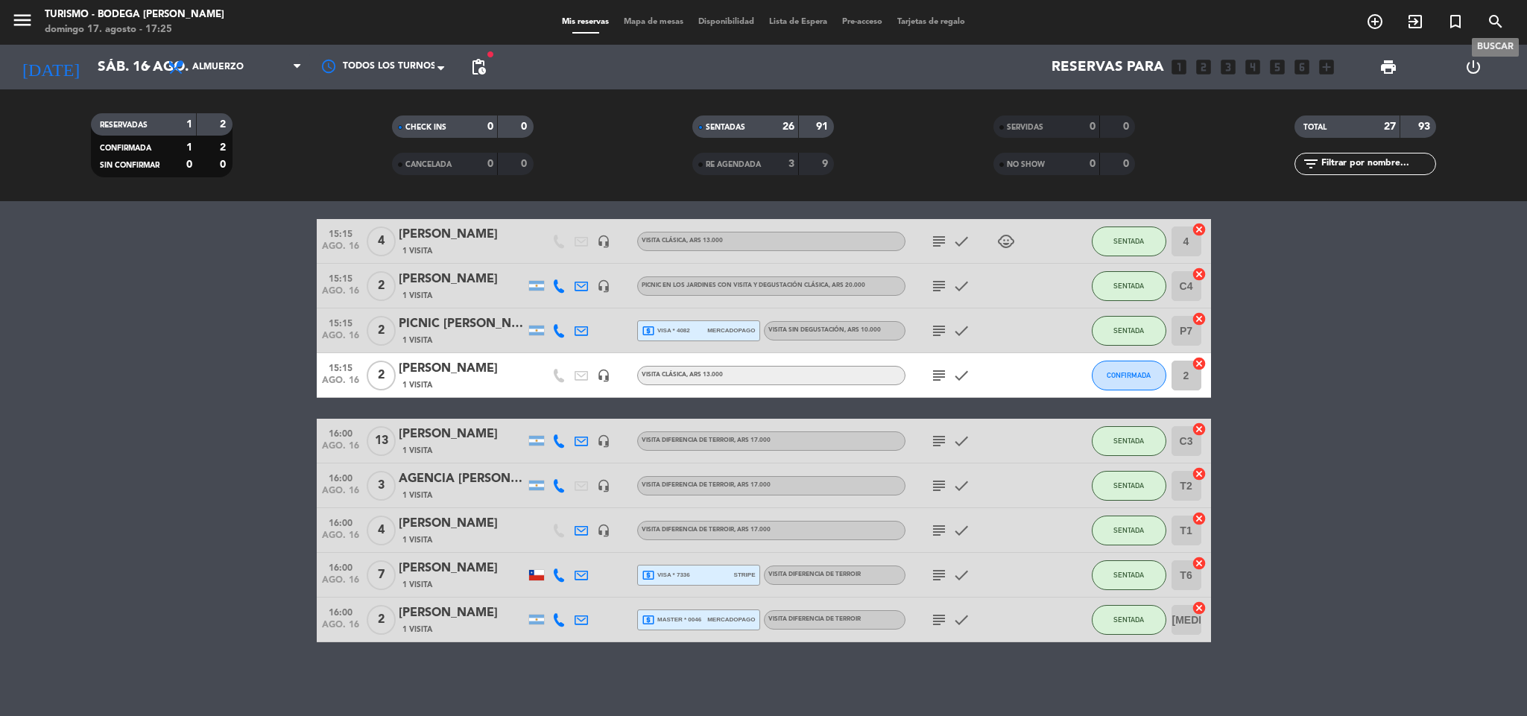
click at [1498, 21] on icon "search" at bounding box center [1496, 22] width 18 height 18
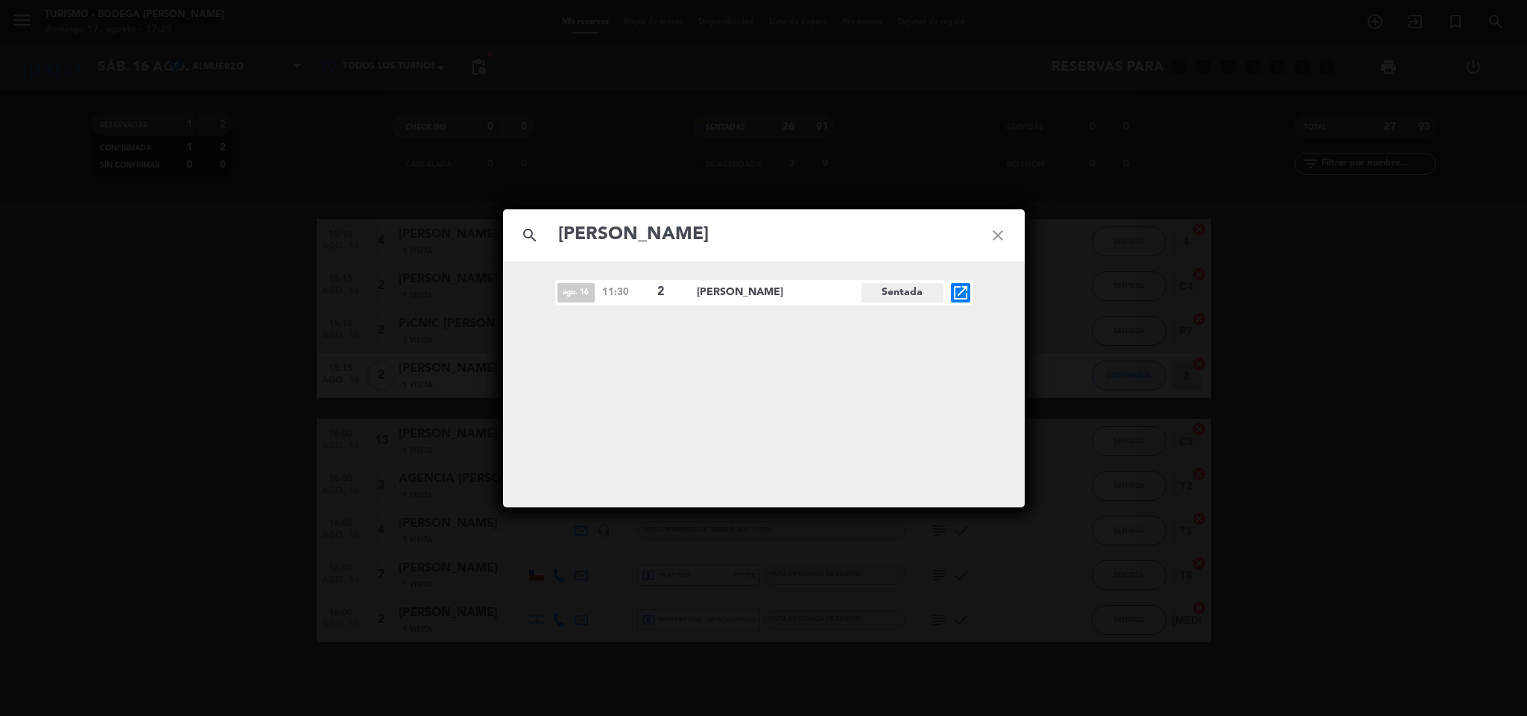
type input "[PERSON_NAME]"
click at [443, 441] on div "search [PERSON_NAME] close [DATE] 11:30 2 [PERSON_NAME] Sentada open_in_new" at bounding box center [763, 358] width 1527 height 716
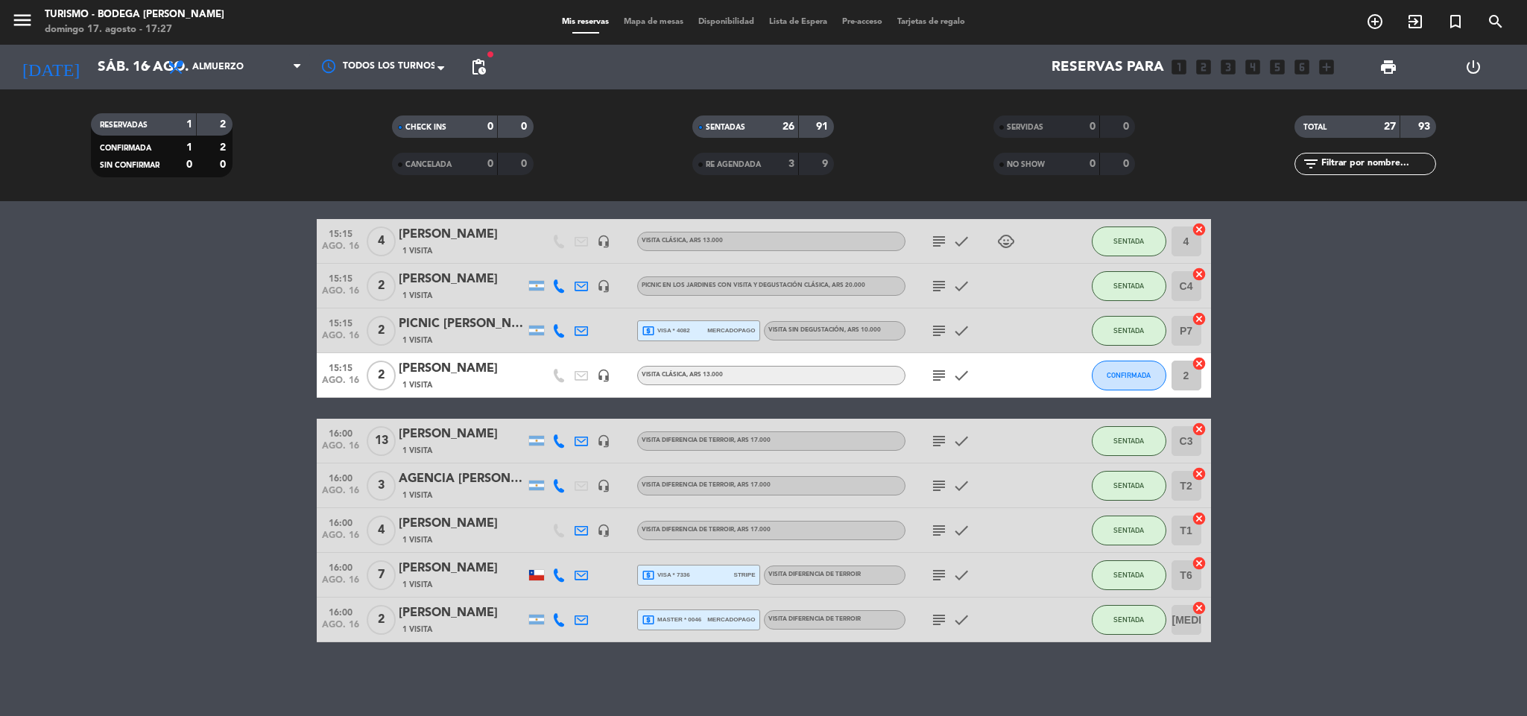
scroll to position [827, 0]
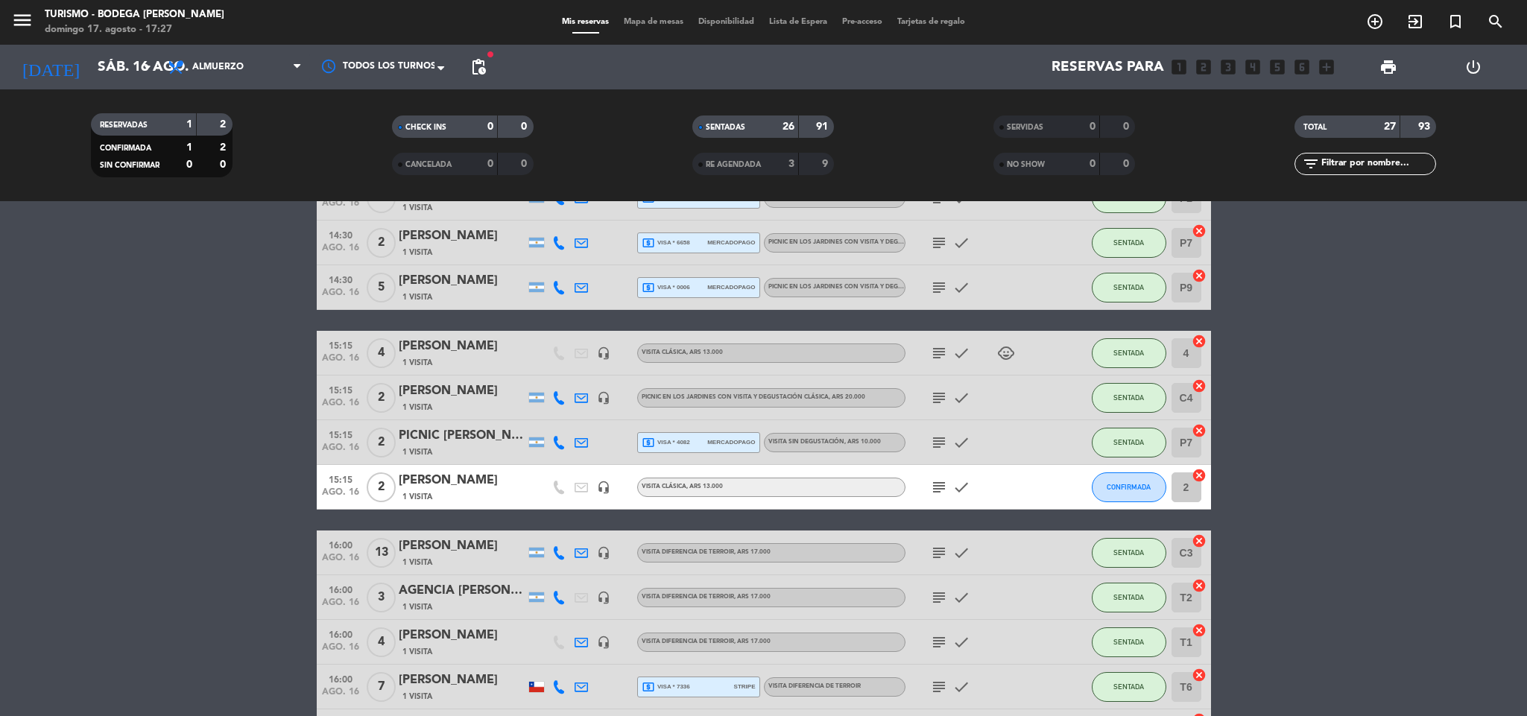
click at [935, 347] on icon "subject" at bounding box center [939, 353] width 18 height 18
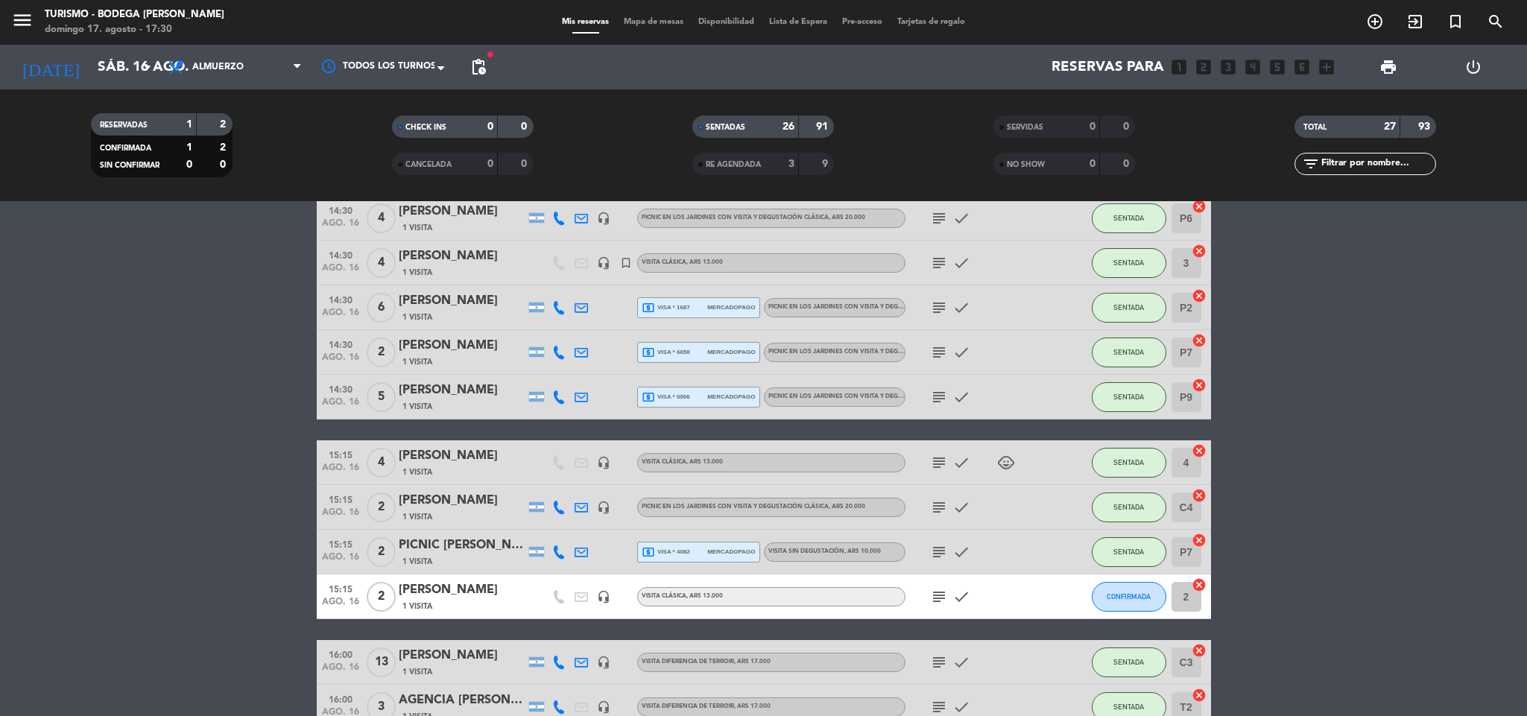
scroll to position [939, 0]
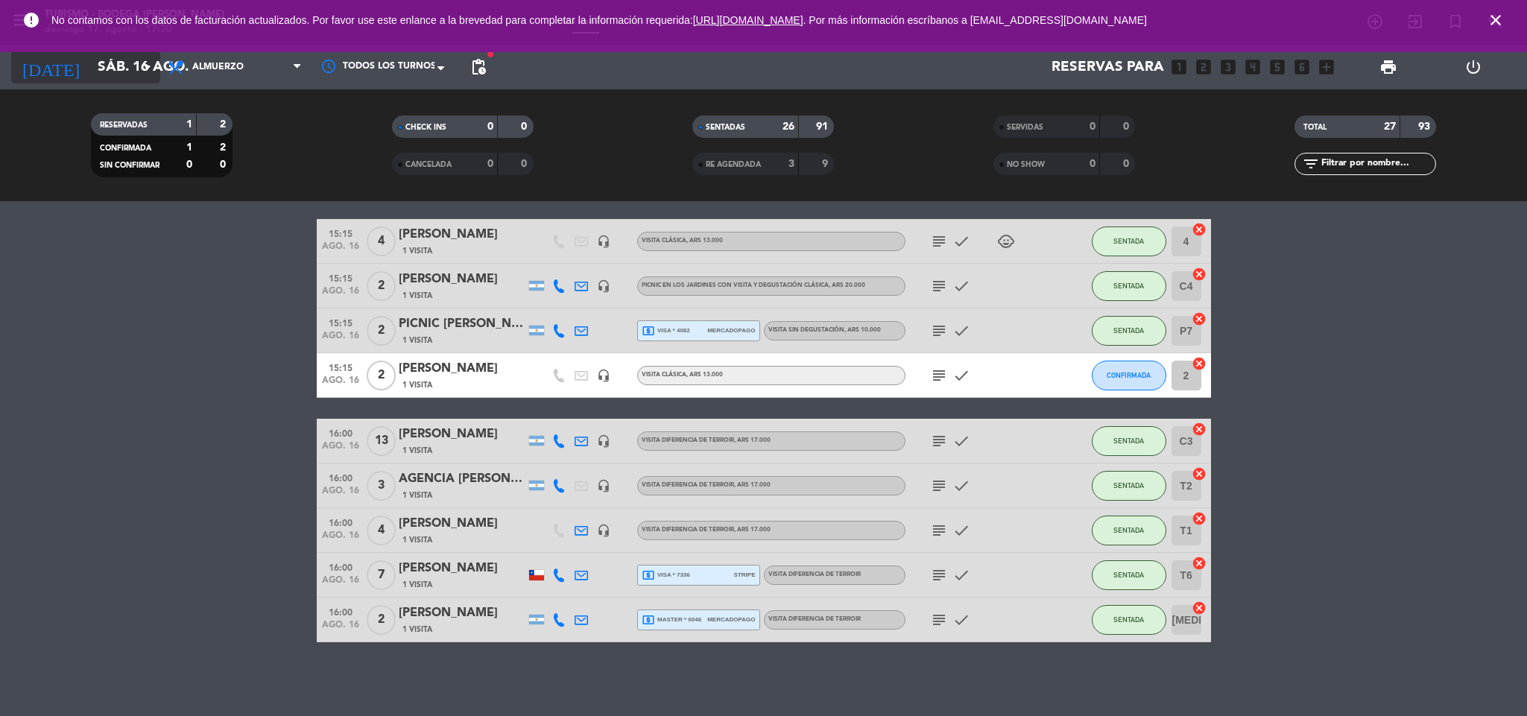
click at [130, 63] on input "sáb. 16 ago." at bounding box center [180, 66] width 180 height 31
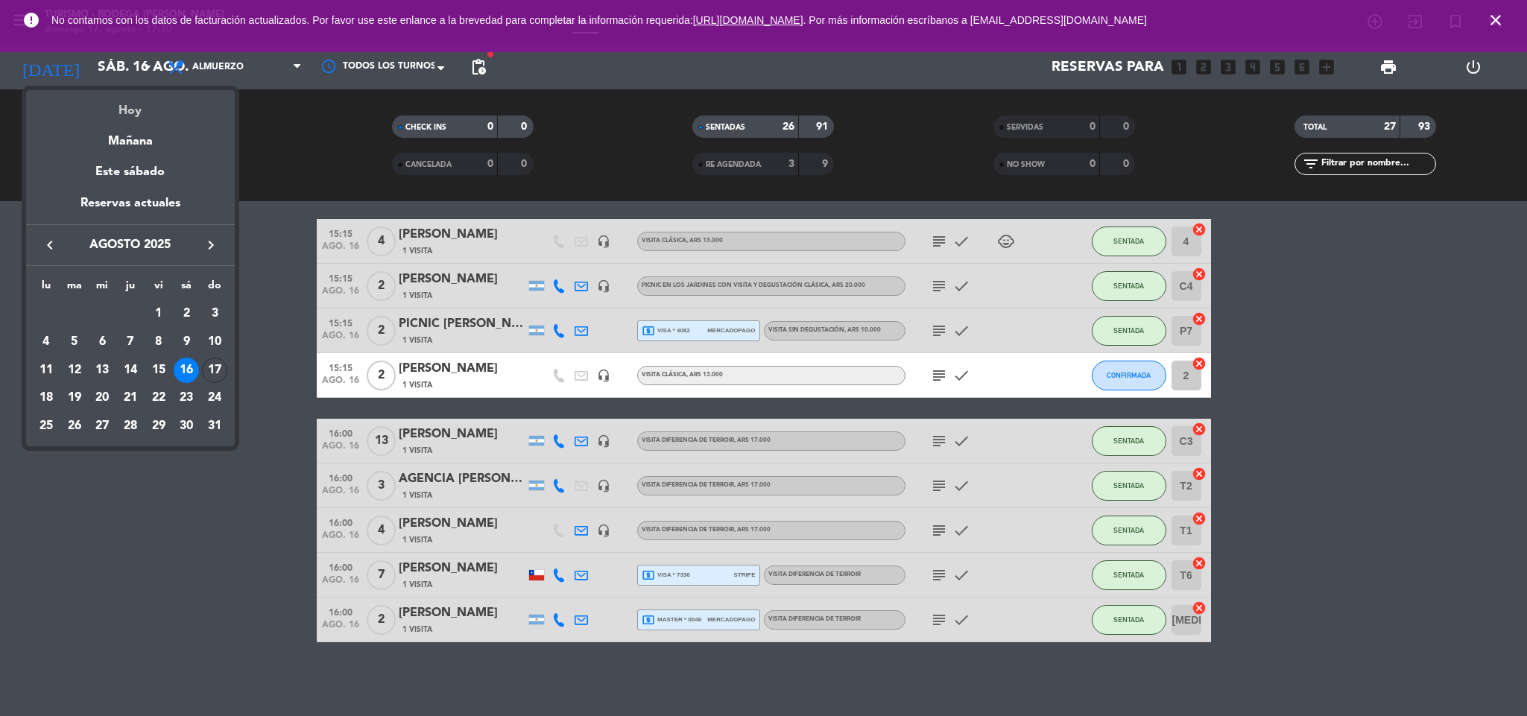
click at [148, 108] on div "Hoy" at bounding box center [130, 105] width 209 height 31
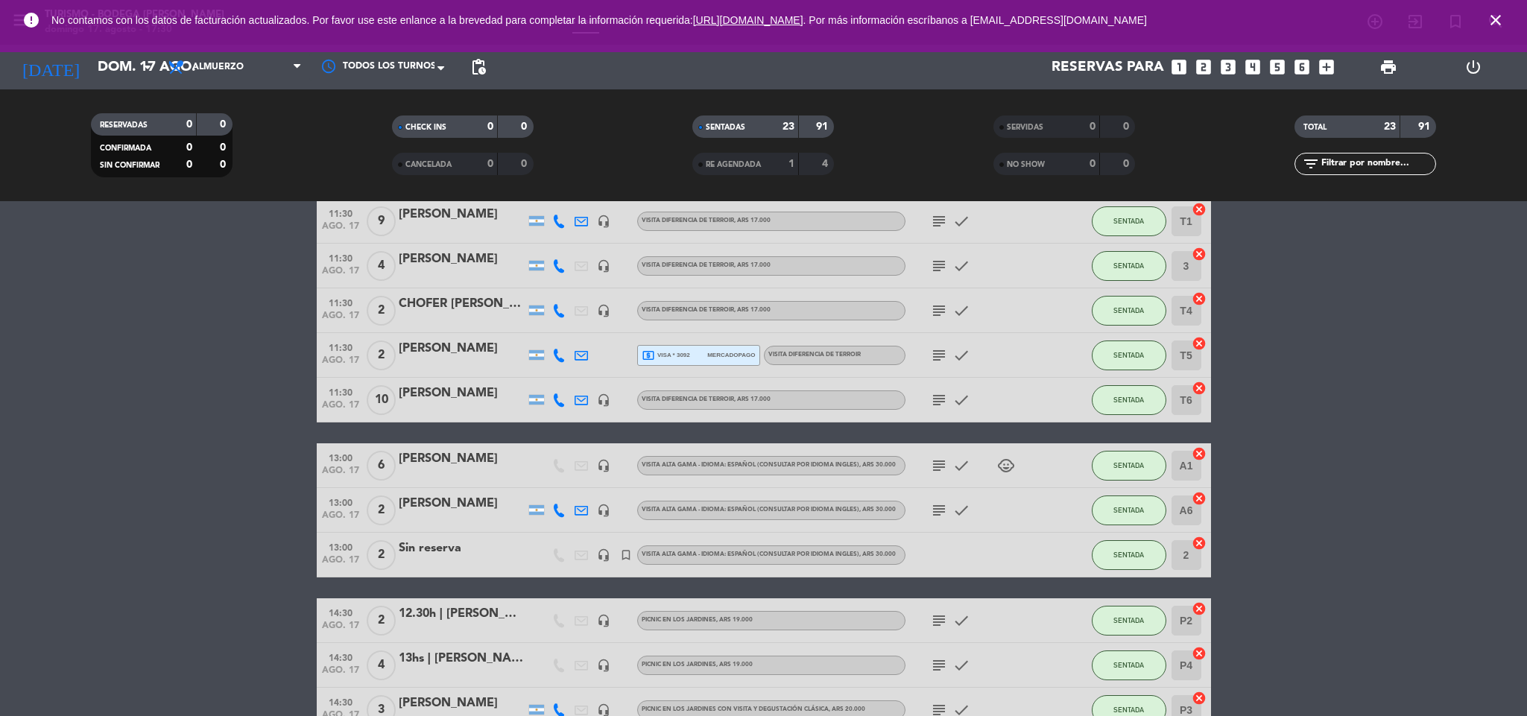
scroll to position [0, 0]
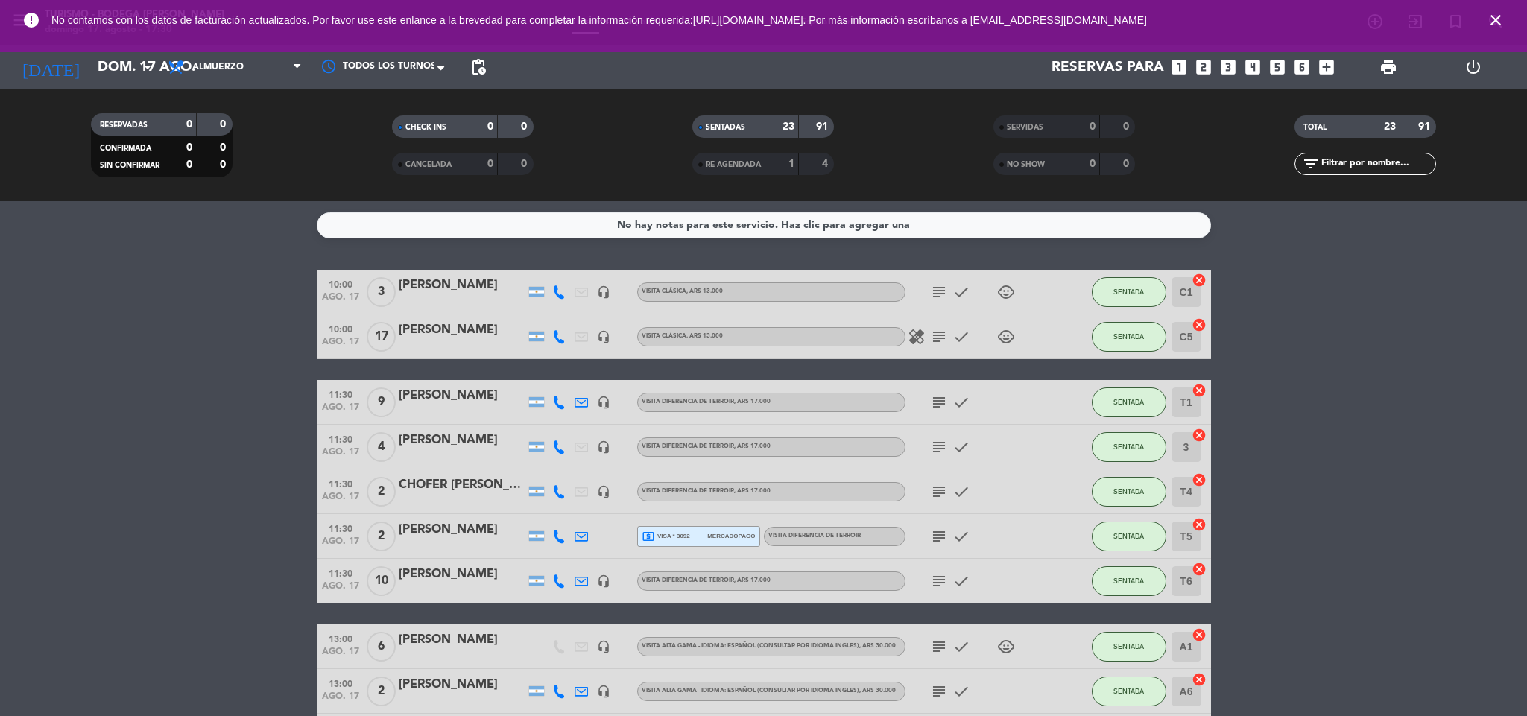
click at [928, 294] on span "subject" at bounding box center [939, 292] width 22 height 18
click at [931, 291] on icon "subject" at bounding box center [939, 292] width 18 height 18
click at [933, 289] on icon "subject" at bounding box center [939, 292] width 18 height 18
click at [101, 75] on input "dom. 17 ago." at bounding box center [180, 66] width 180 height 31
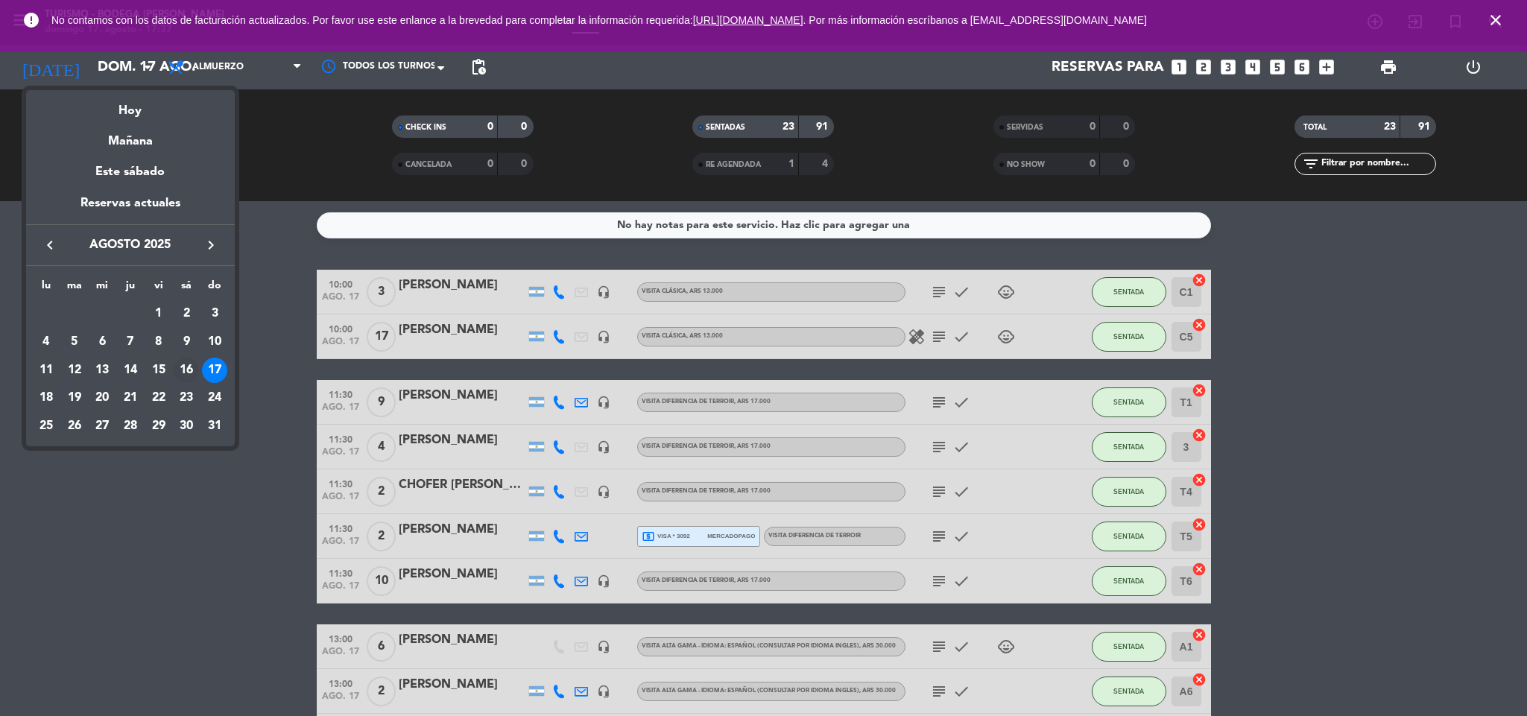
click at [188, 370] on div "16" at bounding box center [186, 370] width 25 height 25
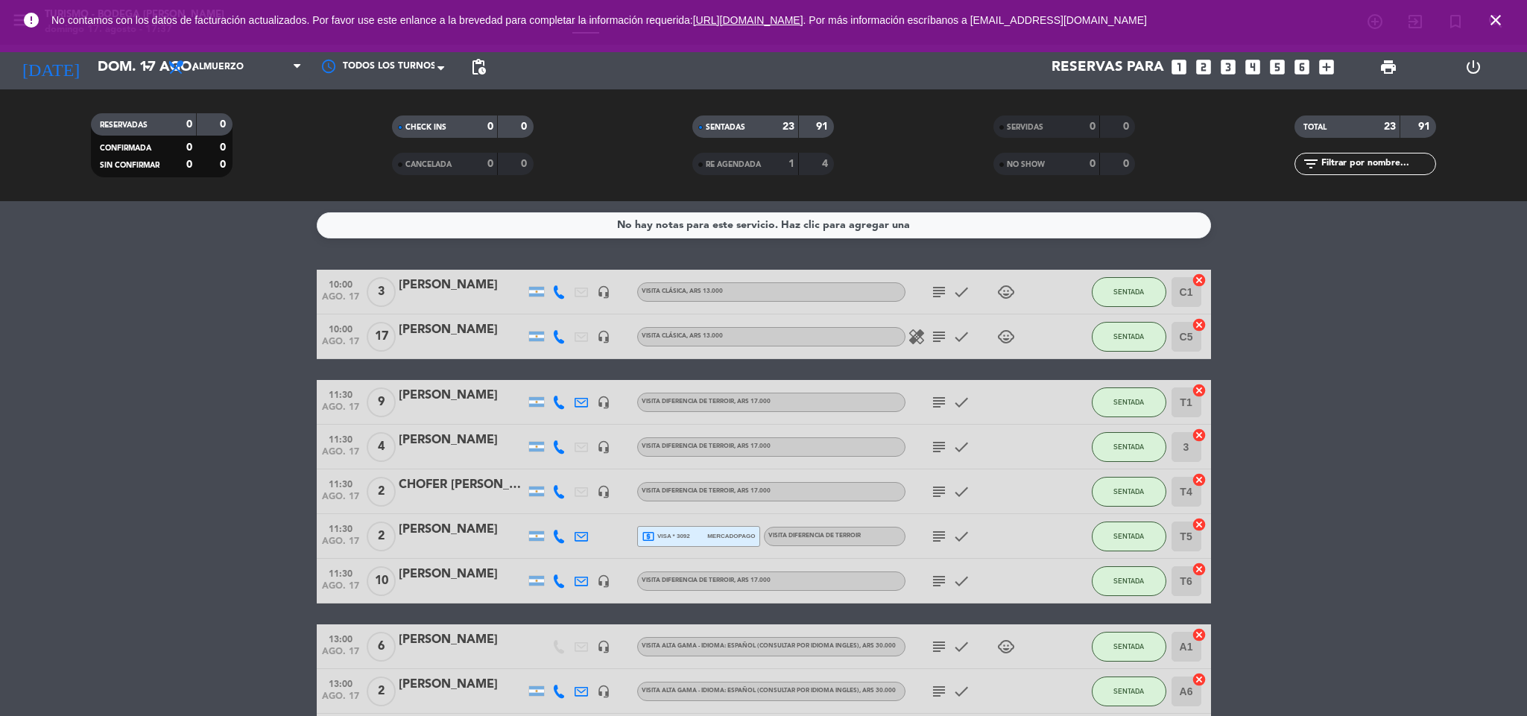
type input "sáb. 16 ago."
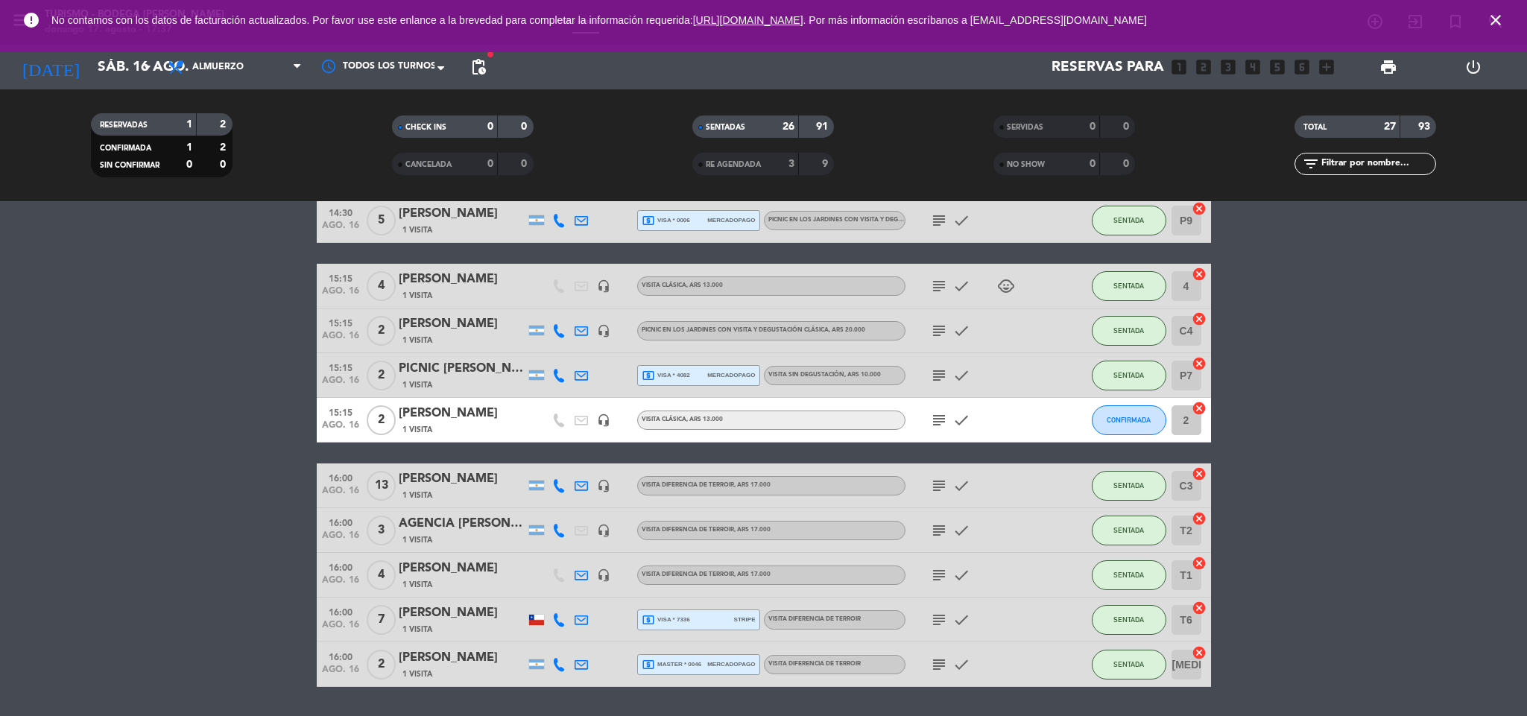
scroll to position [939, 0]
